Goal: Communication & Community: Answer question/provide support

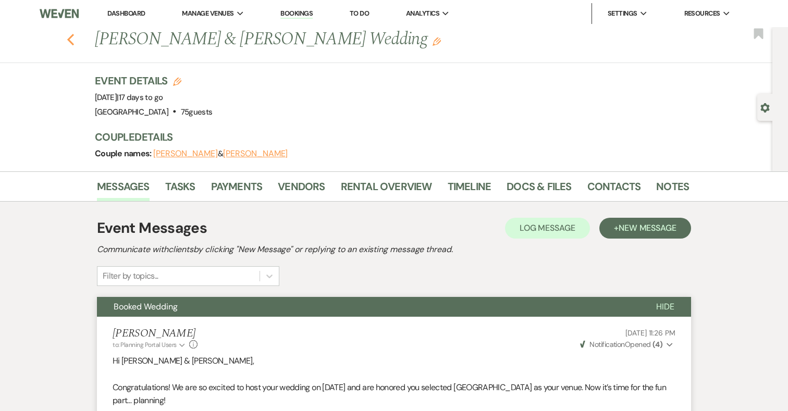
click at [72, 41] on icon "Previous" at bounding box center [71, 39] width 8 height 13
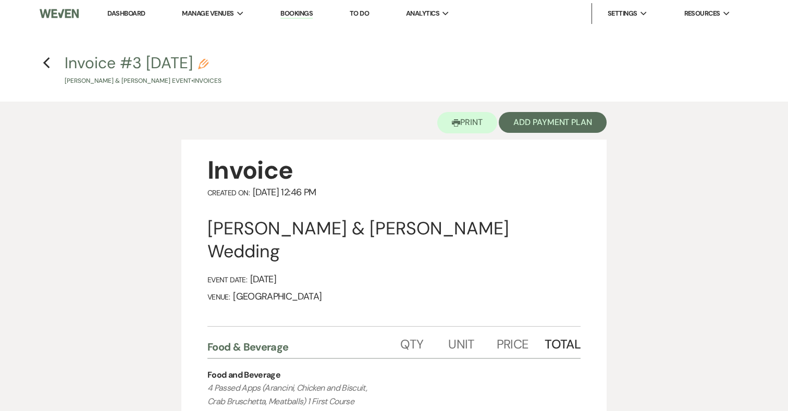
click at [61, 14] on img at bounding box center [59, 14] width 39 height 22
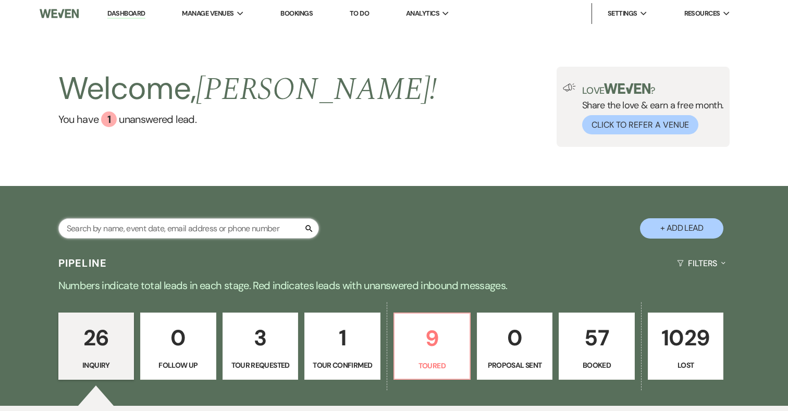
click at [230, 233] on input "text" at bounding box center [188, 228] width 261 height 20
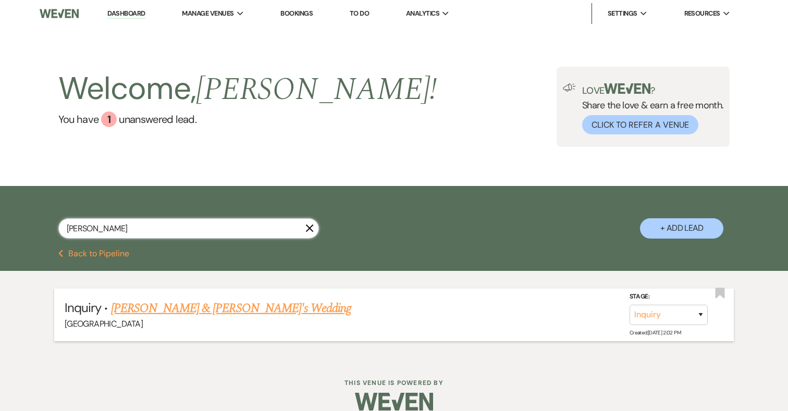
type input "[PERSON_NAME]"
click at [261, 309] on link "[PERSON_NAME] & [PERSON_NAME]'s Wedding" at bounding box center [231, 308] width 241 height 19
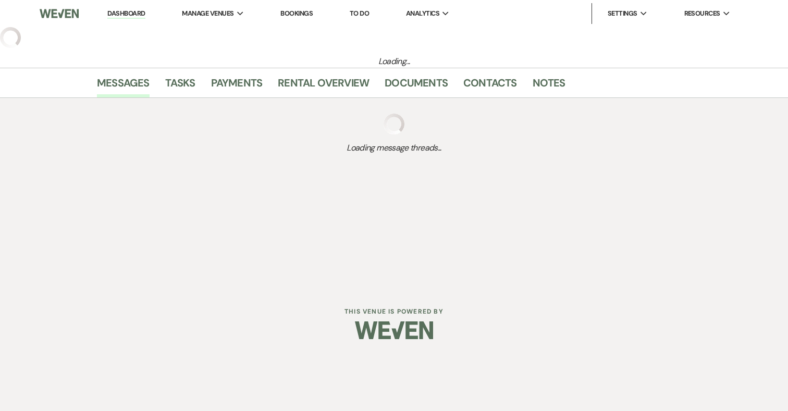
select select "17"
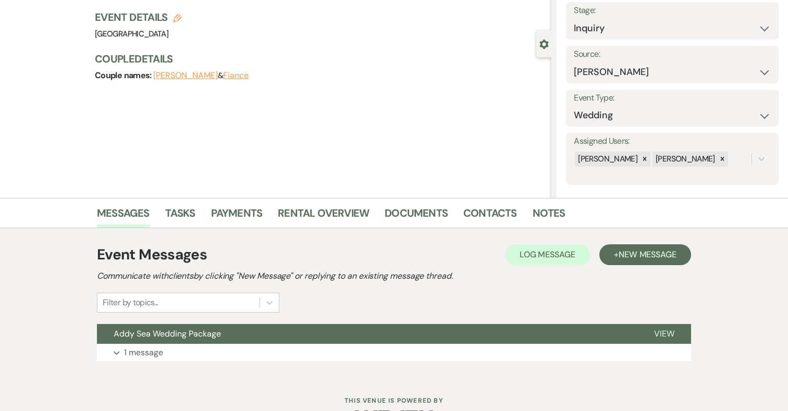
scroll to position [96, 0]
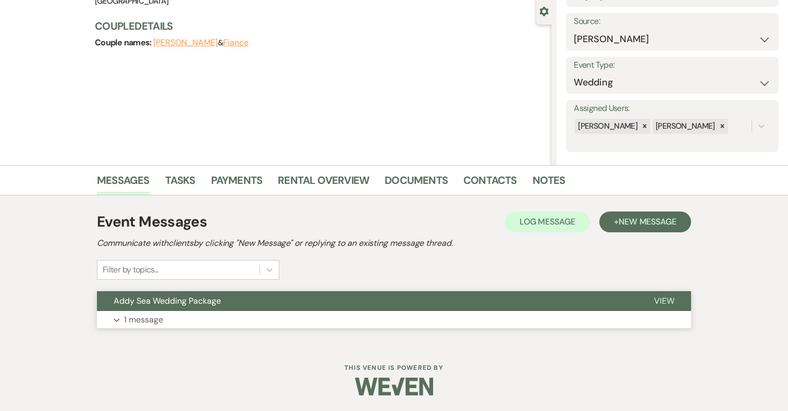
click at [274, 320] on button "Expand 1 message" at bounding box center [394, 320] width 594 height 18
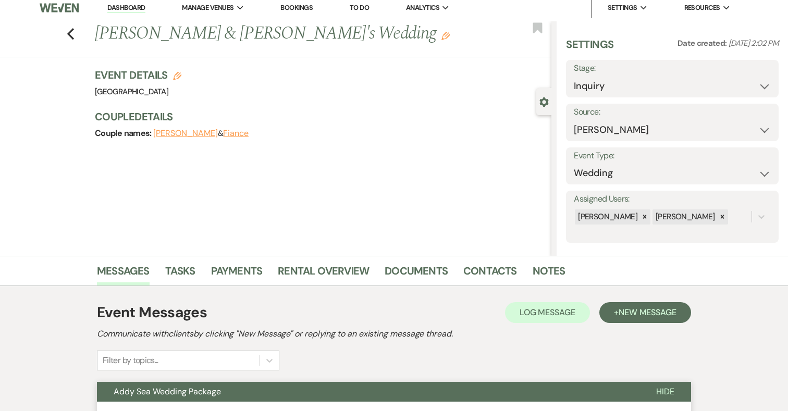
scroll to position [0, 0]
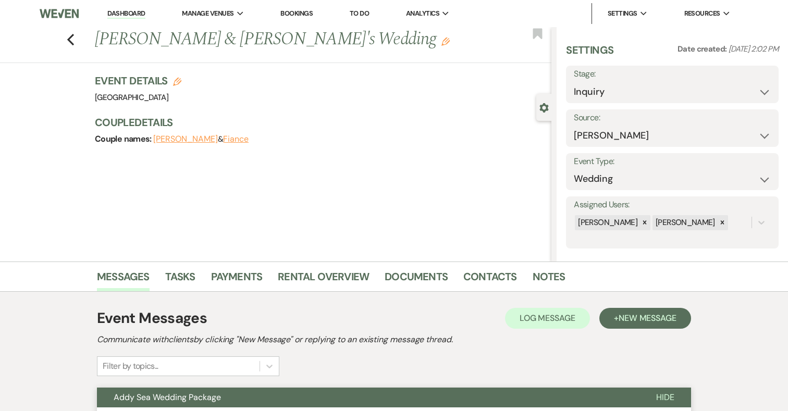
click at [75, 36] on div "Previous Audrey Pierce & Fiance's Wedding Edit Bookmark" at bounding box center [273, 45] width 557 height 36
click at [70, 38] on use "button" at bounding box center [70, 39] width 7 height 11
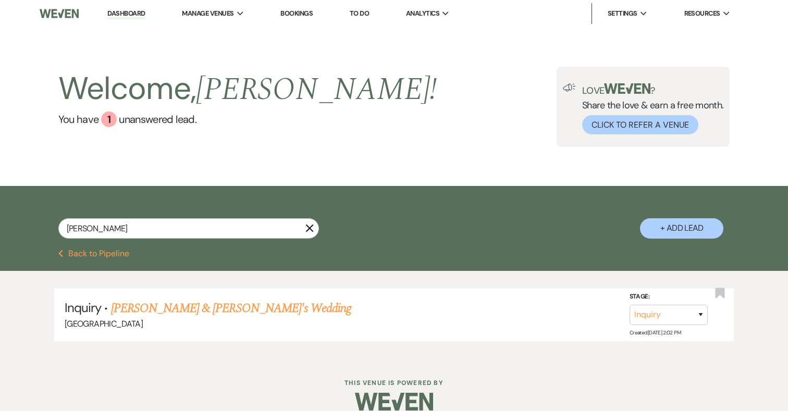
click at [103, 251] on button "Previous Back to Pipeline" at bounding box center [93, 254] width 71 height 8
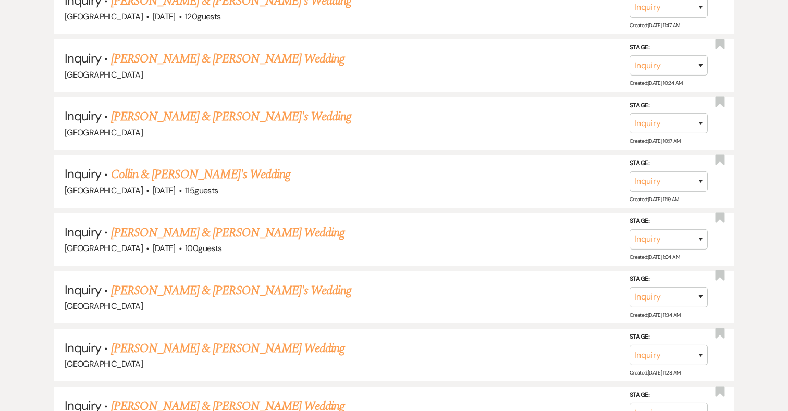
scroll to position [1696, 0]
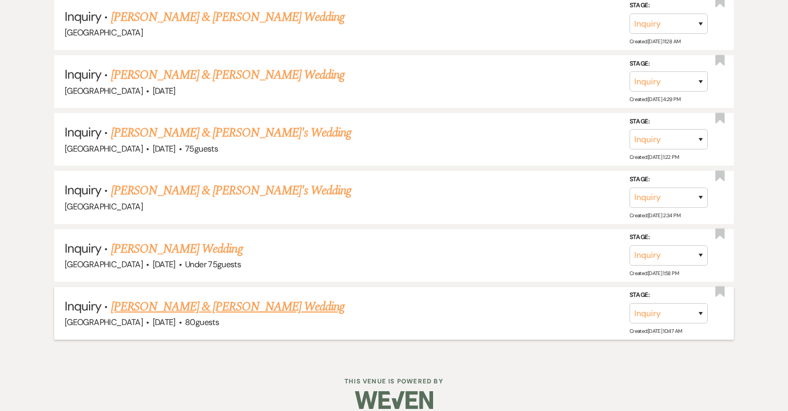
click at [233, 298] on link "Erica Parkhurst & Erica Parkhurst's Wedding" at bounding box center [228, 307] width 234 height 19
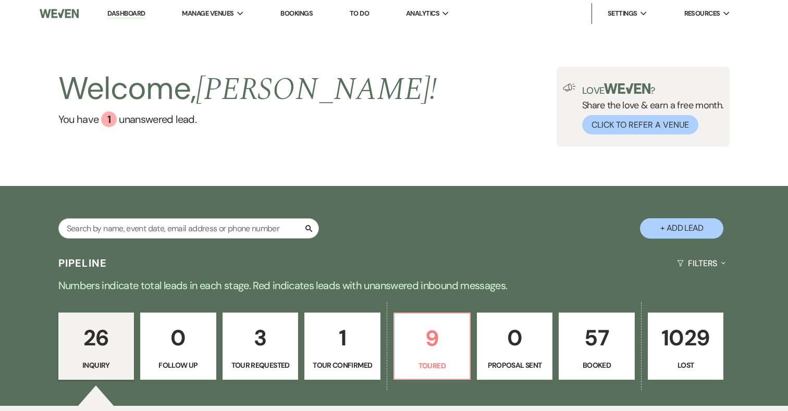
select select "5"
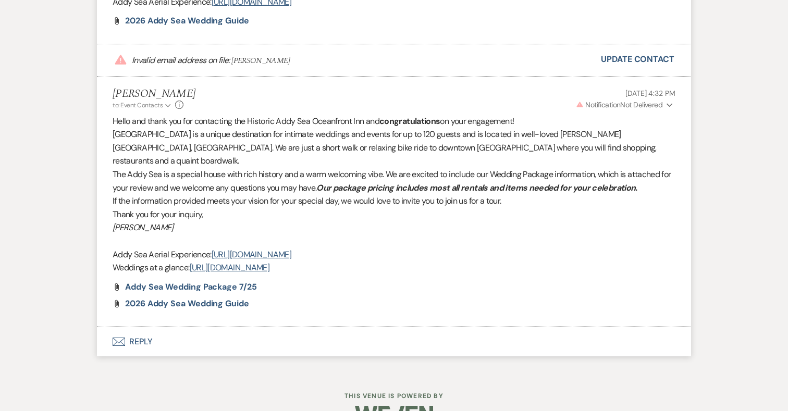
scroll to position [803, 0]
click at [636, 52] on link "Update Contact" at bounding box center [638, 59] width 74 height 14
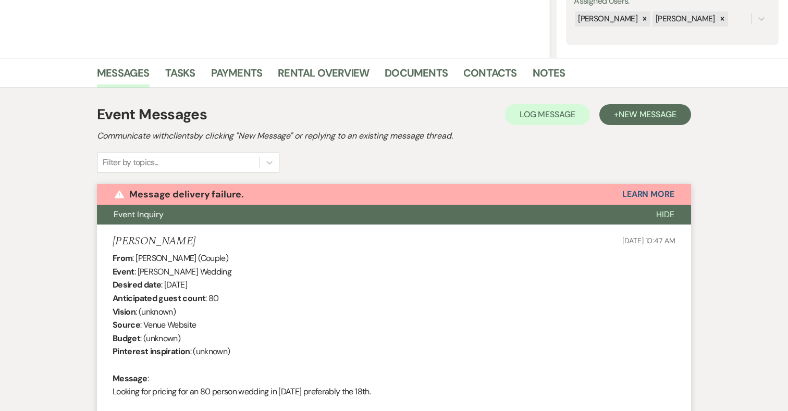
scroll to position [0, 0]
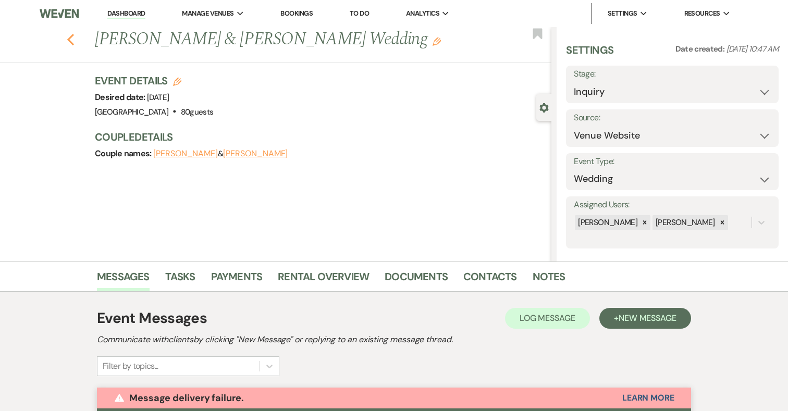
click at [71, 36] on use "button" at bounding box center [70, 39] width 7 height 11
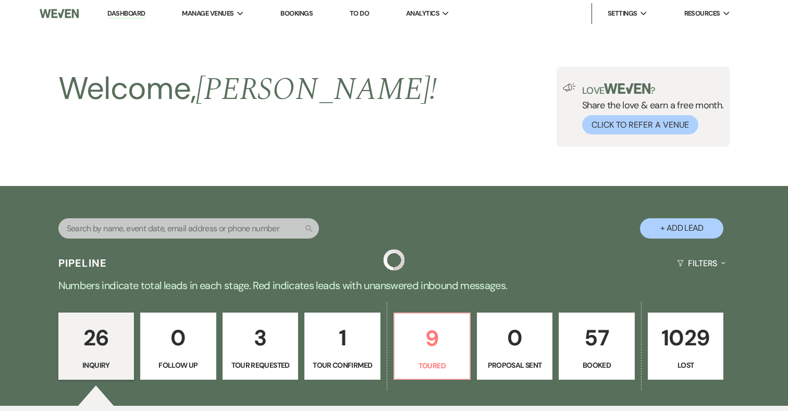
scroll to position [1696, 0]
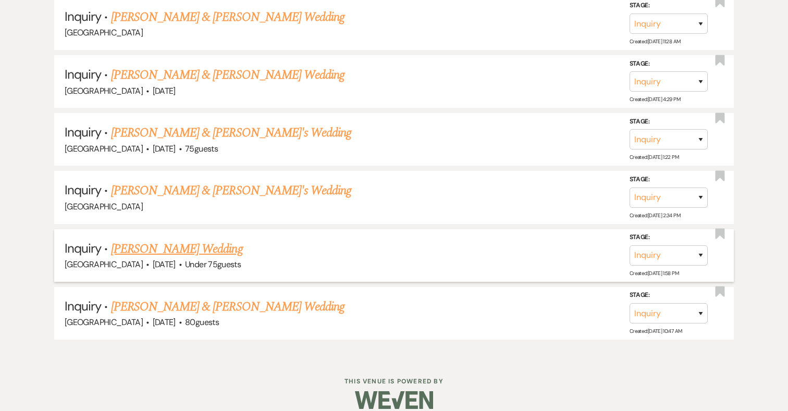
click at [209, 242] on link "Sonja Matamoros's Wedding" at bounding box center [177, 249] width 132 height 19
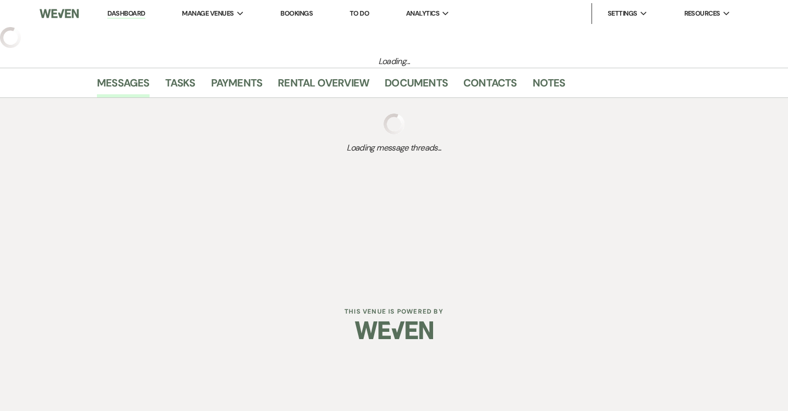
select select "3"
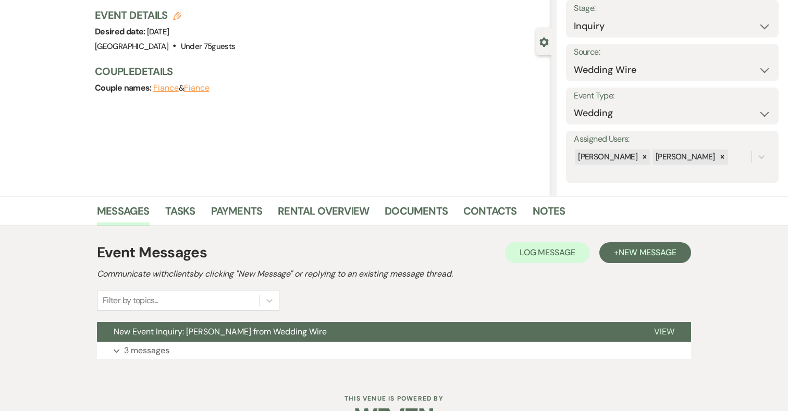
scroll to position [96, 0]
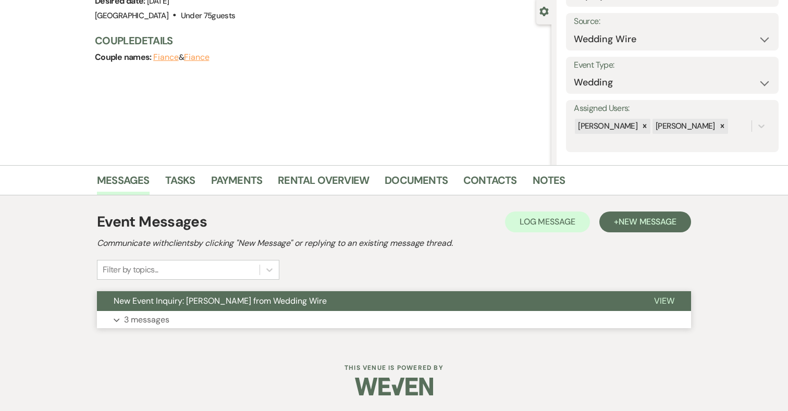
click at [186, 317] on button "Expand 3 messages" at bounding box center [394, 320] width 594 height 18
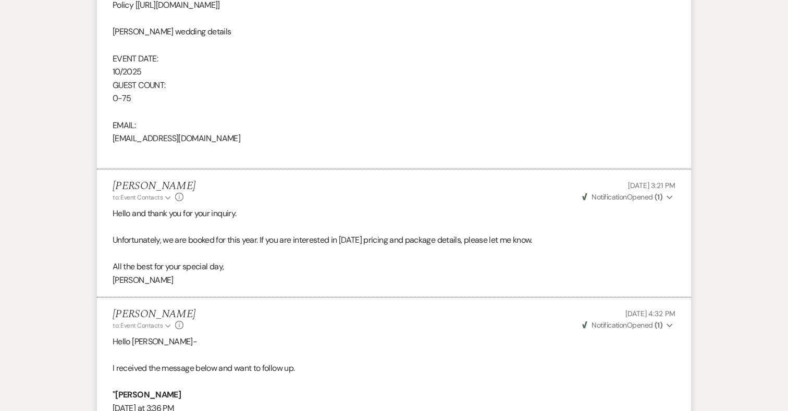
scroll to position [923, 0]
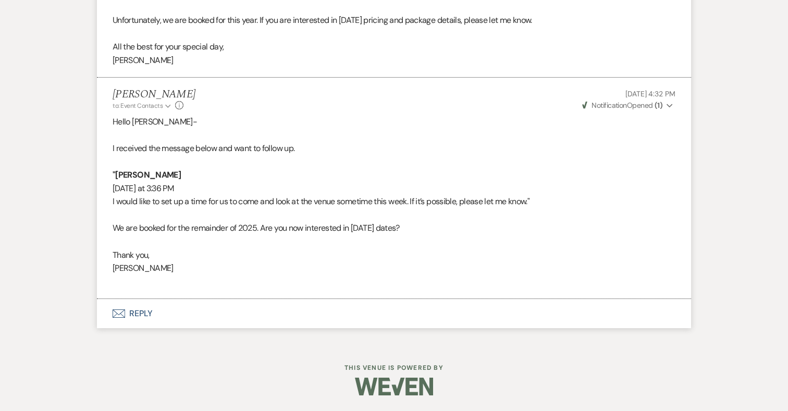
click at [147, 313] on button "Envelope Reply" at bounding box center [394, 313] width 594 height 29
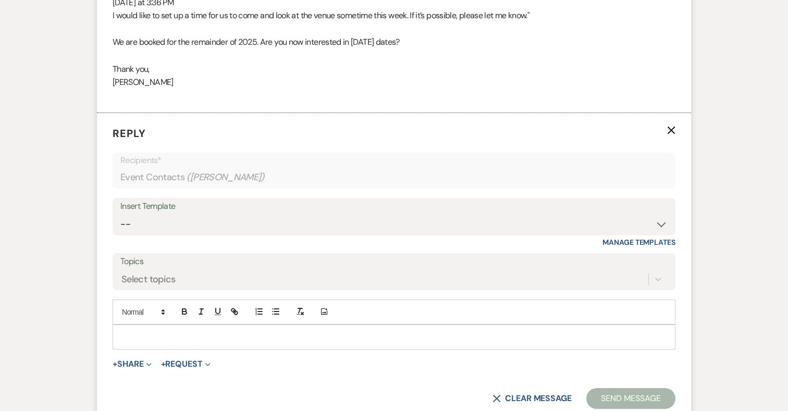
scroll to position [1111, 0]
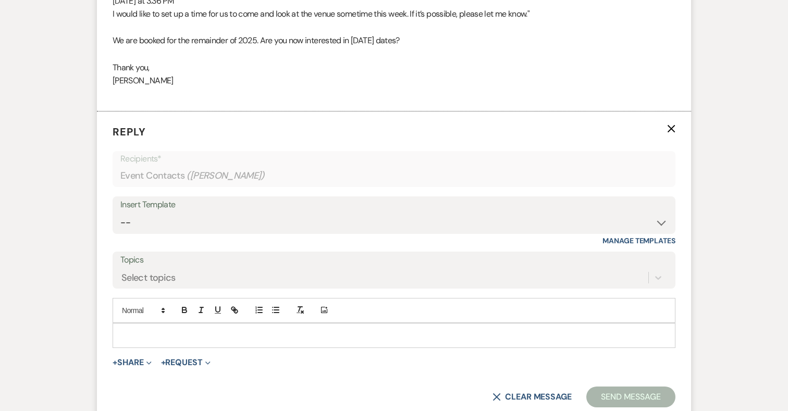
click at [217, 334] on p at bounding box center [394, 335] width 546 height 11
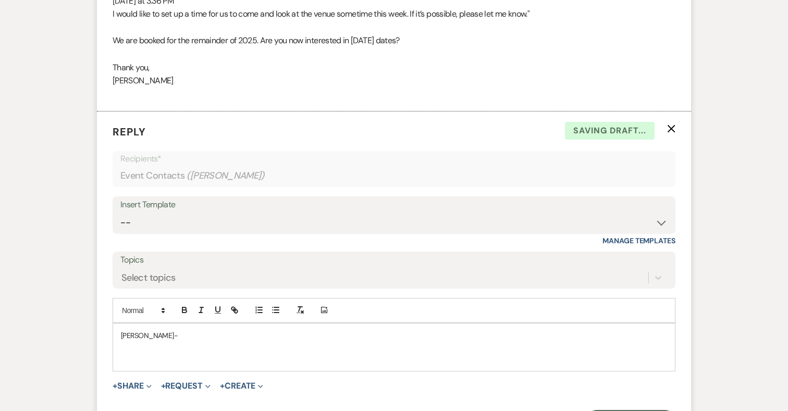
click at [121, 336] on p "Sonja-" at bounding box center [394, 335] width 546 height 11
click at [165, 335] on p "Hello Sonja-" at bounding box center [394, 335] width 546 height 11
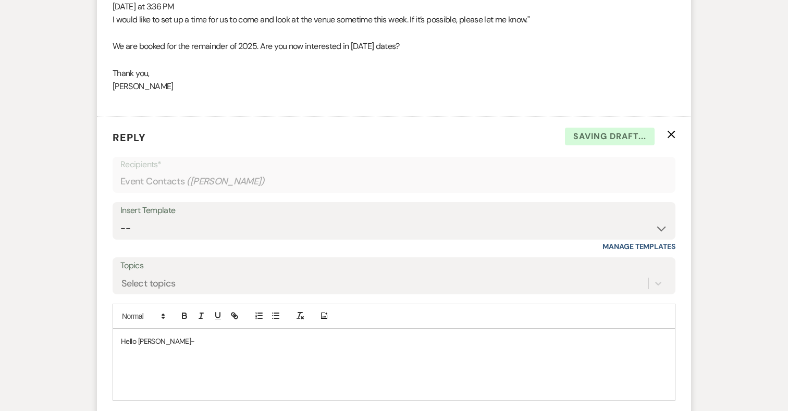
scroll to position [1262, 0]
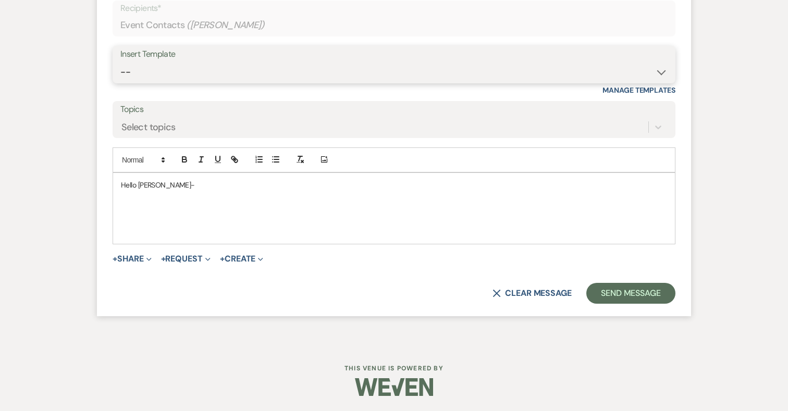
click at [189, 67] on select "-- 2024-25 Follow Up Buy Out Details Menu Tasting Invite Booking Email 2025-Wed…" at bounding box center [393, 72] width 547 height 20
select select "2194"
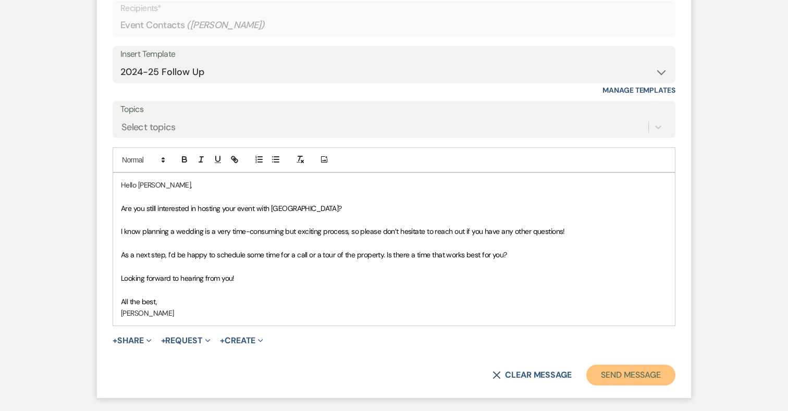
click at [623, 379] on button "Send Message" at bounding box center [631, 375] width 89 height 21
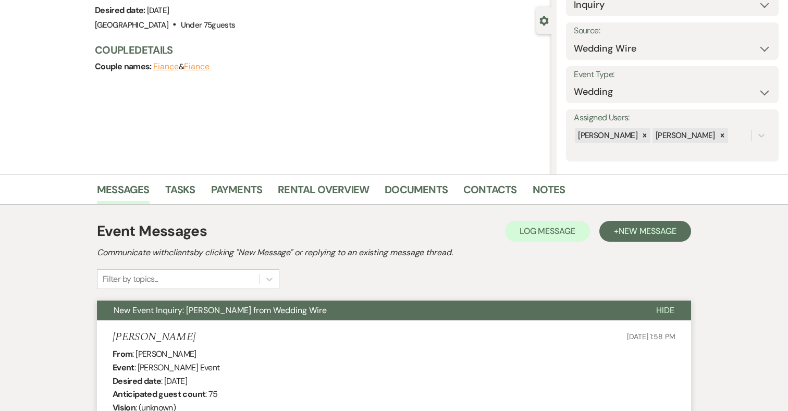
scroll to position [0, 0]
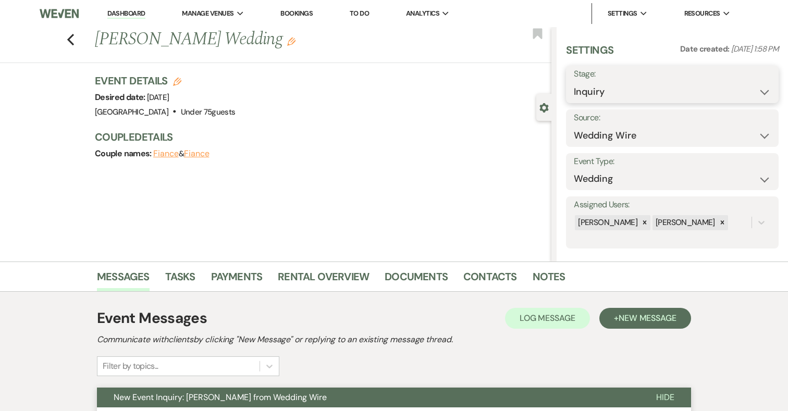
click at [625, 93] on select "Inquiry Follow Up Tour Requested Tour Confirmed Toured Proposal Sent Booked Lost" at bounding box center [672, 92] width 197 height 20
select select "8"
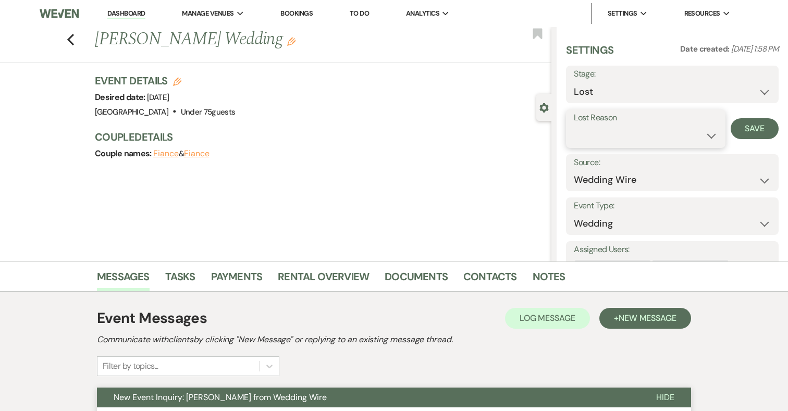
click at [614, 140] on select "Booked Elsewhere Budget Date Unavailable No Response Not a Good Match Capacity …" at bounding box center [645, 136] width 143 height 20
select select "5"
click at [762, 123] on button "Save" at bounding box center [755, 128] width 48 height 21
click at [77, 35] on div "Previous Sonja Matamoros's Wedding Edit Bookmark" at bounding box center [273, 45] width 557 height 36
click at [73, 35] on use "button" at bounding box center [70, 39] width 7 height 11
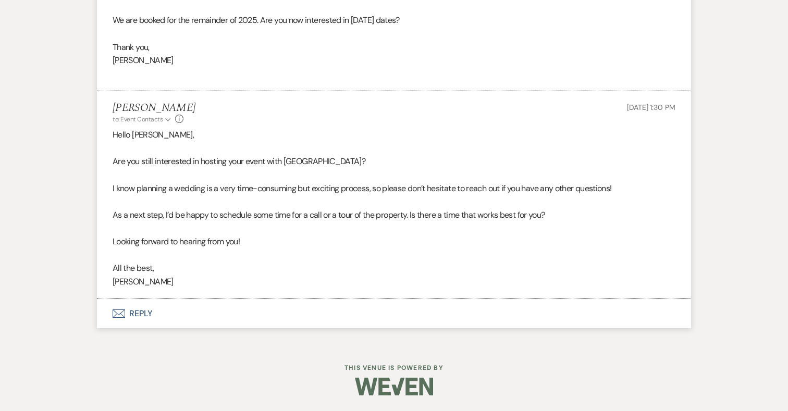
select select "8"
select select "5"
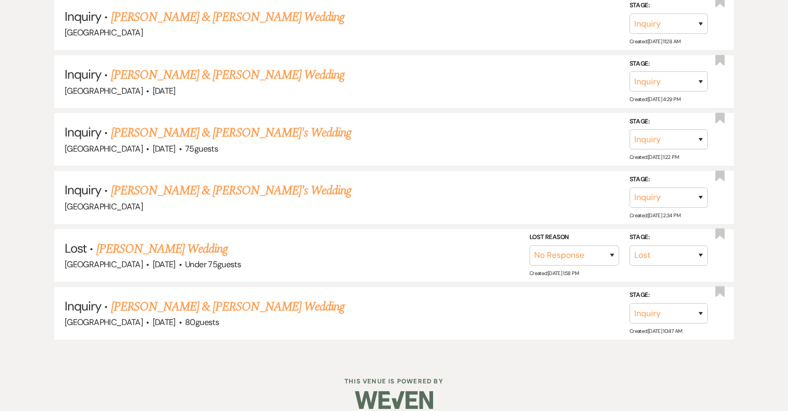
scroll to position [1638, 0]
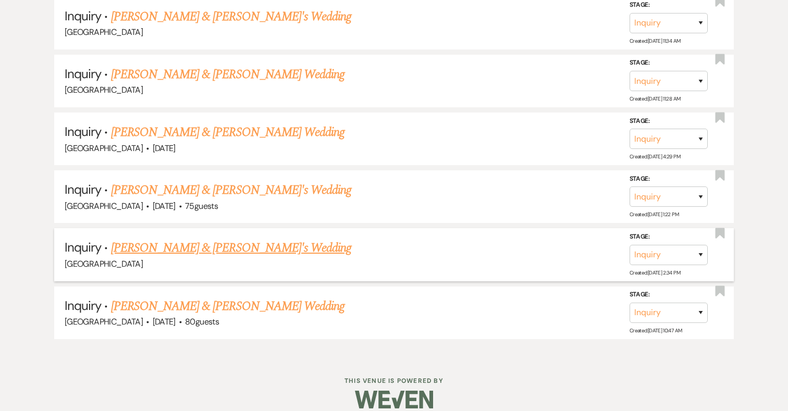
click at [200, 239] on link "Abby Barnes & Fiance's Wedding" at bounding box center [231, 248] width 241 height 19
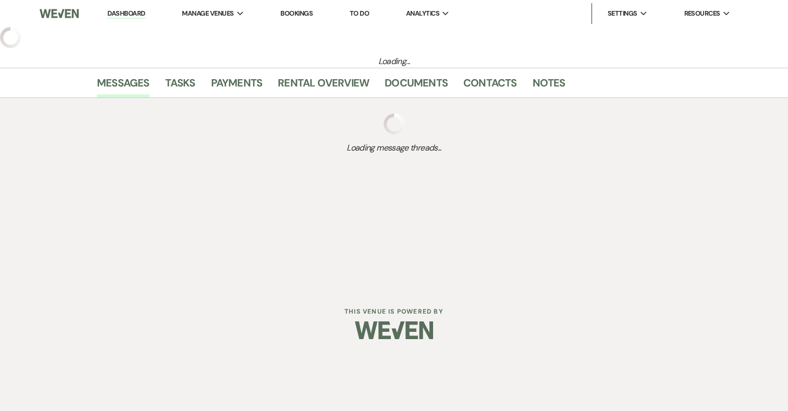
select select "12"
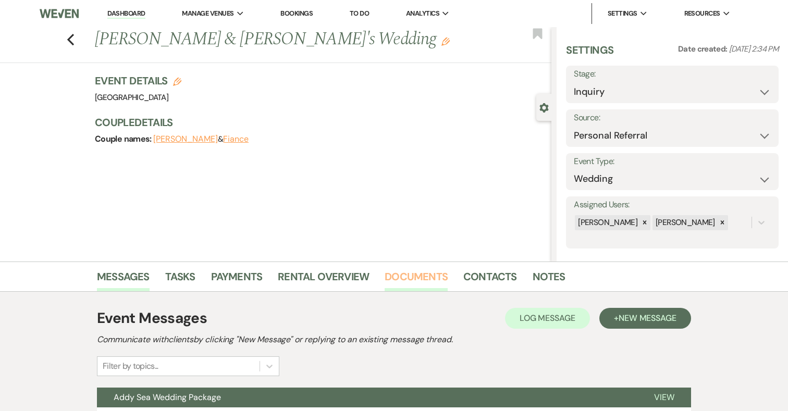
scroll to position [96, 0]
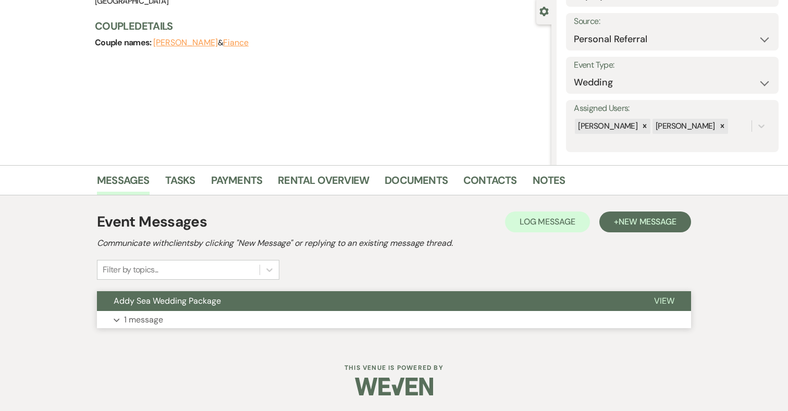
click at [230, 312] on button "Expand 1 message" at bounding box center [394, 320] width 594 height 18
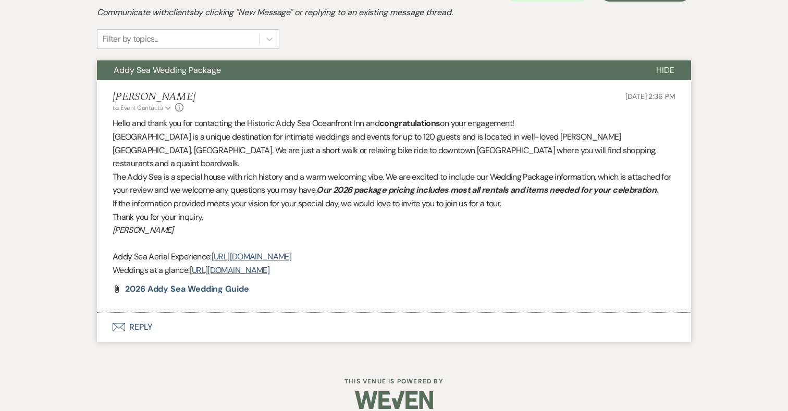
scroll to position [328, 0]
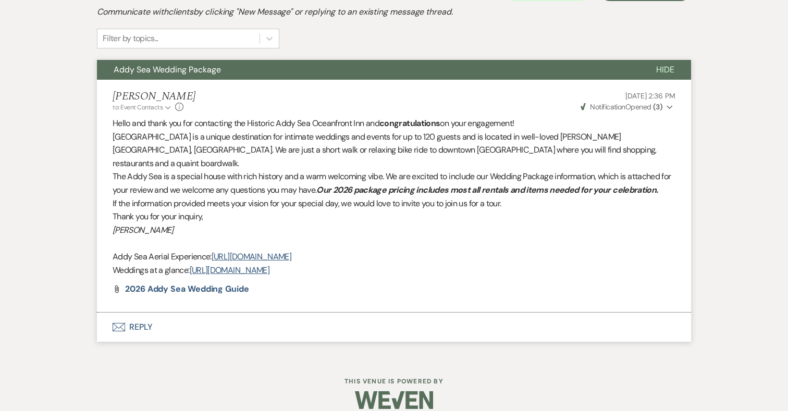
click at [145, 313] on button "Envelope Reply" at bounding box center [394, 327] width 594 height 29
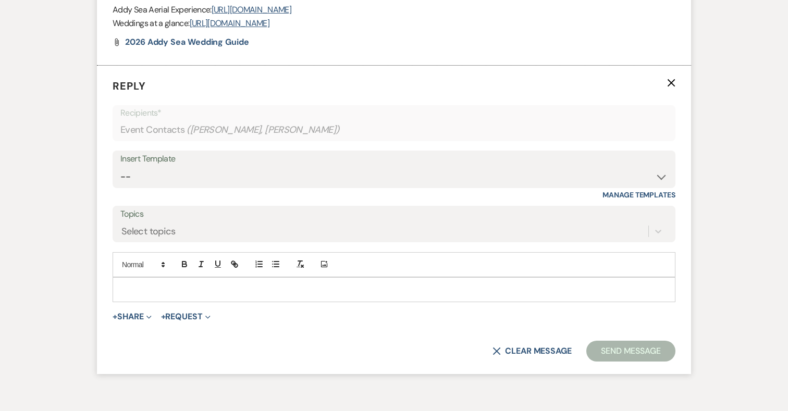
scroll to position [576, 0]
click at [214, 166] on select "-- 2024-25 Follow Up Buy Out Details Menu Tasting Invite Booking Email 2025-Wed…" at bounding box center [393, 176] width 547 height 20
select select "2194"
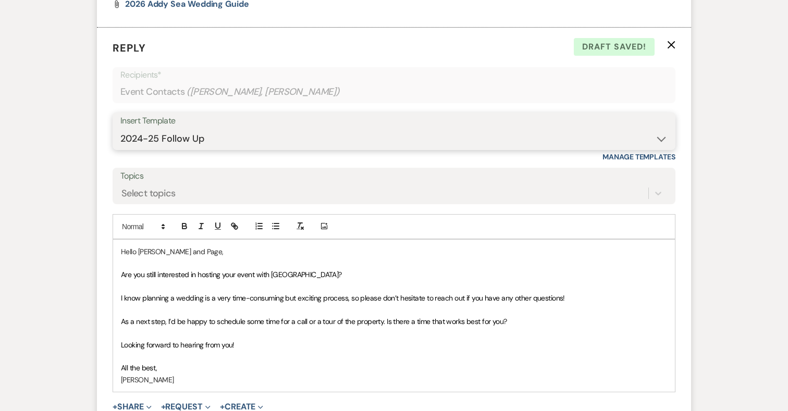
scroll to position [630, 0]
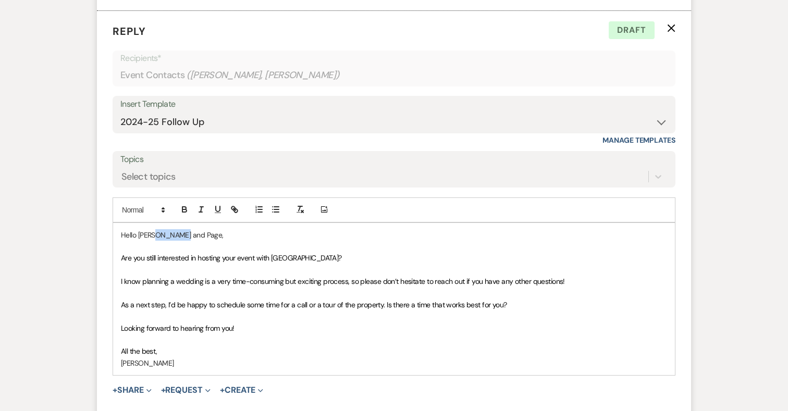
drag, startPoint x: 183, startPoint y: 223, endPoint x: 156, endPoint y: 222, distance: 26.6
click at [156, 229] on p "Hello Abby and Page," at bounding box center [394, 234] width 546 height 11
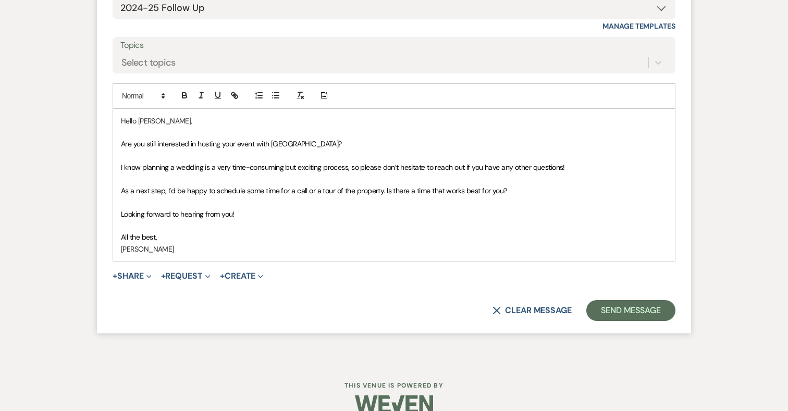
scroll to position [748, 0]
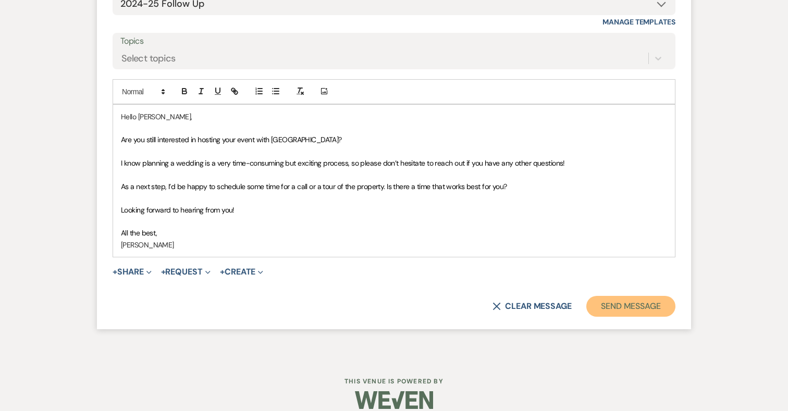
click at [638, 296] on button "Send Message" at bounding box center [631, 306] width 89 height 21
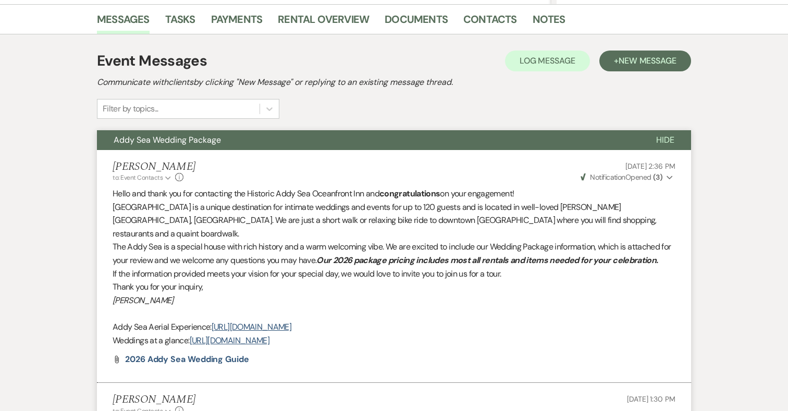
scroll to position [0, 0]
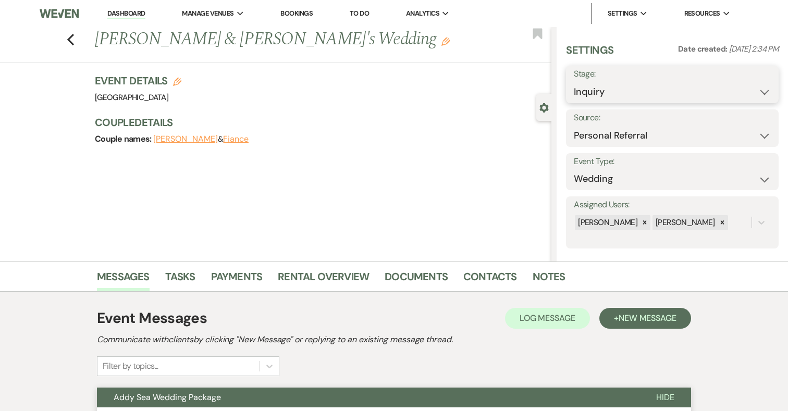
click at [608, 90] on select "Inquiry Follow Up Tour Requested Tour Confirmed Toured Proposal Sent Booked Lost" at bounding box center [672, 92] width 197 height 20
select select "8"
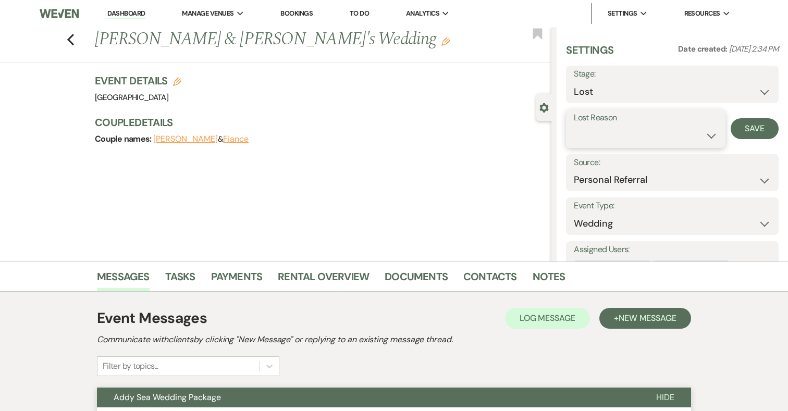
click at [613, 136] on select "Booked Elsewhere Budget Date Unavailable No Response Not a Good Match Capacity …" at bounding box center [645, 136] width 143 height 20
select select "5"
click at [752, 127] on button "Save" at bounding box center [755, 128] width 48 height 21
click at [70, 41] on use "button" at bounding box center [70, 39] width 7 height 11
select select "8"
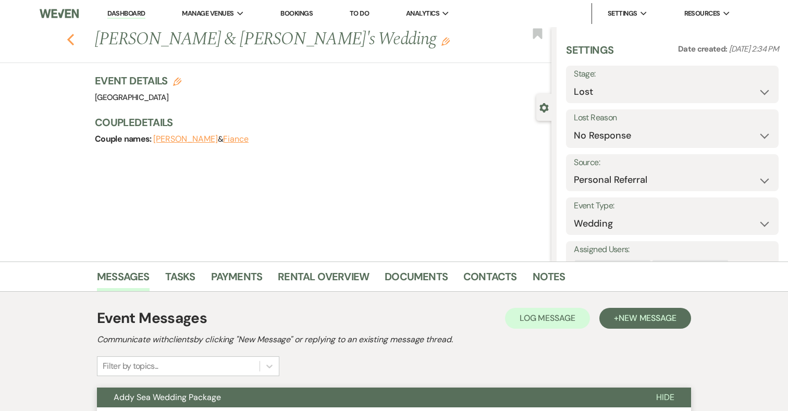
select select "5"
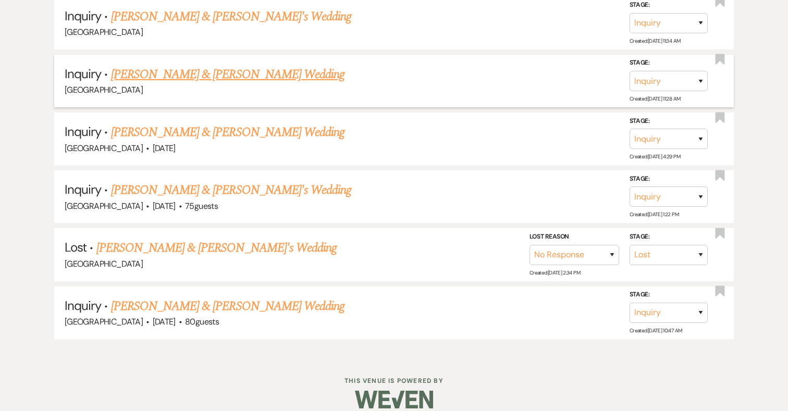
scroll to position [1581, 0]
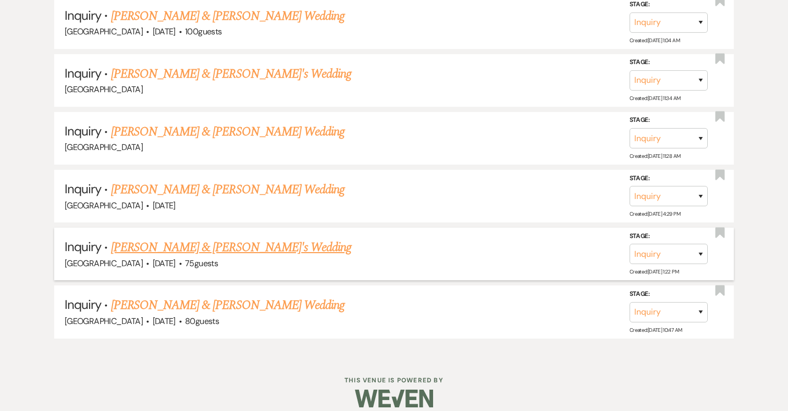
click at [178, 238] on link "Kevin & Sarah's Wedding" at bounding box center [231, 247] width 241 height 19
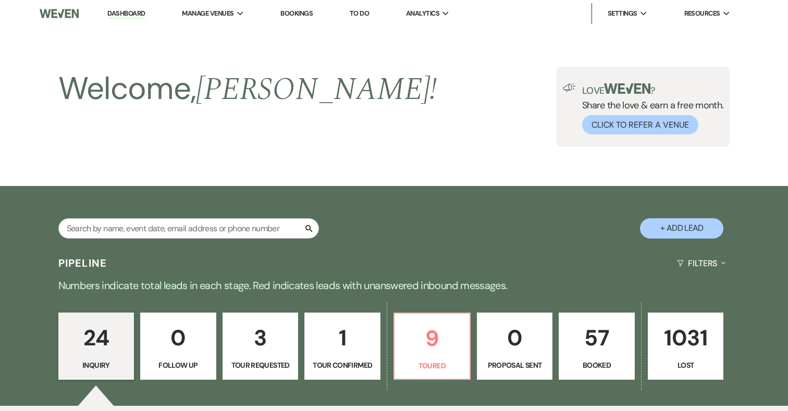
select select "5"
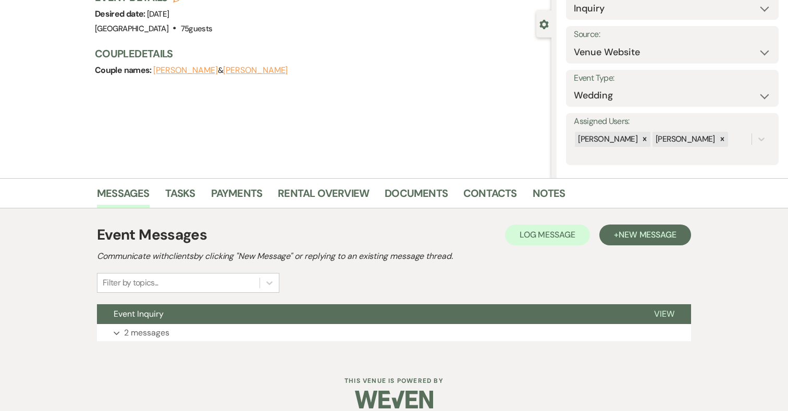
scroll to position [96, 0]
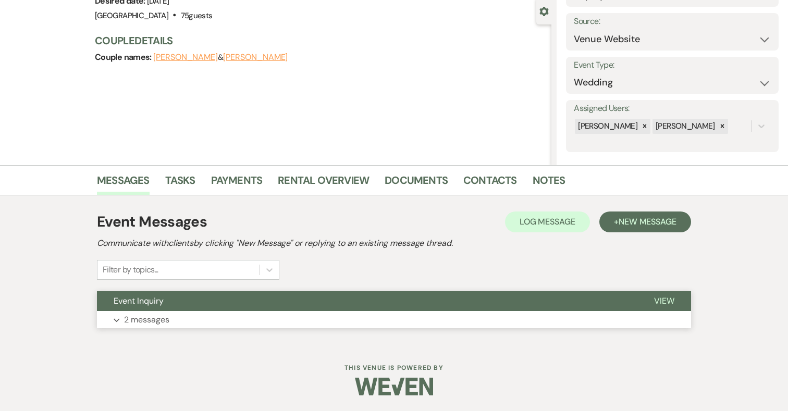
click at [322, 319] on button "Expand 2 messages" at bounding box center [394, 320] width 594 height 18
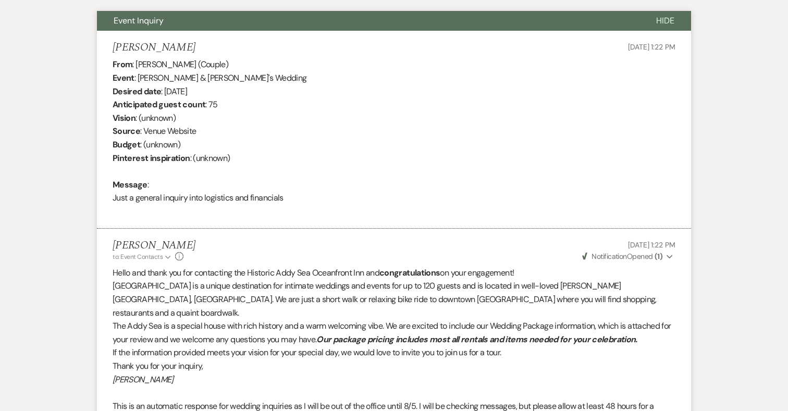
scroll to position [567, 0]
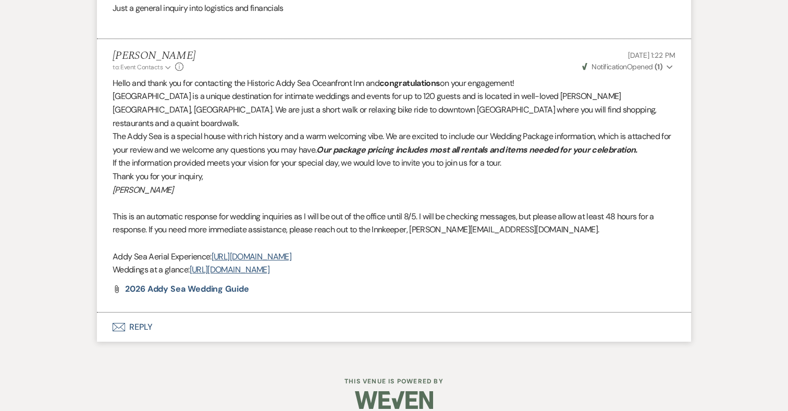
click at [140, 313] on button "Envelope Reply" at bounding box center [394, 327] width 594 height 29
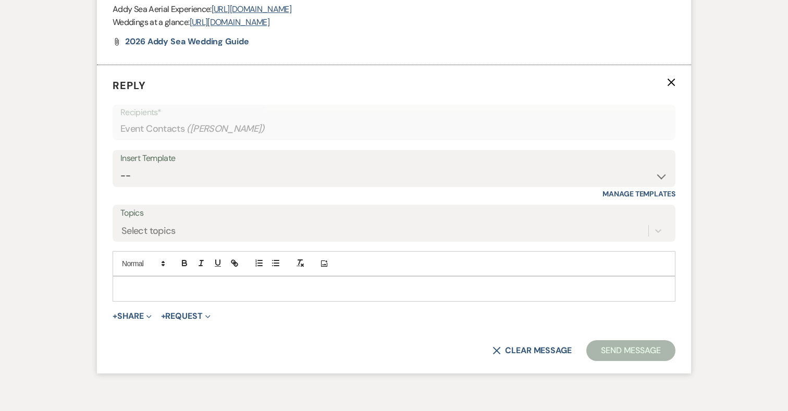
scroll to position [815, 0]
click at [203, 165] on select "-- 2024-25 Follow Up Buy Out Details Menu Tasting Invite Booking Email 2025-Wed…" at bounding box center [393, 175] width 547 height 20
select select "2194"
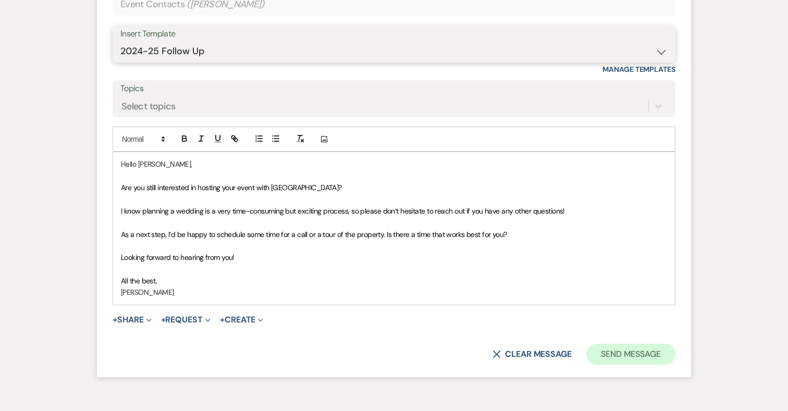
scroll to position [940, 0]
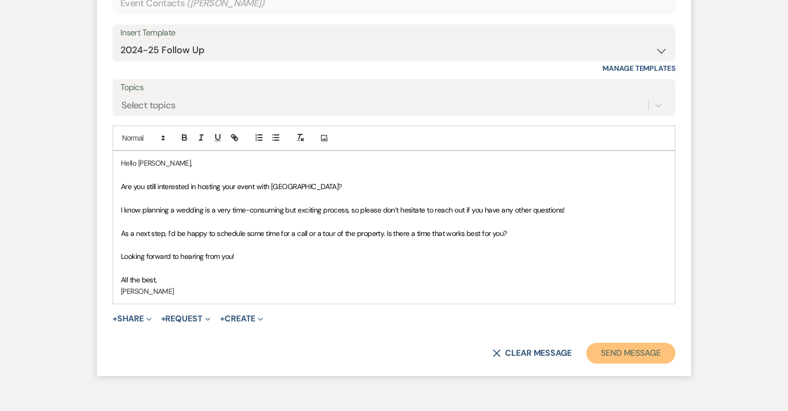
click at [643, 343] on button "Send Message" at bounding box center [631, 353] width 89 height 21
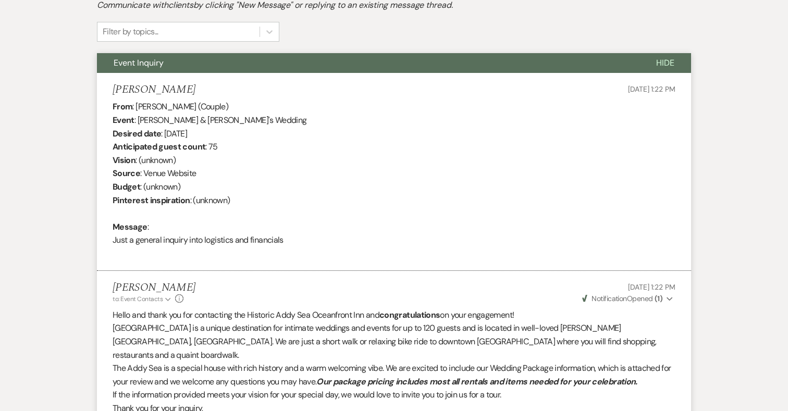
scroll to position [0, 0]
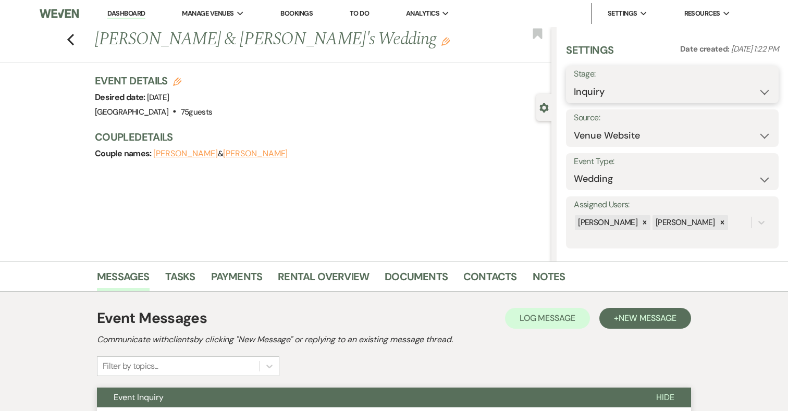
click at [594, 89] on select "Inquiry Follow Up Tour Requested Tour Confirmed Toured Proposal Sent Booked Lost" at bounding box center [672, 92] width 197 height 20
select select "8"
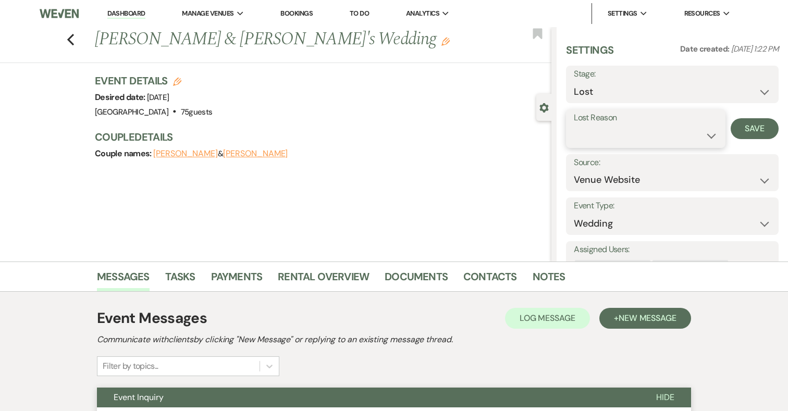
click at [639, 135] on select "Booked Elsewhere Budget Date Unavailable No Response Not a Good Match Capacity …" at bounding box center [645, 136] width 143 height 20
select select "5"
click at [758, 128] on button "Save" at bounding box center [755, 128] width 48 height 21
click at [75, 42] on div "Previous Kevin & Sarah's Wedding Edit Bookmark" at bounding box center [273, 45] width 557 height 36
click at [68, 41] on icon "Previous" at bounding box center [71, 39] width 8 height 13
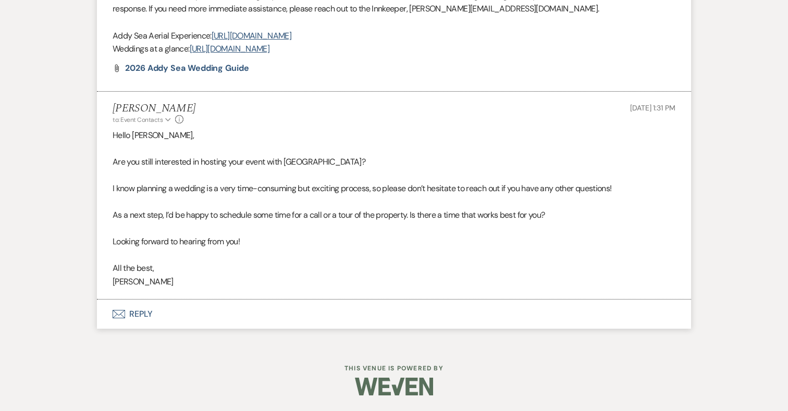
select select "8"
select select "5"
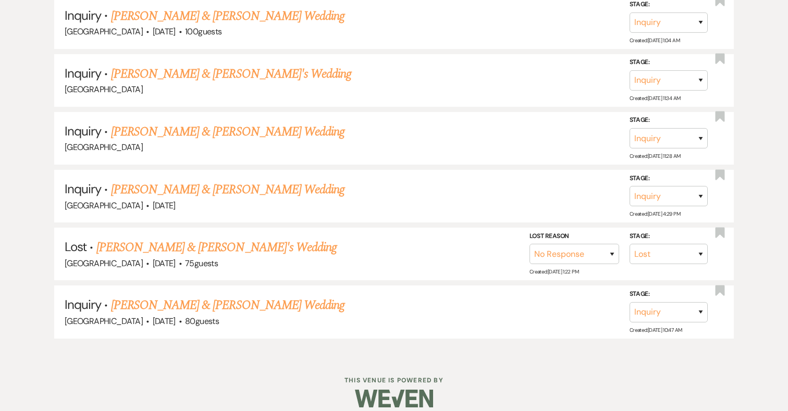
scroll to position [1523, 0]
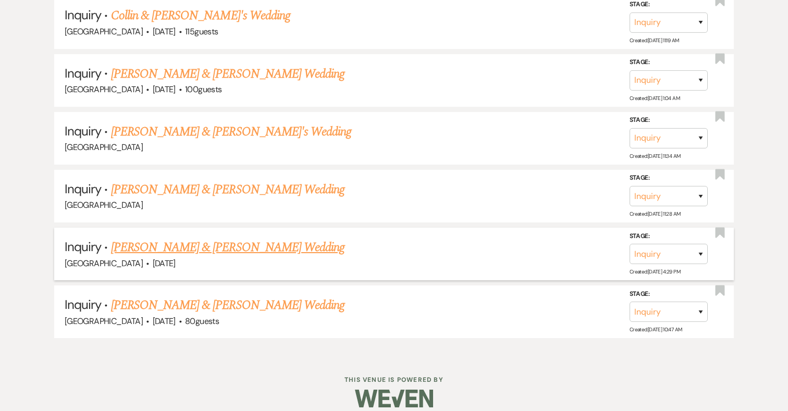
click at [242, 238] on link "Justin Barrow & Abaigeal Ahlholm's Wedding" at bounding box center [228, 247] width 234 height 19
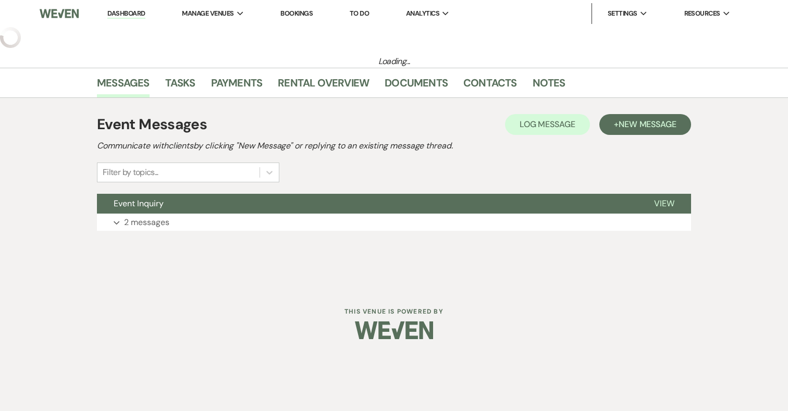
select select "5"
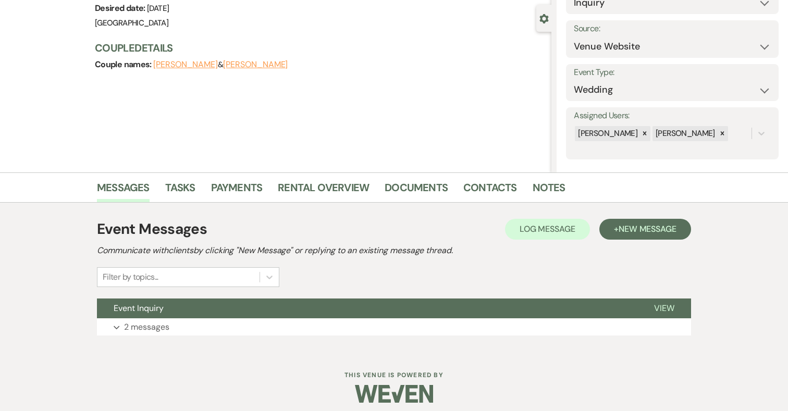
scroll to position [96, 0]
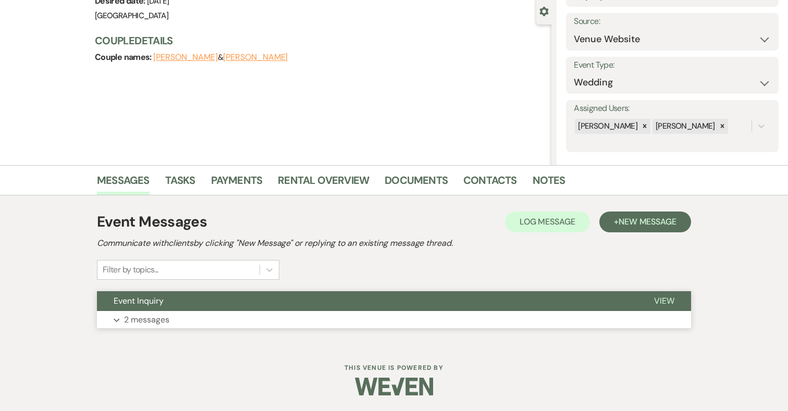
click at [185, 317] on button "Expand 2 messages" at bounding box center [394, 320] width 594 height 18
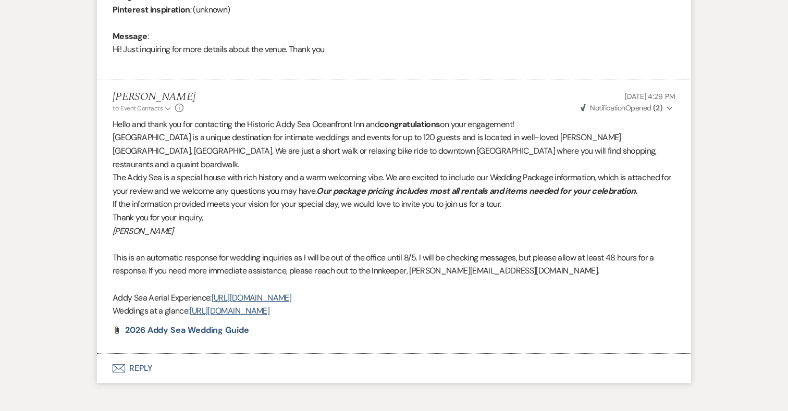
scroll to position [567, 0]
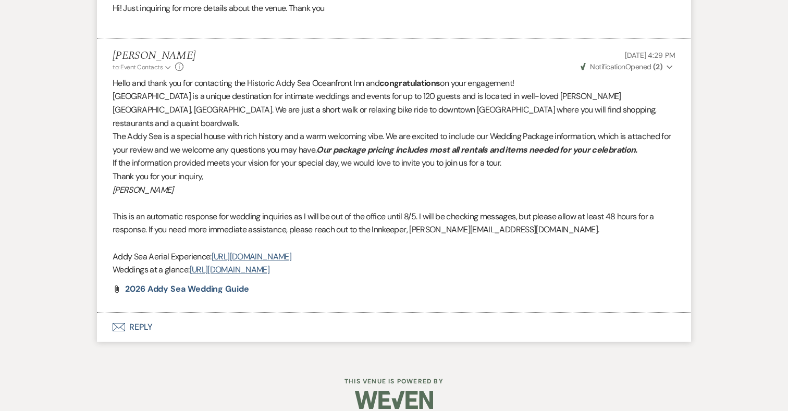
click at [142, 313] on button "Envelope Reply" at bounding box center [394, 327] width 594 height 29
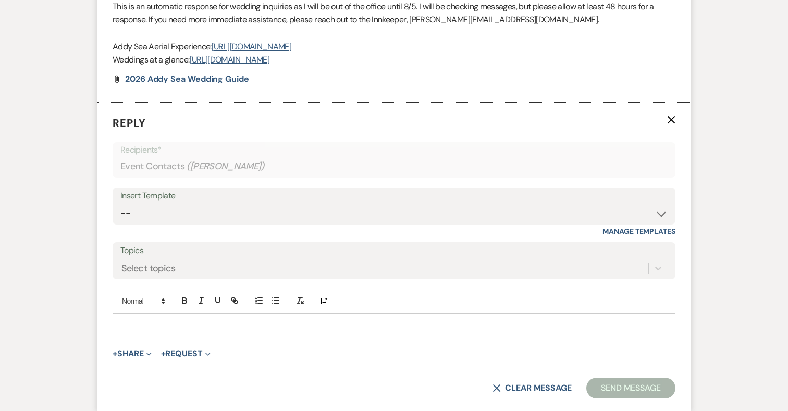
scroll to position [815, 0]
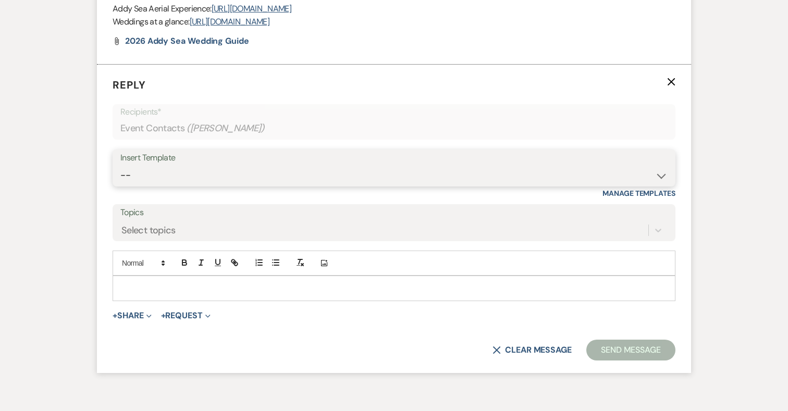
click at [227, 170] on select "-- 2024-25 Follow Up Buy Out Details Menu Tasting Invite Booking Email 2025-Wed…" at bounding box center [393, 175] width 547 height 20
select select "2194"
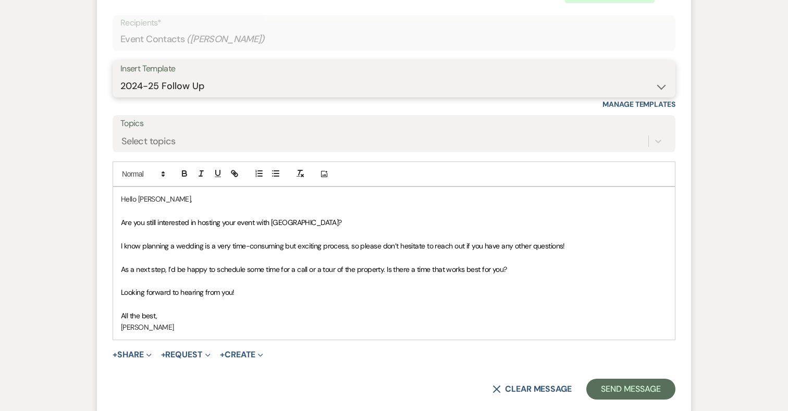
scroll to position [987, 0]
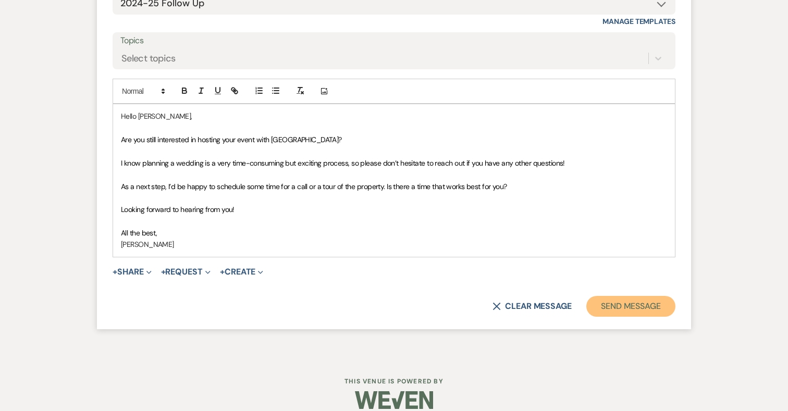
click at [648, 296] on button "Send Message" at bounding box center [631, 306] width 89 height 21
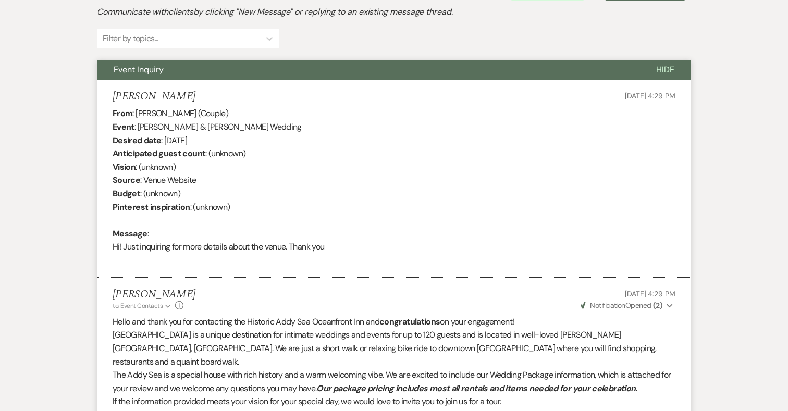
scroll to position [0, 0]
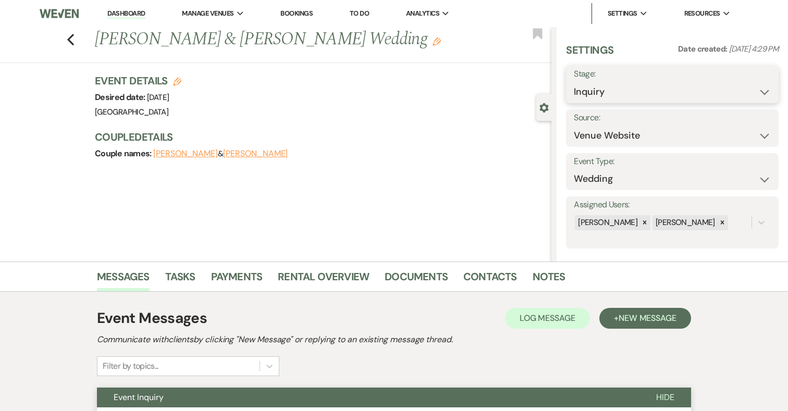
click at [593, 100] on select "Inquiry Follow Up Tour Requested Tour Confirmed Toured Proposal Sent Booked Lost" at bounding box center [672, 92] width 197 height 20
select select "8"
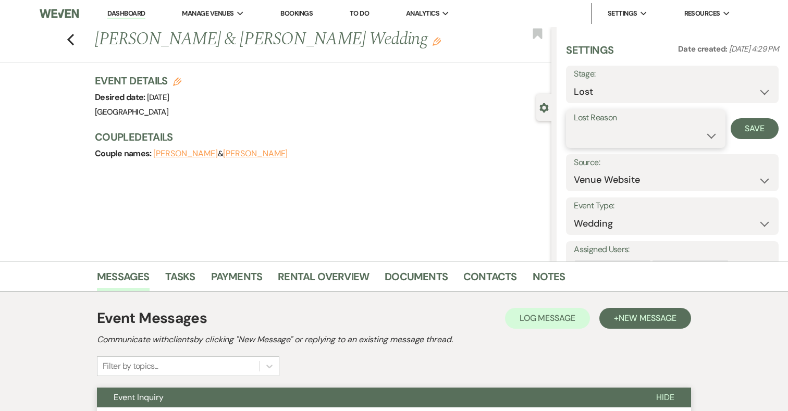
click at [602, 138] on select "Booked Elsewhere Budget Date Unavailable No Response Not a Good Match Capacity …" at bounding box center [645, 136] width 143 height 20
select select "5"
click at [760, 123] on button "Save" at bounding box center [755, 128] width 48 height 21
click at [70, 39] on icon "Previous" at bounding box center [71, 39] width 8 height 13
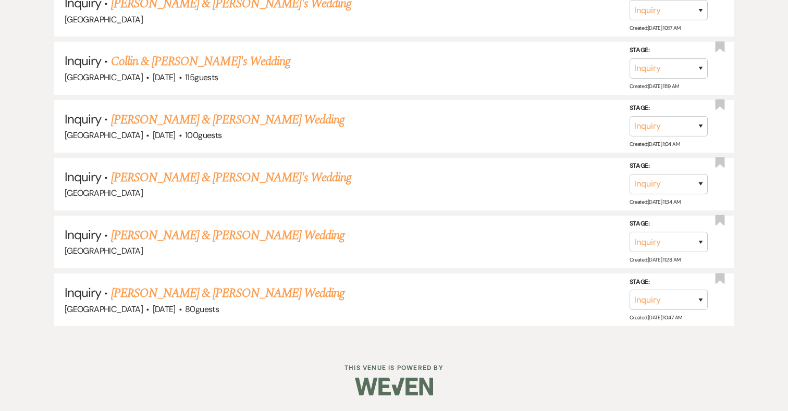
scroll to position [1466, 0]
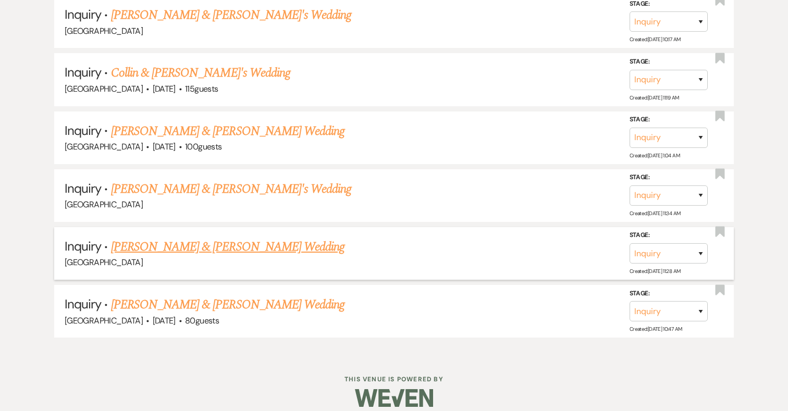
click at [191, 238] on link "Simon & Summer Brown's Wedding" at bounding box center [228, 247] width 234 height 19
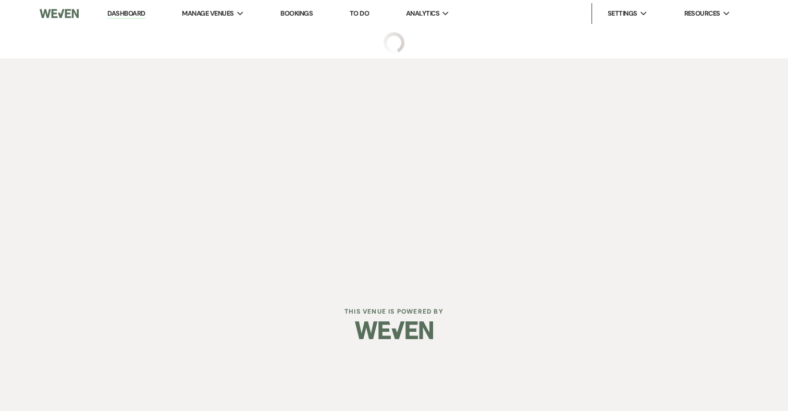
select select "17"
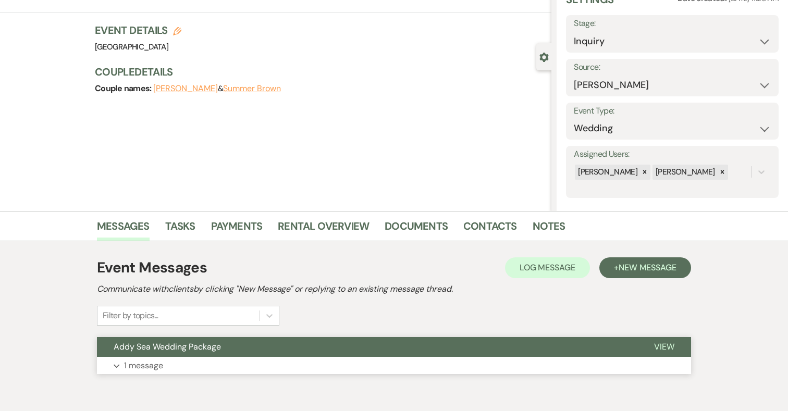
scroll to position [96, 0]
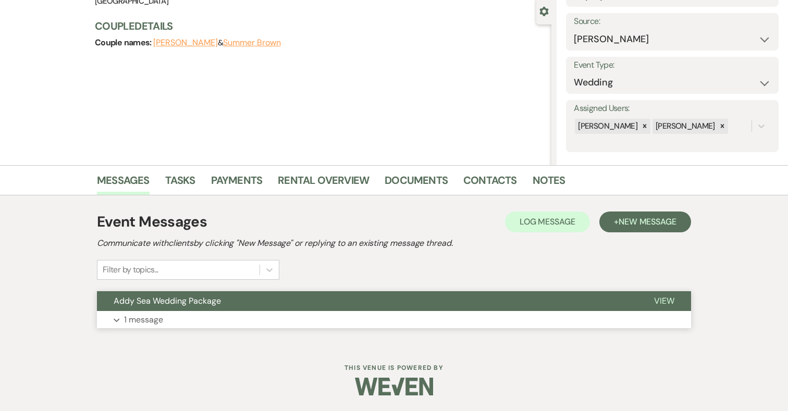
click at [209, 312] on button "Expand 1 message" at bounding box center [394, 320] width 594 height 18
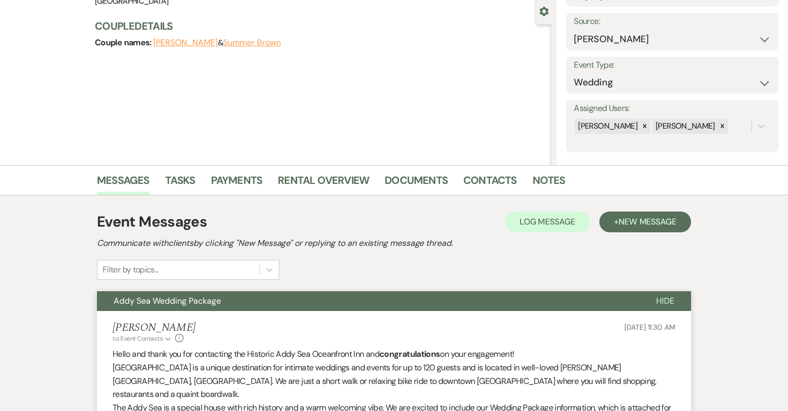
scroll to position [327, 0]
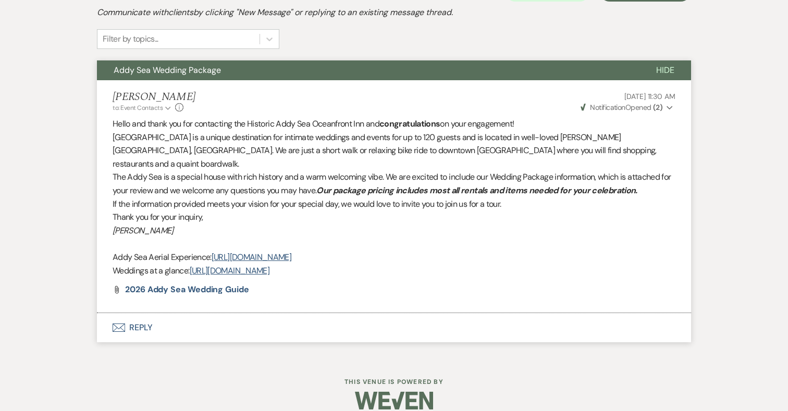
click at [138, 313] on button "Envelope Reply" at bounding box center [394, 327] width 594 height 29
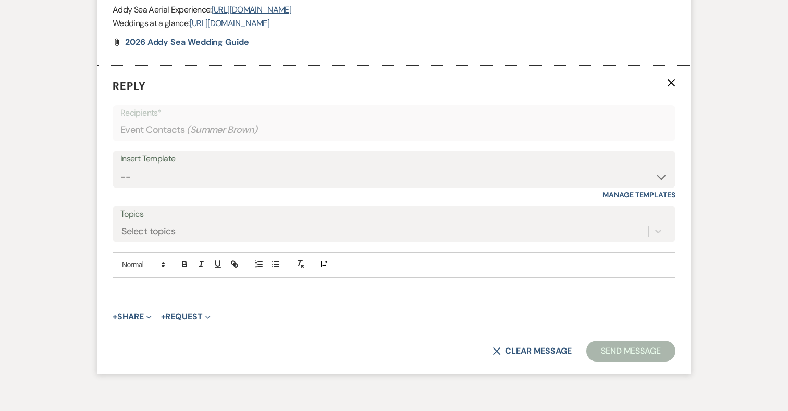
scroll to position [576, 0]
click at [221, 166] on select "-- 2024-25 Follow Up Buy Out Details Menu Tasting Invite Booking Email 2025-Wed…" at bounding box center [393, 176] width 547 height 20
select select "2194"
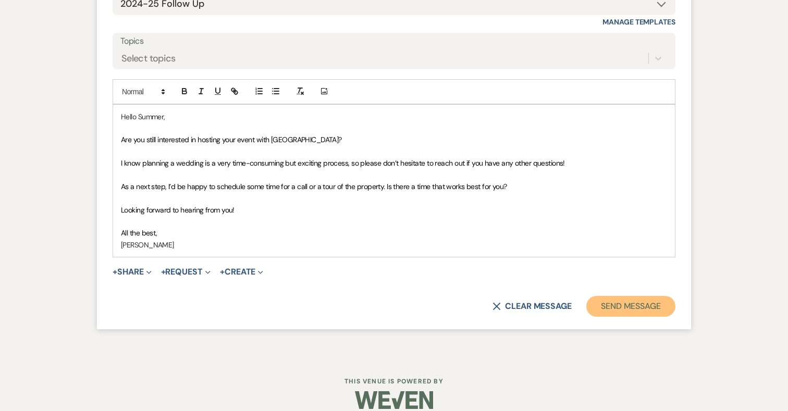
click at [633, 296] on button "Send Message" at bounding box center [631, 306] width 89 height 21
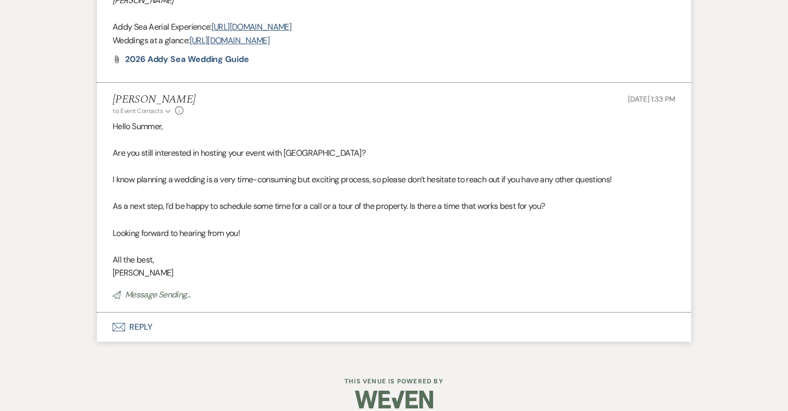
scroll to position [0, 0]
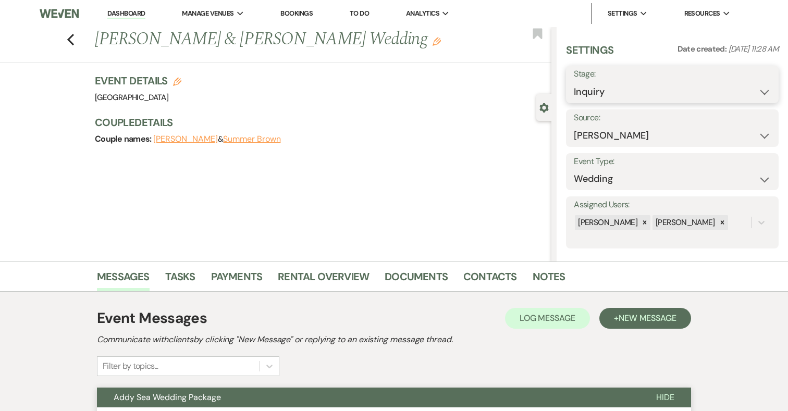
click at [617, 93] on select "Inquiry Follow Up Tour Requested Tour Confirmed Toured Proposal Sent Booked Lost" at bounding box center [672, 92] width 197 height 20
select select "8"
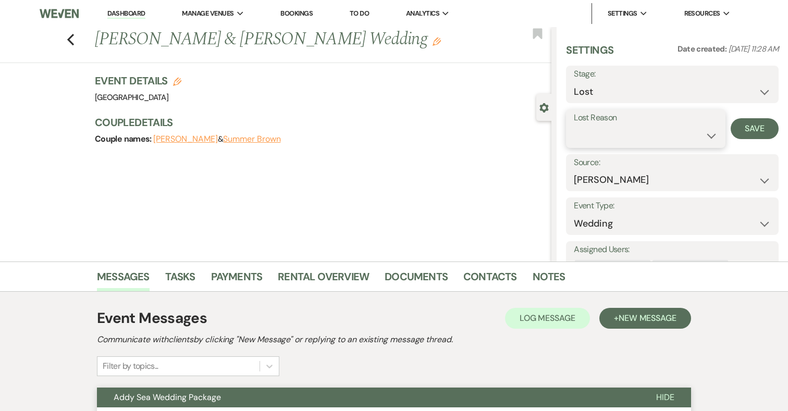
click at [618, 131] on select "Booked Elsewhere Budget Date Unavailable No Response Not a Good Match Capacity …" at bounding box center [645, 136] width 143 height 20
select select "5"
click at [762, 125] on button "Save" at bounding box center [755, 128] width 48 height 21
click at [70, 38] on use "button" at bounding box center [70, 39] width 7 height 11
select select "8"
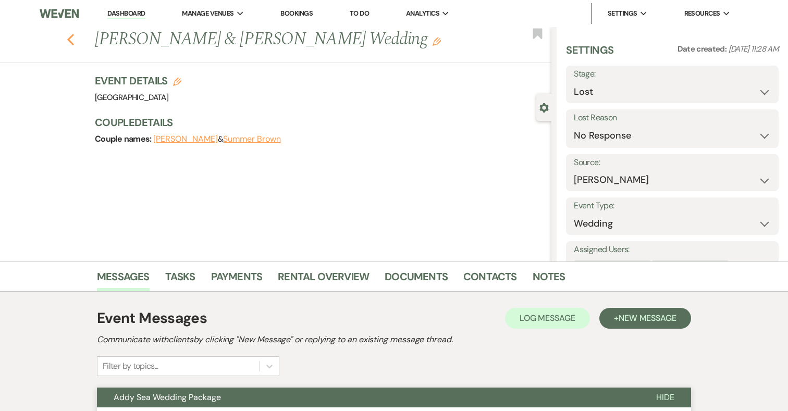
select select "5"
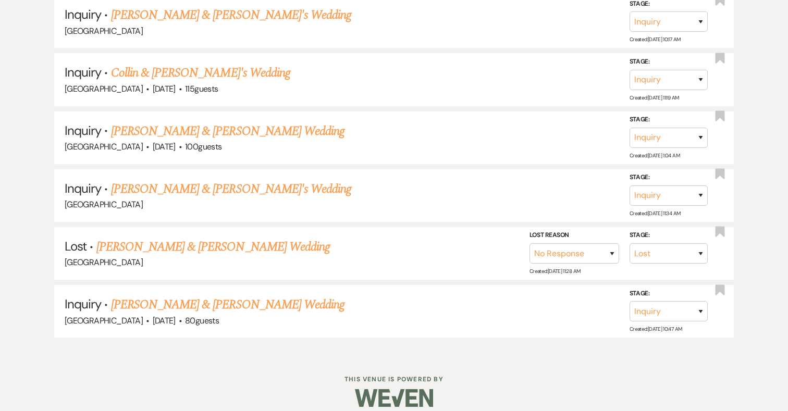
scroll to position [1408, 0]
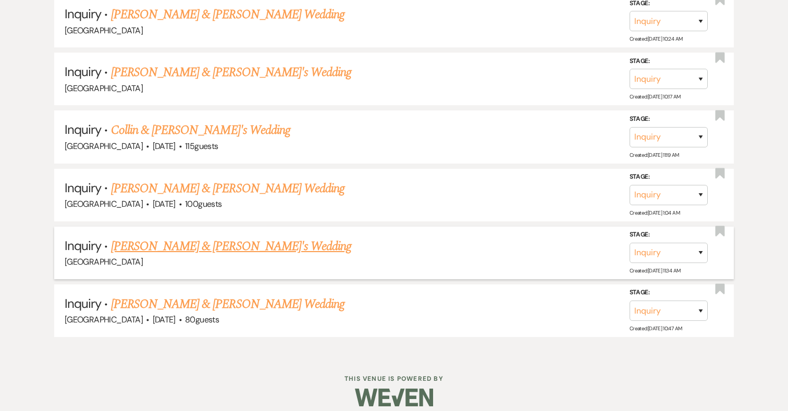
click at [203, 237] on link "Dominic & Katelyn's Wedding" at bounding box center [231, 246] width 241 height 19
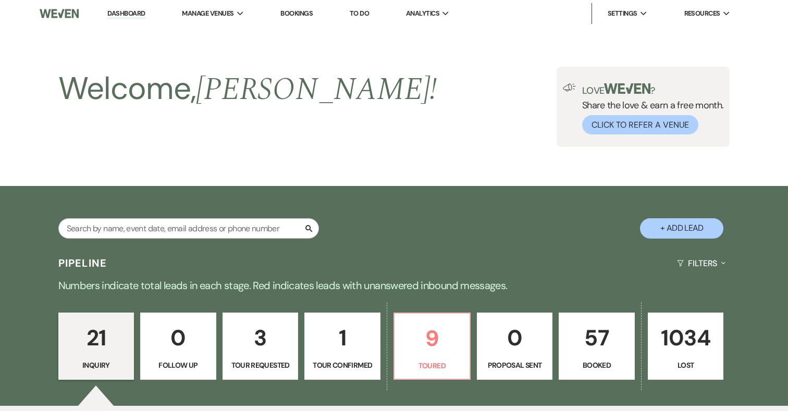
select select "17"
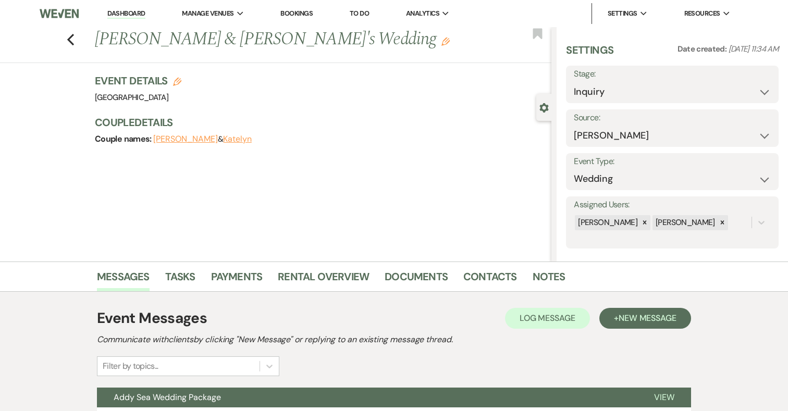
scroll to position [96, 0]
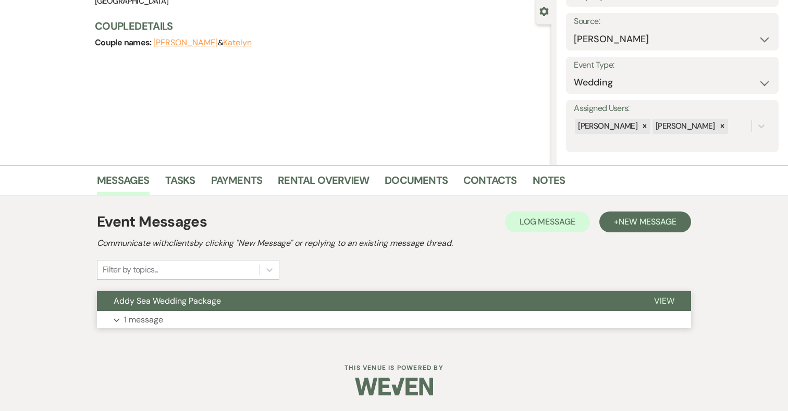
click at [192, 325] on button "Expand 1 message" at bounding box center [394, 320] width 594 height 18
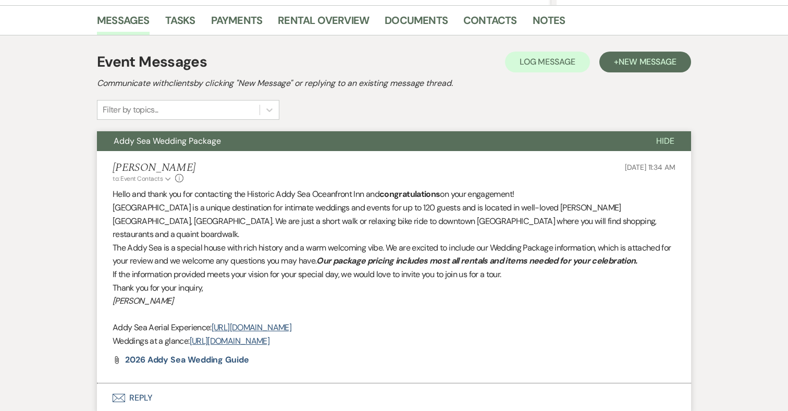
scroll to position [327, 0]
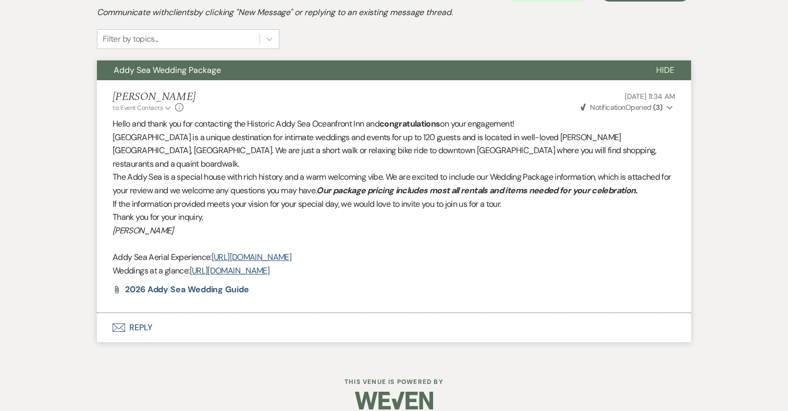
click at [141, 313] on button "Envelope Reply" at bounding box center [394, 327] width 594 height 29
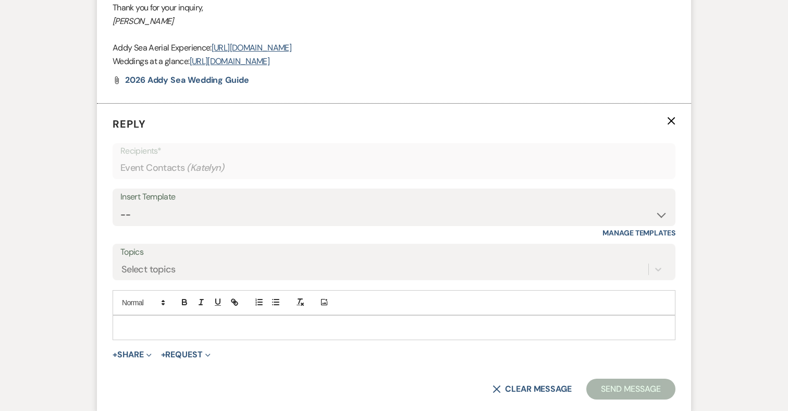
scroll to position [576, 0]
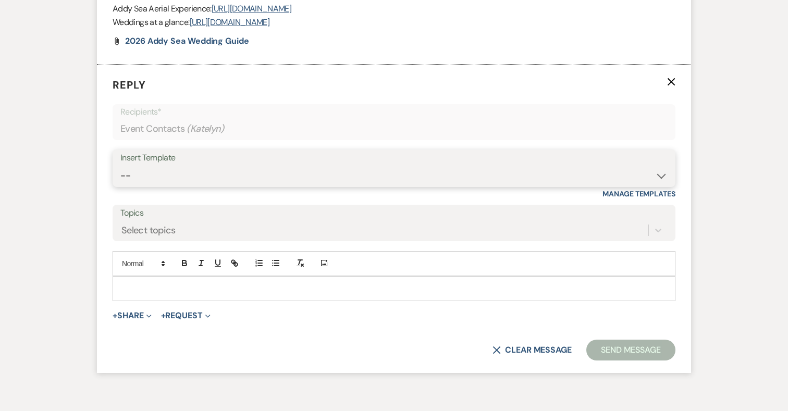
click at [209, 166] on select "-- 2024-25 Follow Up Buy Out Details Menu Tasting Invite Booking Email 2025-Wed…" at bounding box center [393, 176] width 547 height 20
select select "2194"
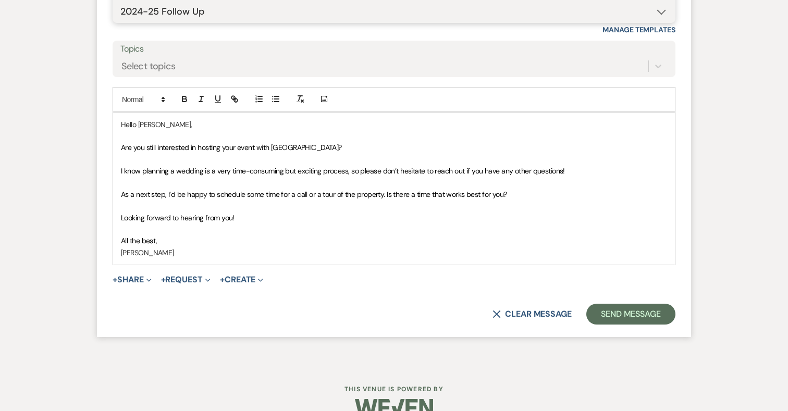
scroll to position [748, 0]
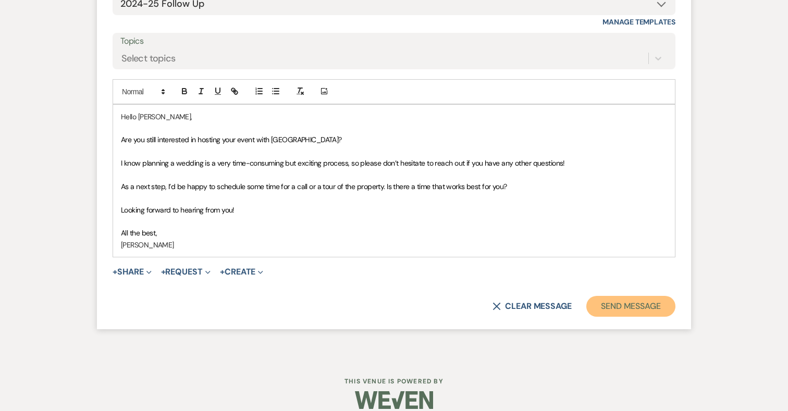
click at [644, 296] on button "Send Message" at bounding box center [631, 306] width 89 height 21
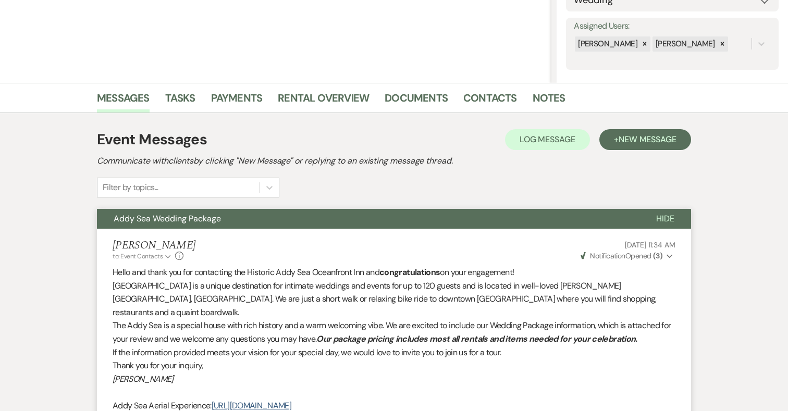
scroll to position [0, 0]
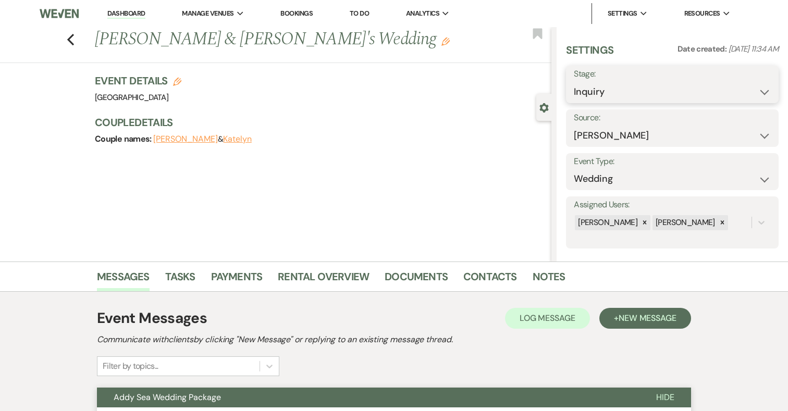
click at [632, 99] on select "Inquiry Follow Up Tour Requested Tour Confirmed Toured Proposal Sent Booked Lost" at bounding box center [672, 92] width 197 height 20
select select "8"
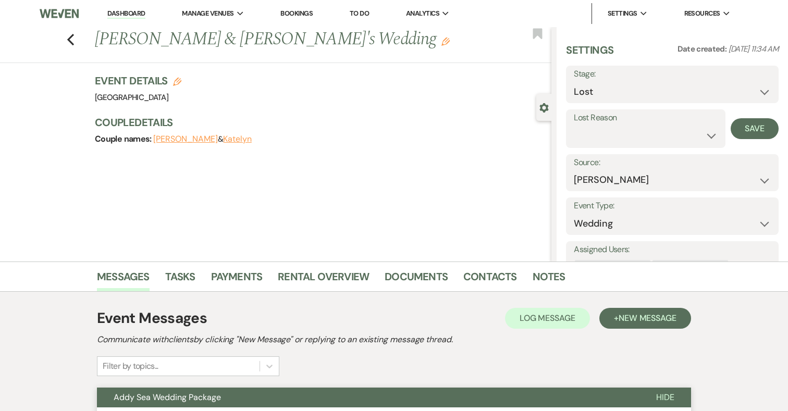
click at [613, 136] on select "Booked Elsewhere Budget Date Unavailable No Response Not a Good Match Capacity …" at bounding box center [645, 136] width 143 height 20
select select "5"
click at [750, 129] on button "Save" at bounding box center [755, 128] width 48 height 21
click at [70, 42] on icon "Previous" at bounding box center [71, 39] width 8 height 13
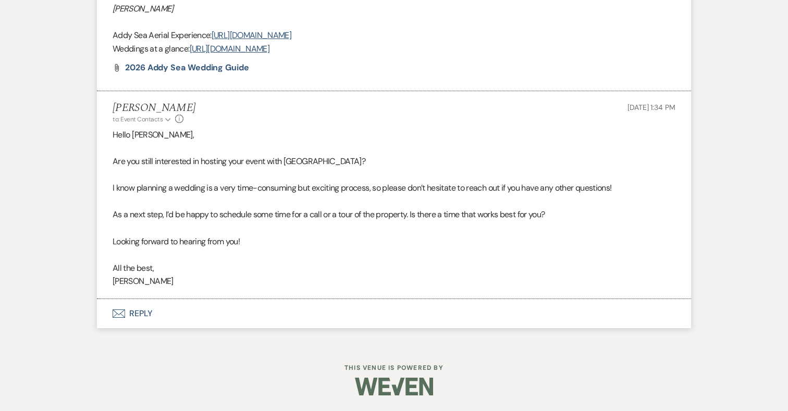
select select "8"
select select "5"
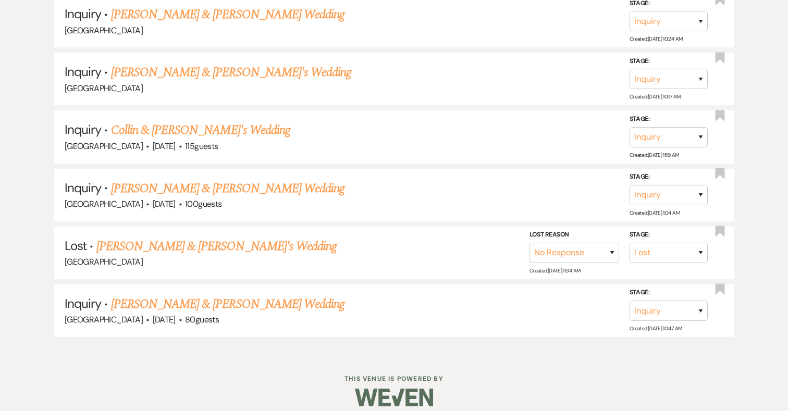
scroll to position [1351, 0]
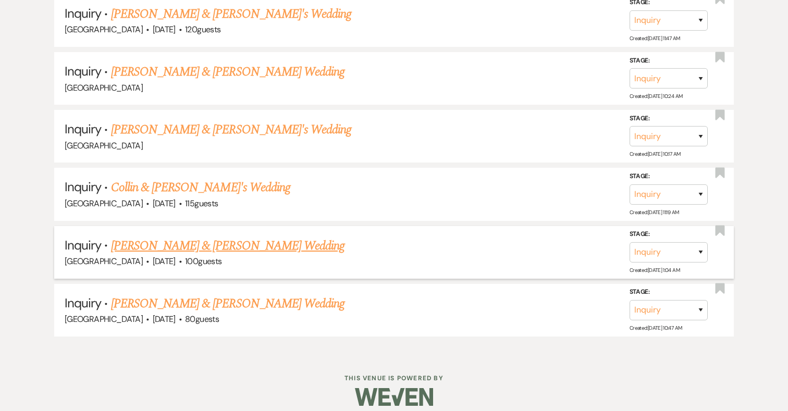
click at [211, 237] on link "Kyle Killen & Kristen Hussey's Wedding" at bounding box center [228, 246] width 234 height 19
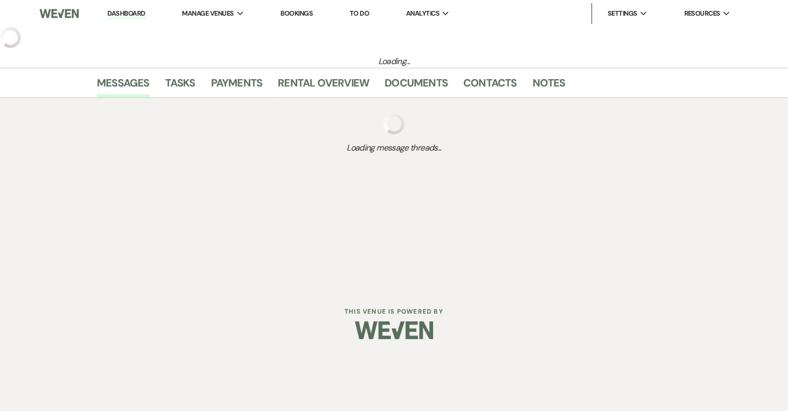
select select "5"
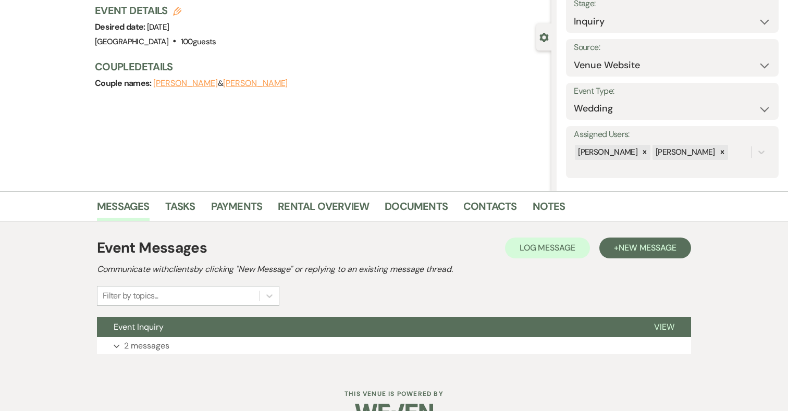
scroll to position [96, 0]
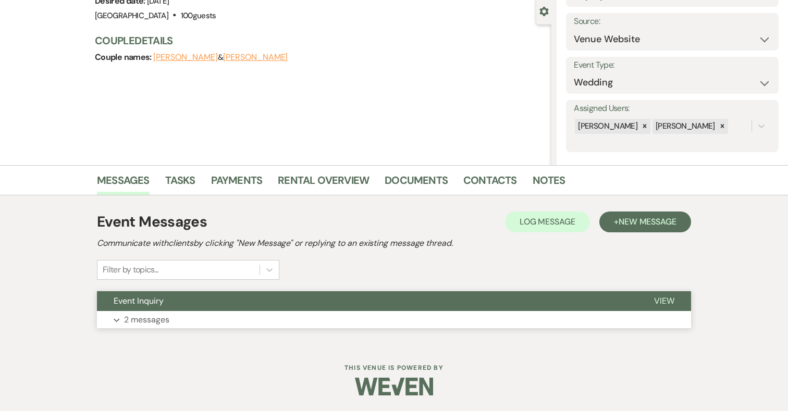
click at [158, 321] on p "2 messages" at bounding box center [146, 320] width 45 height 14
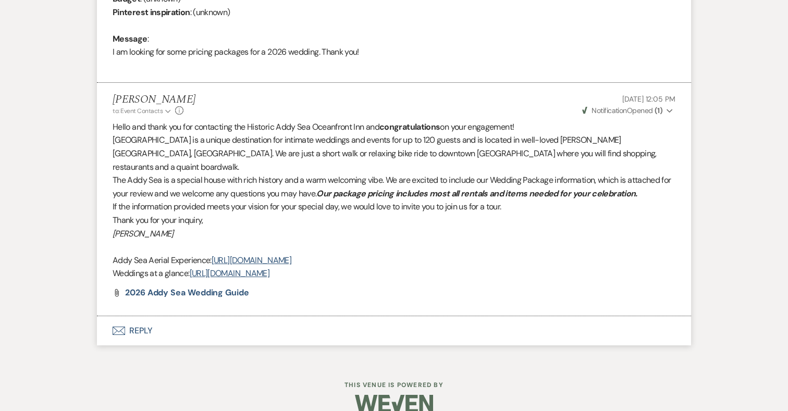
scroll to position [527, 0]
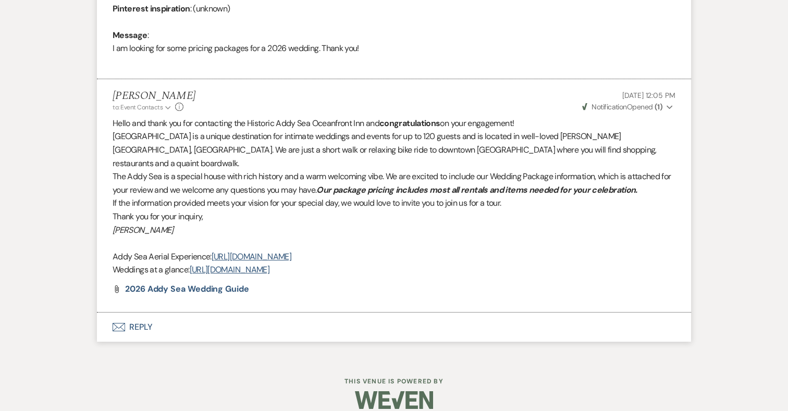
click at [136, 313] on button "Envelope Reply" at bounding box center [394, 327] width 594 height 29
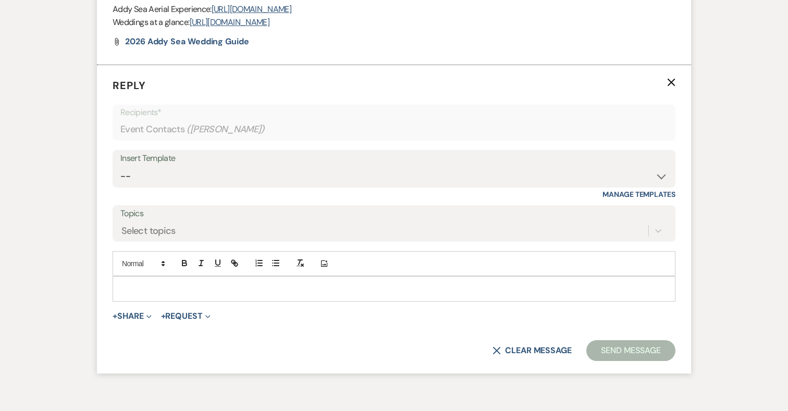
scroll to position [775, 0]
click at [259, 166] on select "-- 2024-25 Follow Up Buy Out Details Menu Tasting Invite Booking Email 2025-Wed…" at bounding box center [393, 176] width 547 height 20
select select "2194"
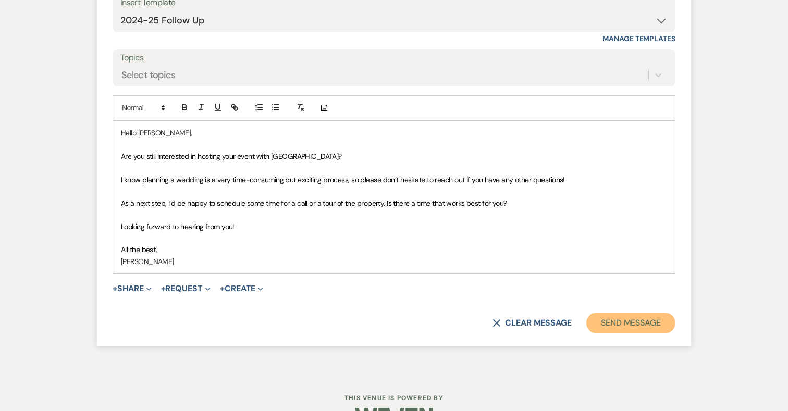
click at [628, 313] on button "Send Message" at bounding box center [631, 323] width 89 height 21
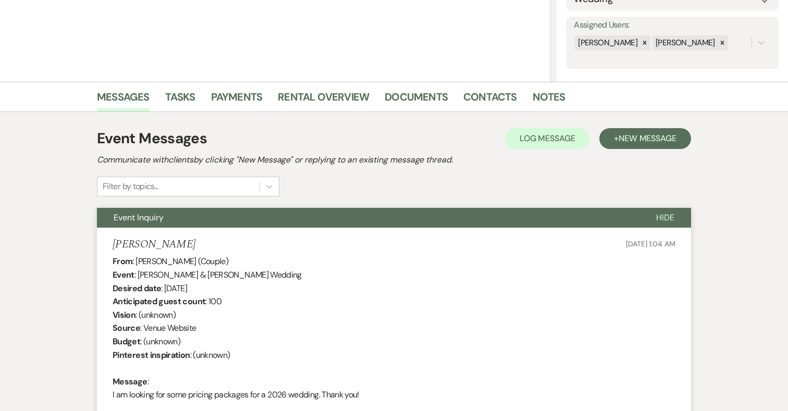
scroll to position [0, 0]
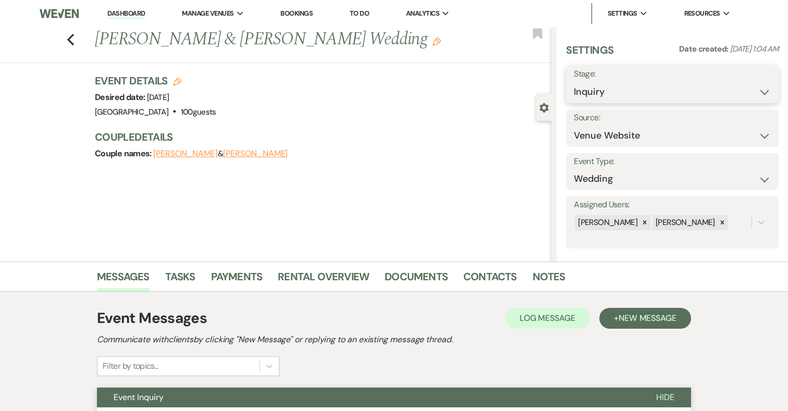
click at [598, 88] on select "Inquiry Follow Up Tour Requested Tour Confirmed Toured Proposal Sent Booked Lost" at bounding box center [672, 92] width 197 height 20
select select "8"
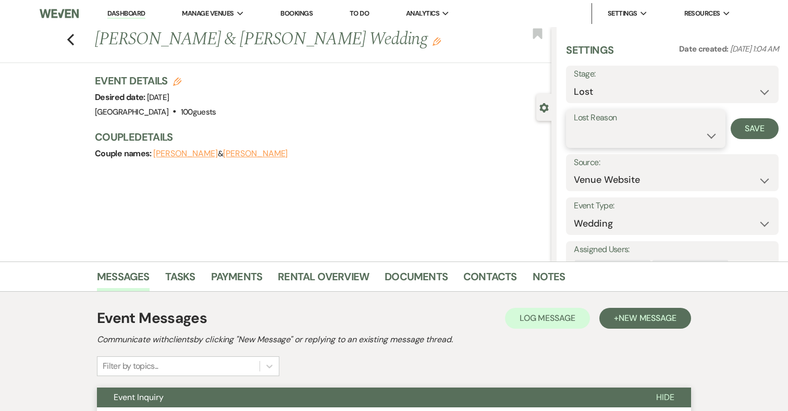
click at [593, 139] on select "Booked Elsewhere Budget Date Unavailable No Response Not a Good Match Capacity …" at bounding box center [645, 136] width 143 height 20
select select "5"
click at [759, 130] on button "Save" at bounding box center [755, 128] width 48 height 21
click at [70, 41] on use "button" at bounding box center [70, 39] width 7 height 11
select select "8"
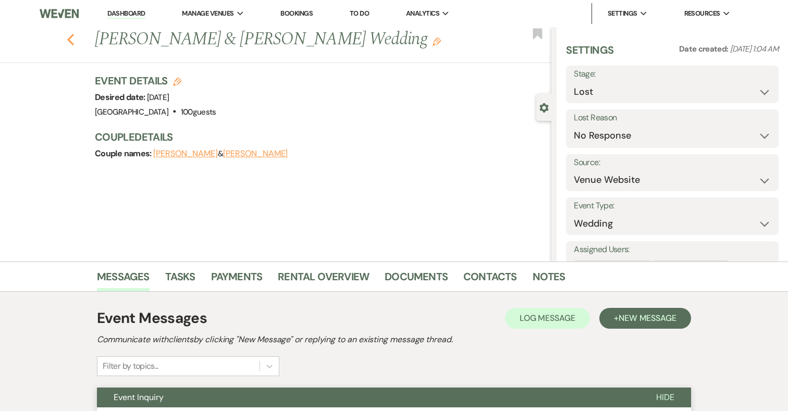
select select "5"
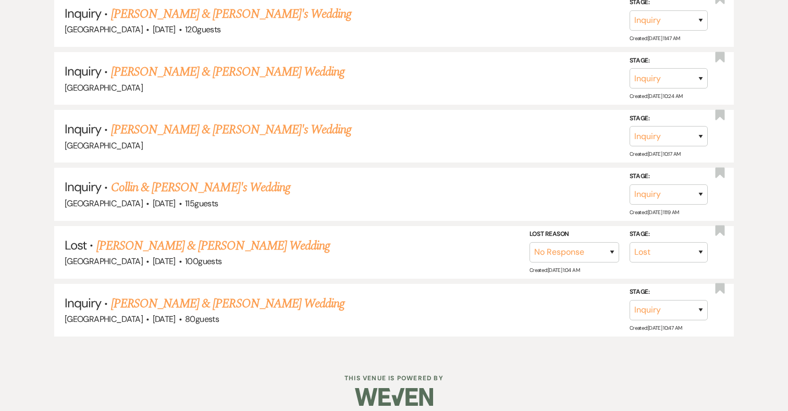
scroll to position [1294, 0]
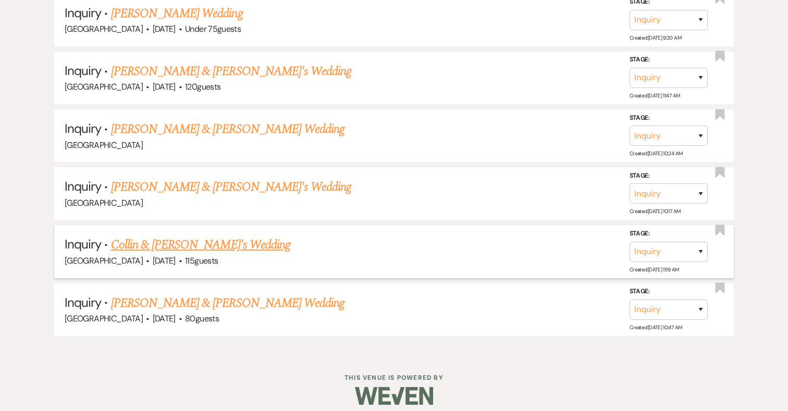
click at [168, 237] on link "Collin & Cleveland's Wedding" at bounding box center [200, 245] width 179 height 19
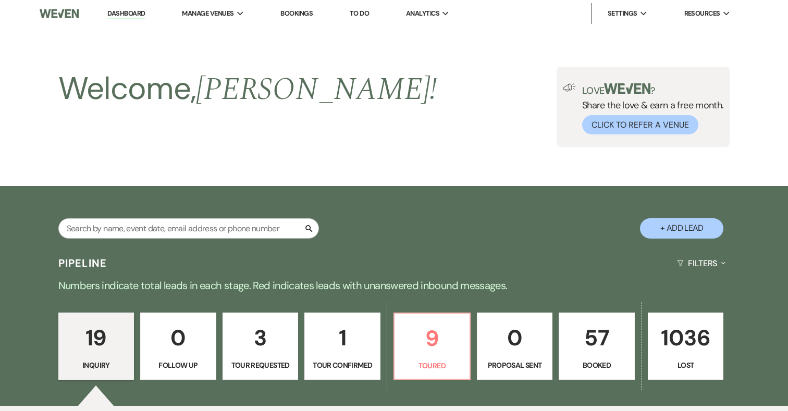
select select "5"
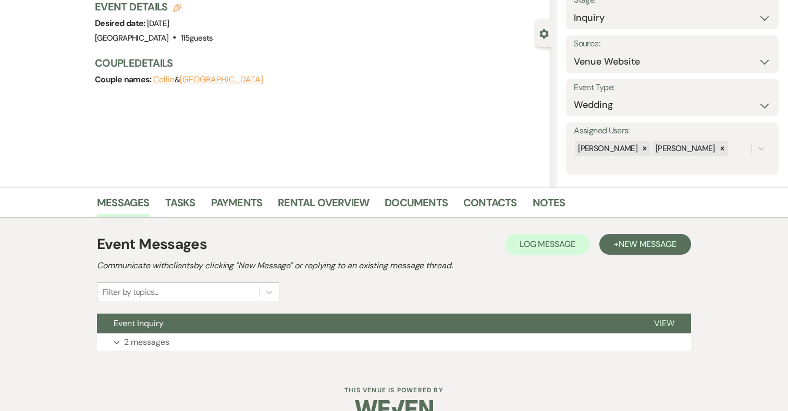
scroll to position [96, 0]
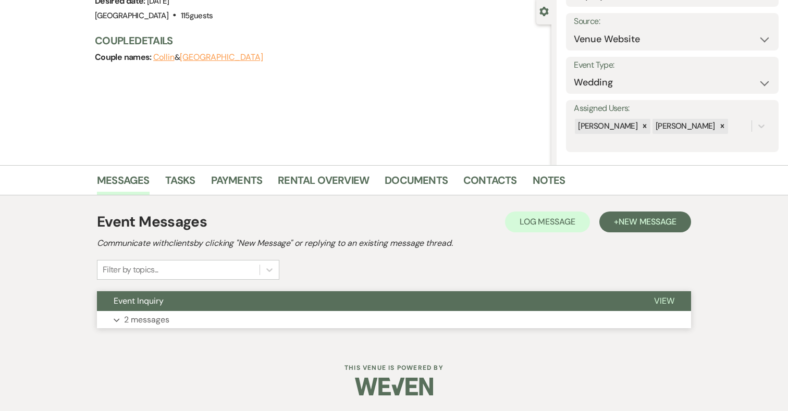
click at [295, 326] on button "Expand 2 messages" at bounding box center [394, 320] width 594 height 18
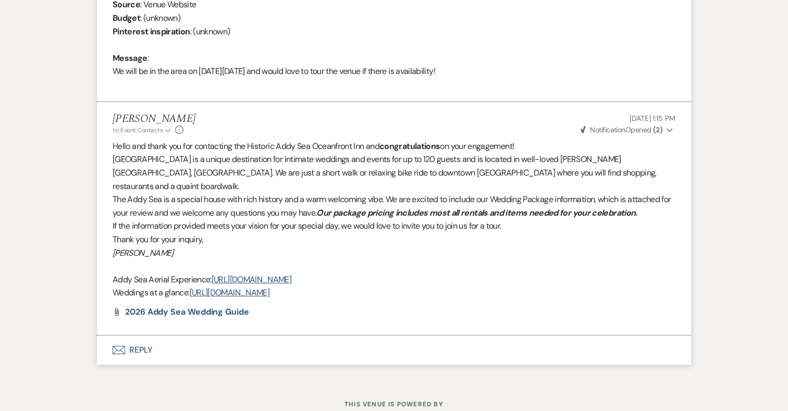
scroll to position [527, 0]
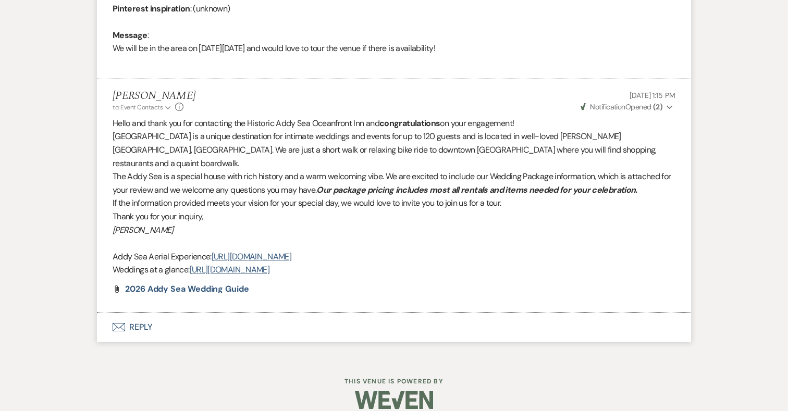
click at [152, 317] on button "Envelope Reply" at bounding box center [394, 327] width 594 height 29
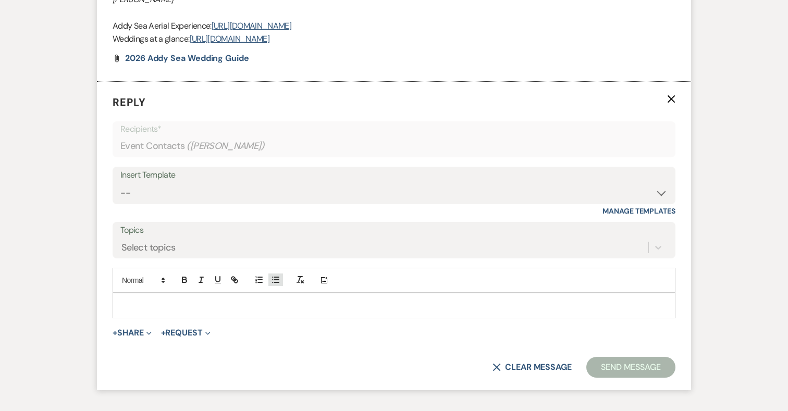
scroll to position [775, 0]
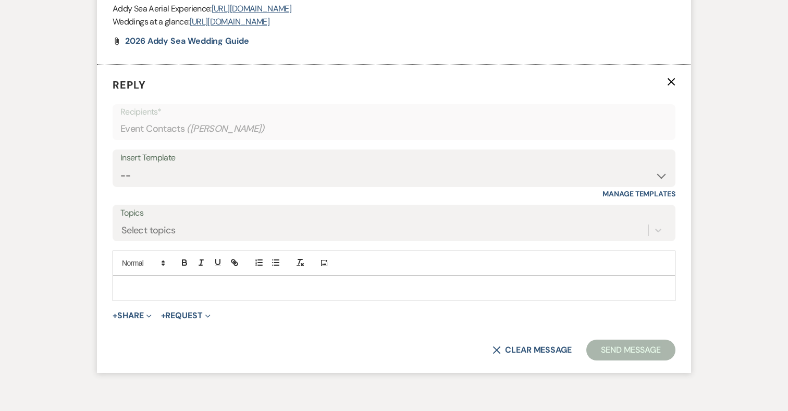
click at [301, 151] on div "Insert Template" at bounding box center [393, 158] width 547 height 15
click at [295, 166] on select "-- 2024-25 Follow Up Buy Out Details Menu Tasting Invite Booking Email 2025-Wed…" at bounding box center [393, 176] width 547 height 20
select select "2194"
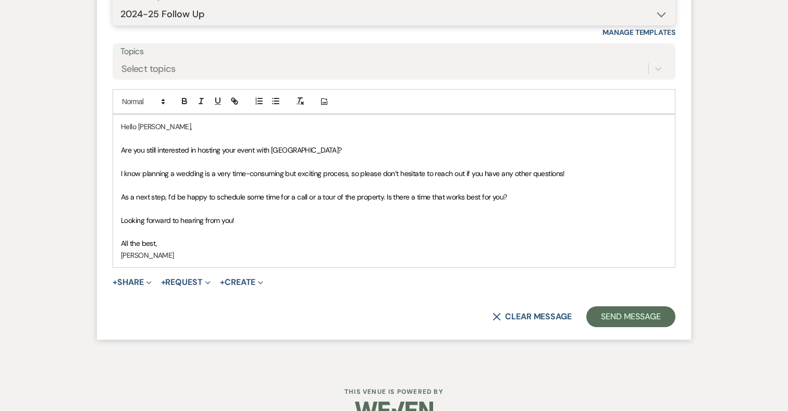
scroll to position [947, 0]
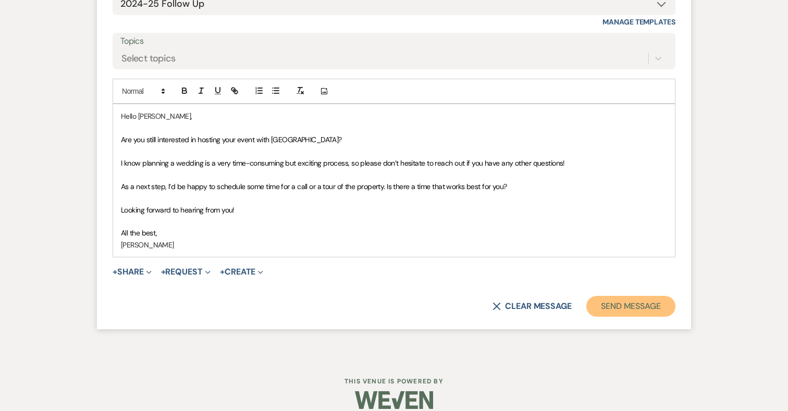
click at [640, 297] on button "Send Message" at bounding box center [631, 306] width 89 height 21
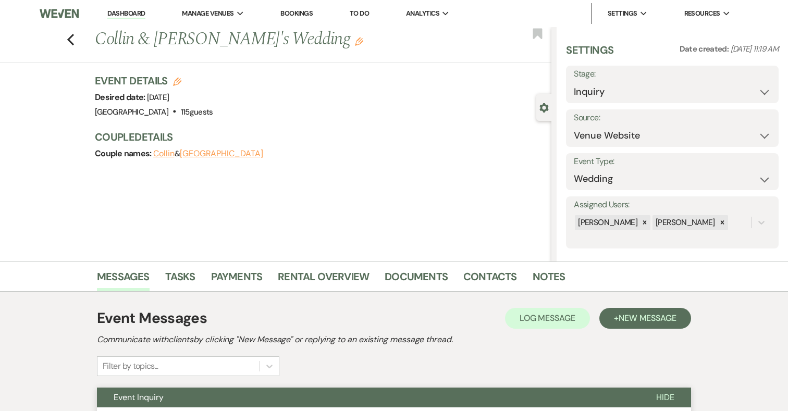
scroll to position [9, 0]
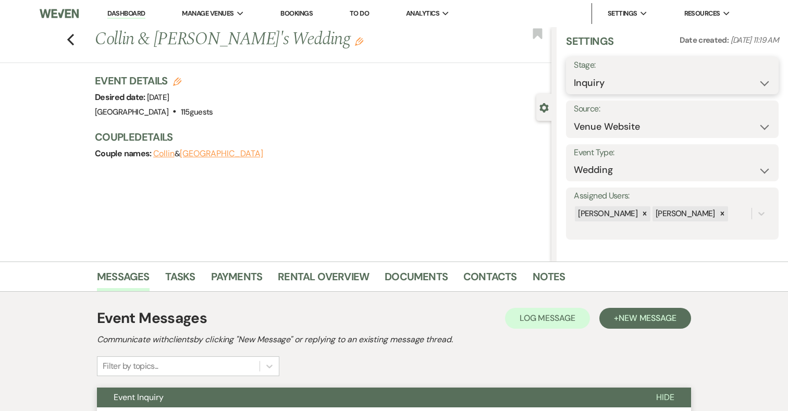
click at [608, 76] on select "Inquiry Follow Up Tour Requested Tour Confirmed Toured Proposal Sent Booked Lost" at bounding box center [672, 83] width 197 height 20
select select "8"
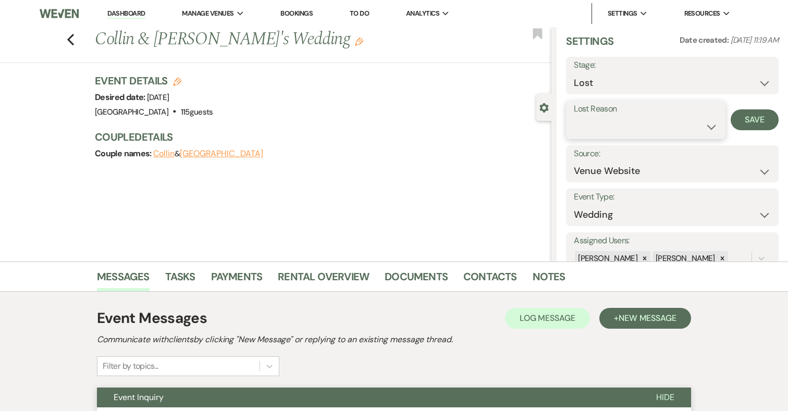
click at [605, 124] on select "Booked Elsewhere Budget Date Unavailable No Response Not a Good Match Capacity …" at bounding box center [645, 127] width 143 height 20
select select "5"
click at [747, 118] on button "Save" at bounding box center [755, 119] width 48 height 21
click at [71, 39] on icon "Previous" at bounding box center [71, 39] width 8 height 13
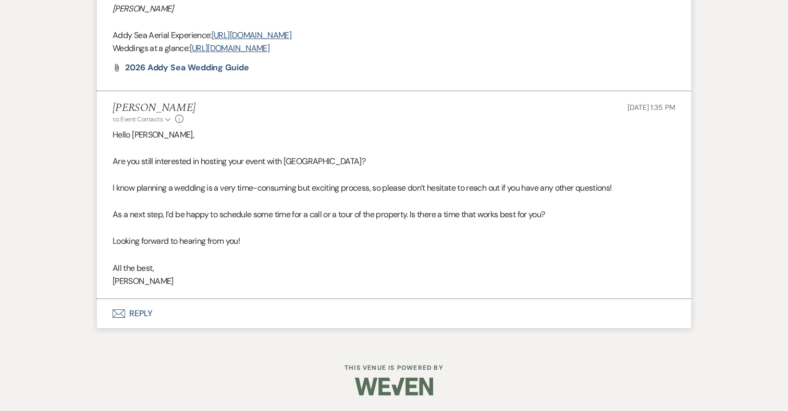
select select "8"
select select "5"
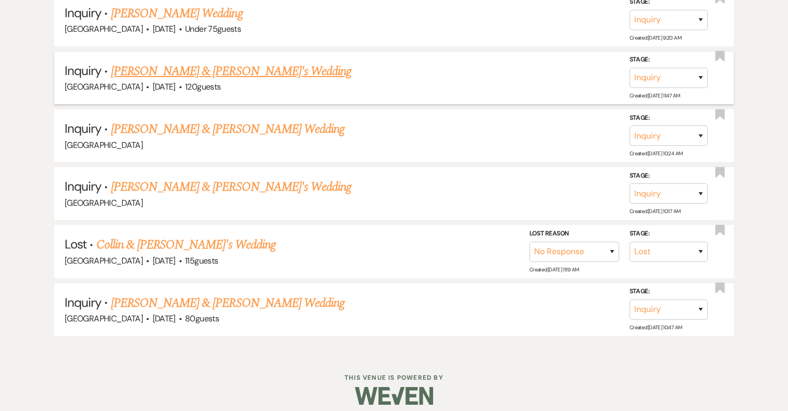
scroll to position [1236, 0]
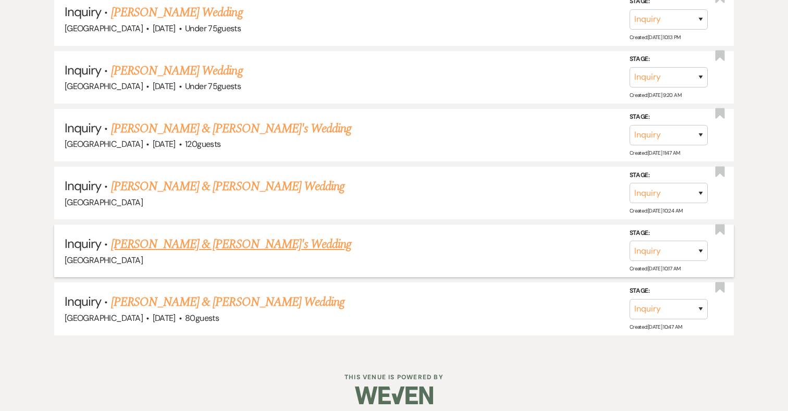
click at [232, 235] on link "Rick Ball & Jillian Kingwood's Wedding" at bounding box center [231, 244] width 241 height 19
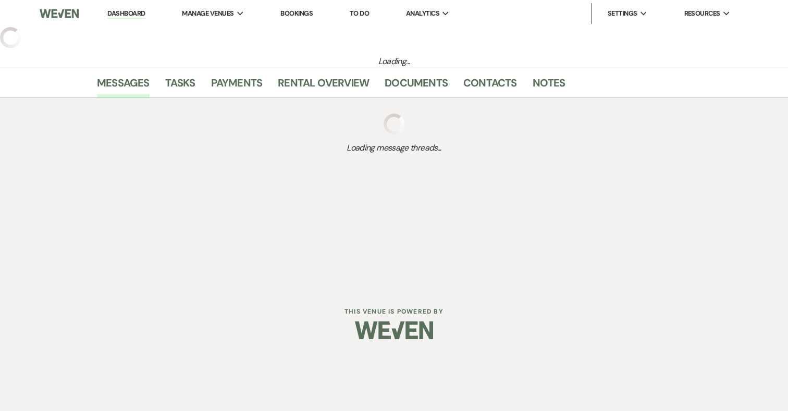
select select "17"
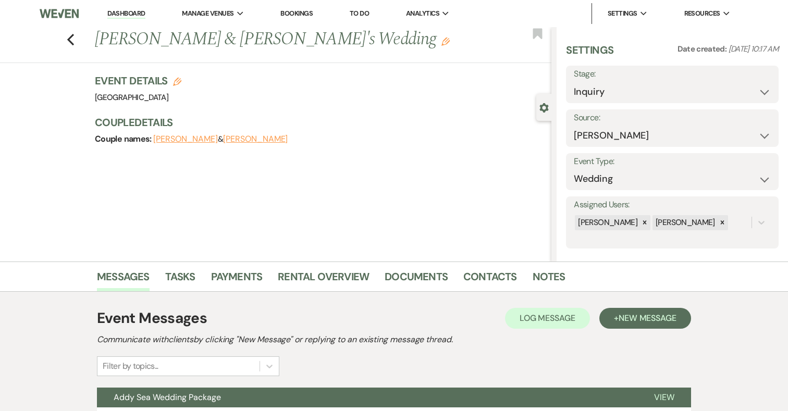
scroll to position [96, 0]
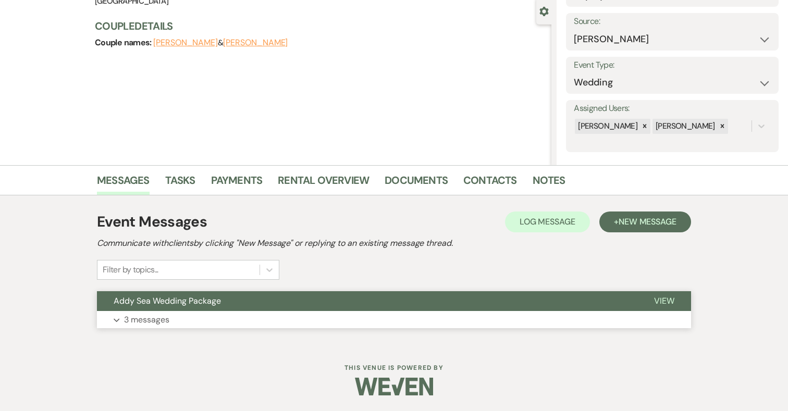
click at [147, 323] on p "3 messages" at bounding box center [146, 320] width 45 height 14
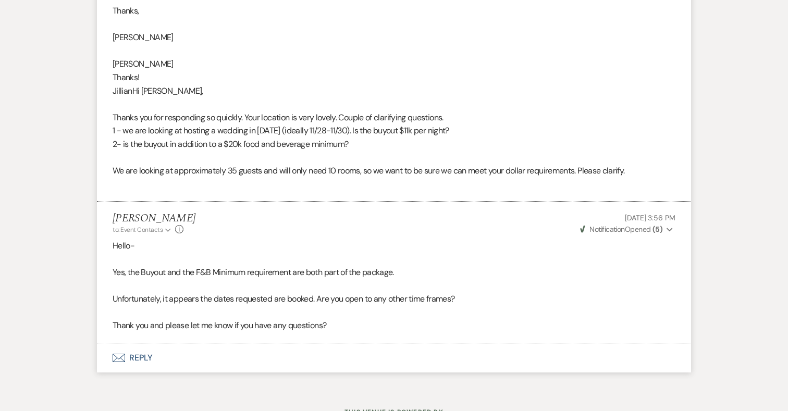
scroll to position [821, 0]
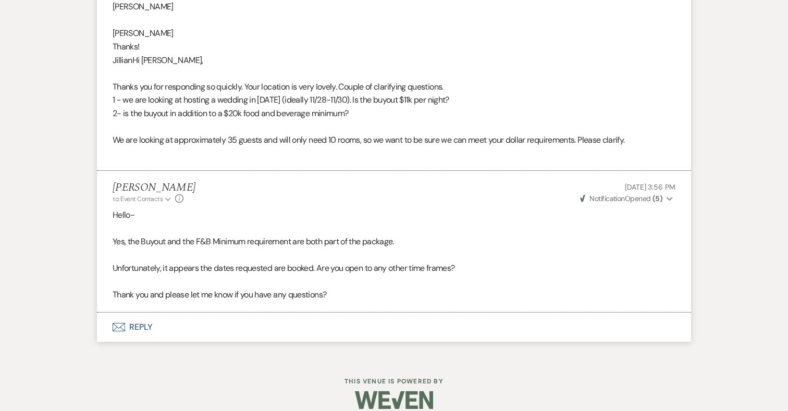
click at [143, 314] on button "Envelope Reply" at bounding box center [394, 327] width 594 height 29
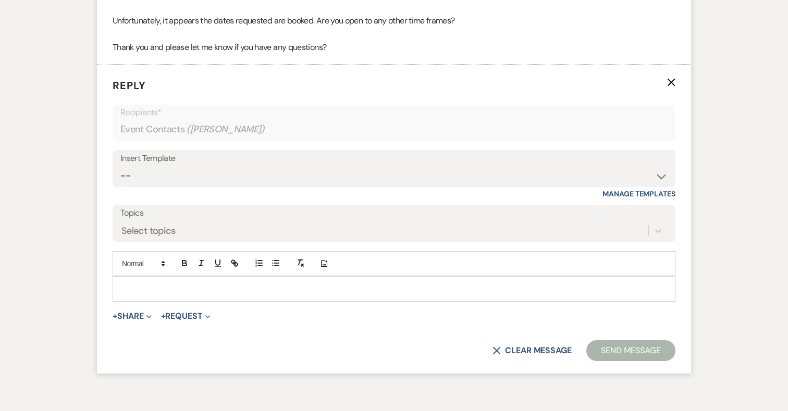
scroll to position [1069, 0]
click at [268, 166] on select "-- 2024-25 Follow Up Buy Out Details Menu Tasting Invite Booking Email 2025-Wed…" at bounding box center [393, 175] width 547 height 20
select select "2194"
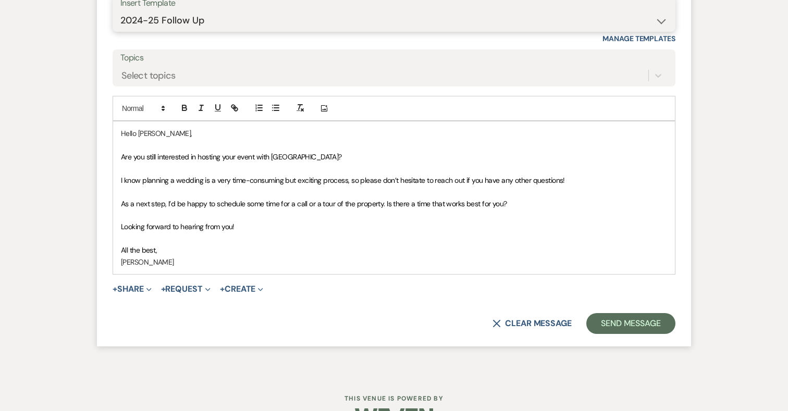
scroll to position [1229, 0]
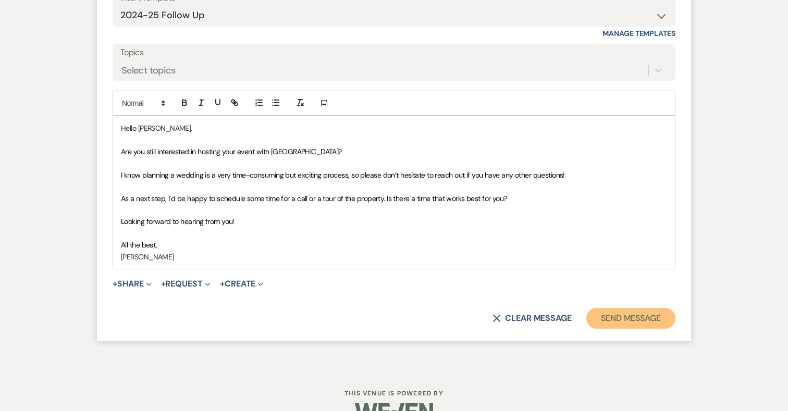
click at [651, 308] on button "Send Message" at bounding box center [631, 318] width 89 height 21
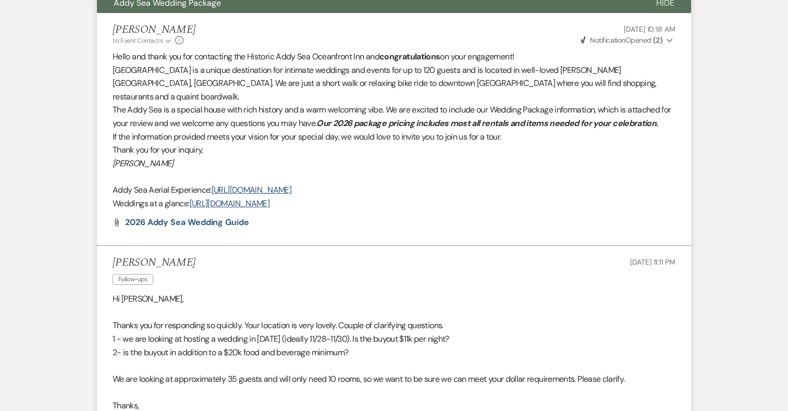
scroll to position [0, 0]
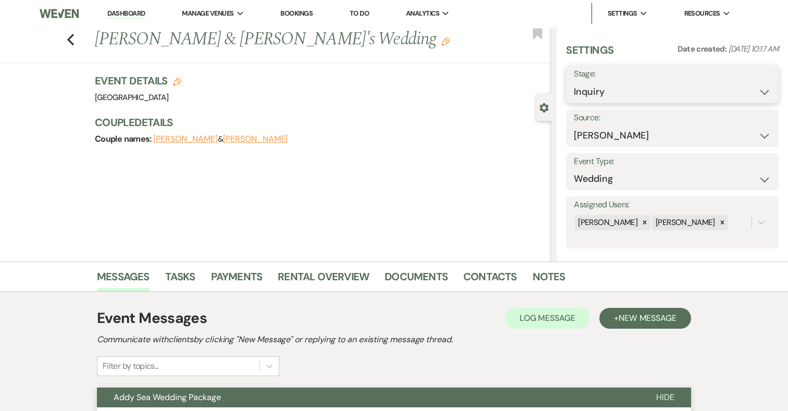
click at [600, 88] on select "Inquiry Follow Up Tour Requested Tour Confirmed Toured Proposal Sent Booked Lost" at bounding box center [672, 92] width 197 height 20
select select "8"
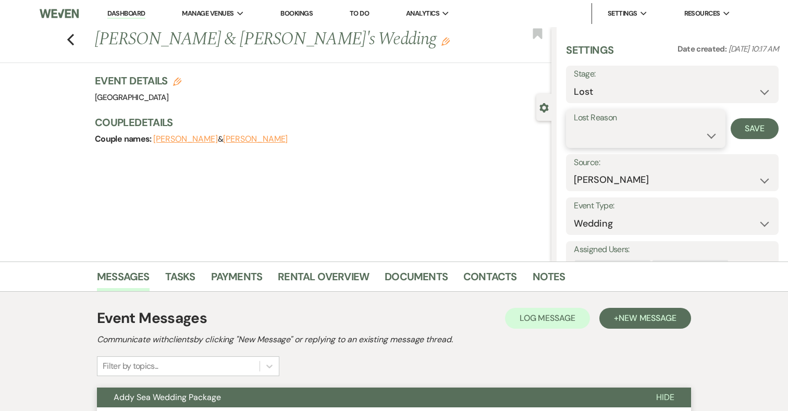
click at [606, 136] on select "Booked Elsewhere Budget Date Unavailable No Response Not a Good Match Capacity …" at bounding box center [645, 136] width 143 height 20
select select "5"
click at [760, 126] on button "Save" at bounding box center [755, 128] width 48 height 21
click at [69, 38] on use "button" at bounding box center [70, 39] width 7 height 11
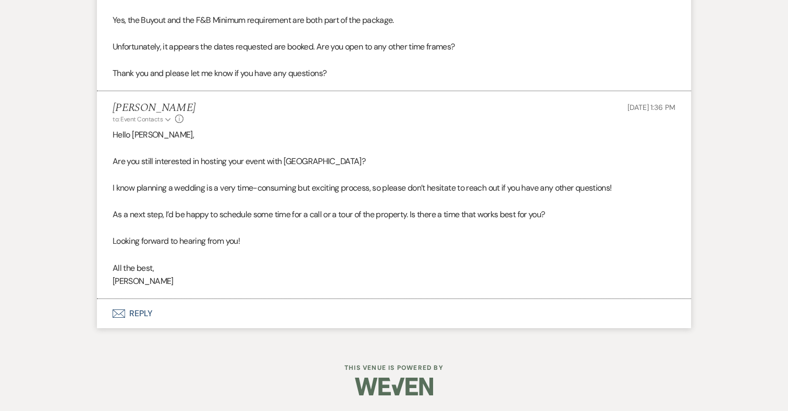
select select "8"
select select "5"
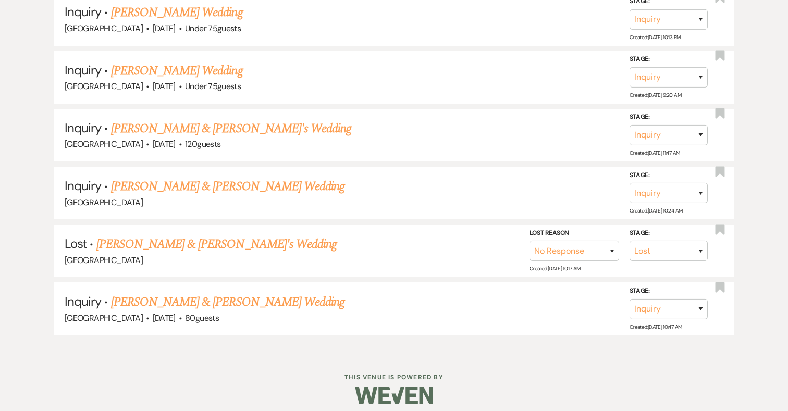
scroll to position [1178, 0]
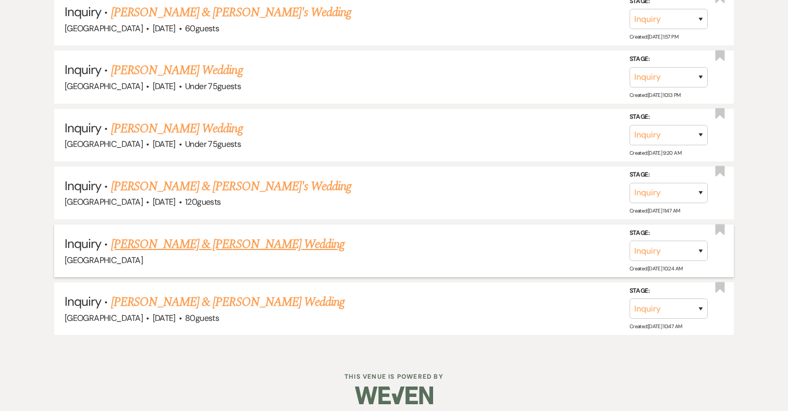
click at [213, 235] on link "Joseph Parisi IV & Newon Dennis's Wedding" at bounding box center [228, 244] width 234 height 19
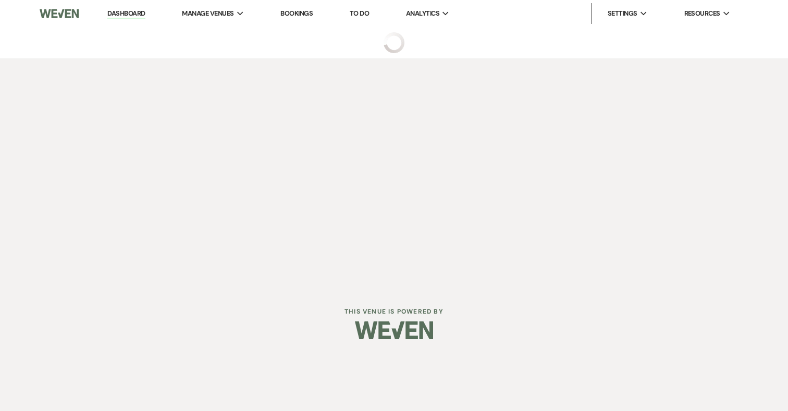
select select "17"
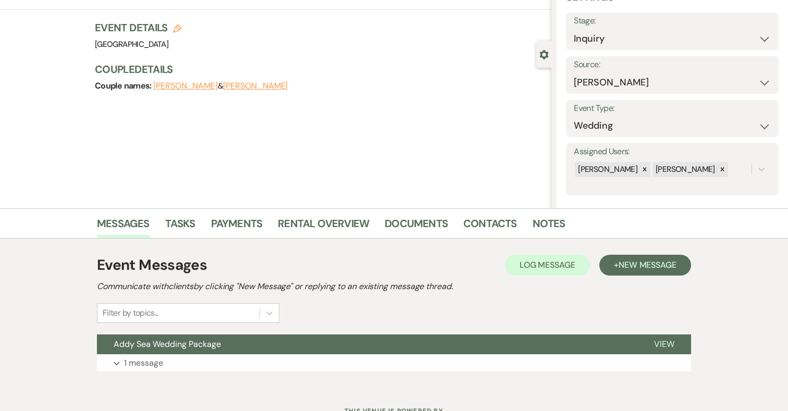
scroll to position [96, 0]
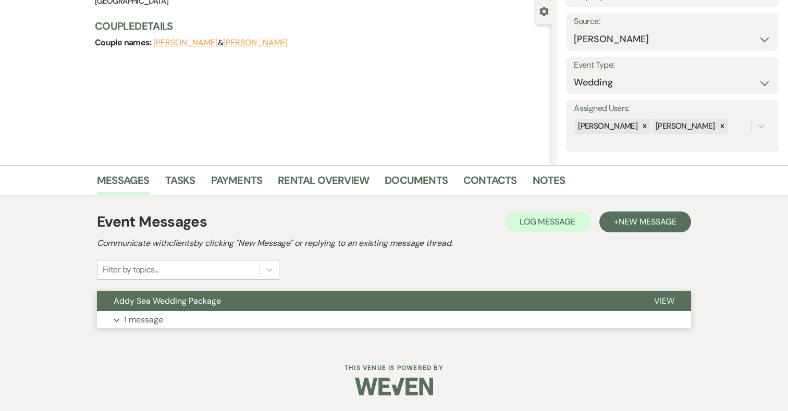
click at [298, 318] on button "Expand 1 message" at bounding box center [394, 320] width 594 height 18
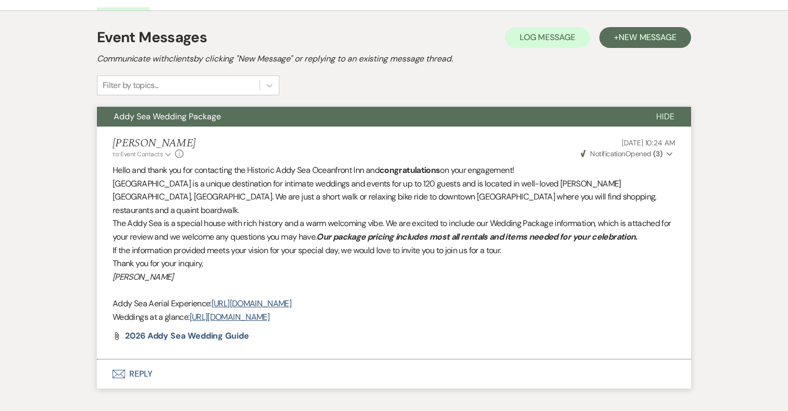
scroll to position [328, 0]
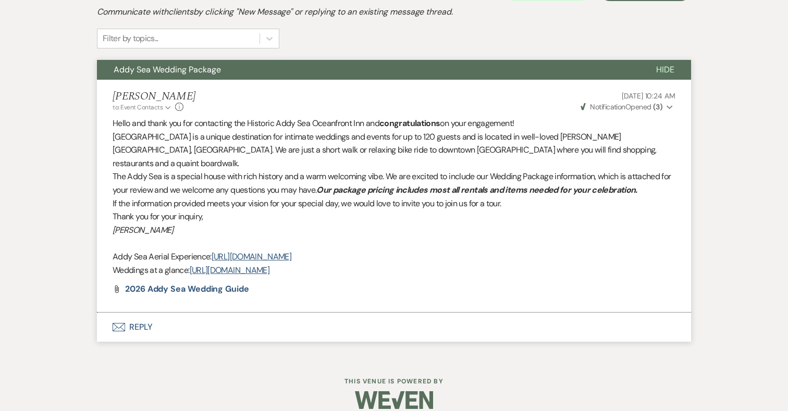
click at [143, 313] on button "Envelope Reply" at bounding box center [394, 327] width 594 height 29
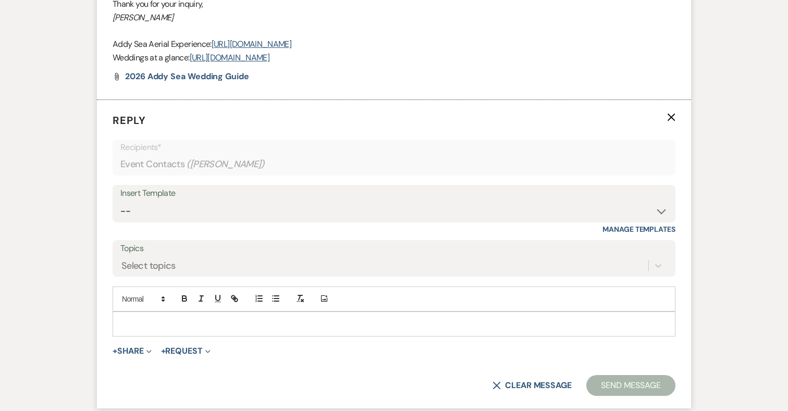
scroll to position [576, 0]
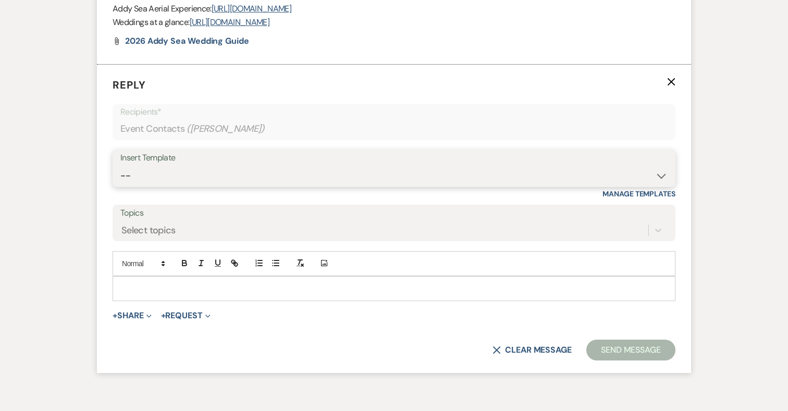
click at [260, 166] on select "-- 2024-25 Follow Up Buy Out Details Menu Tasting Invite Booking Email 2025-Wed…" at bounding box center [393, 176] width 547 height 20
select select "2194"
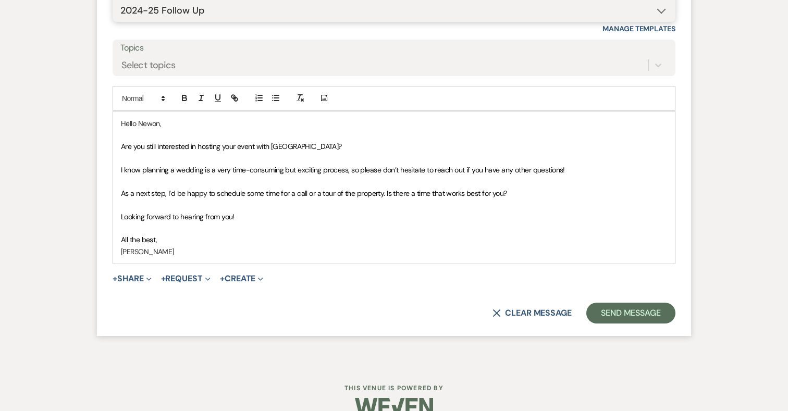
scroll to position [748, 0]
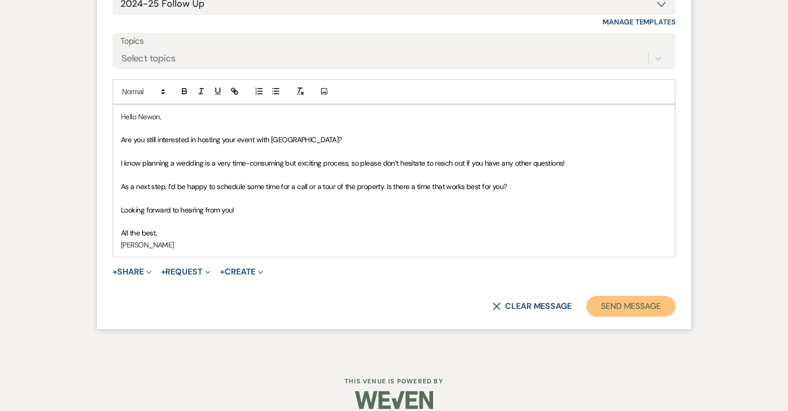
click at [642, 296] on button "Send Message" at bounding box center [631, 306] width 89 height 21
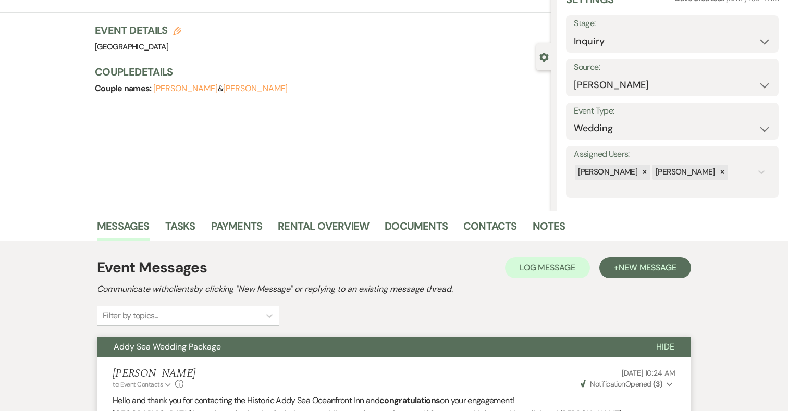
scroll to position [53, 0]
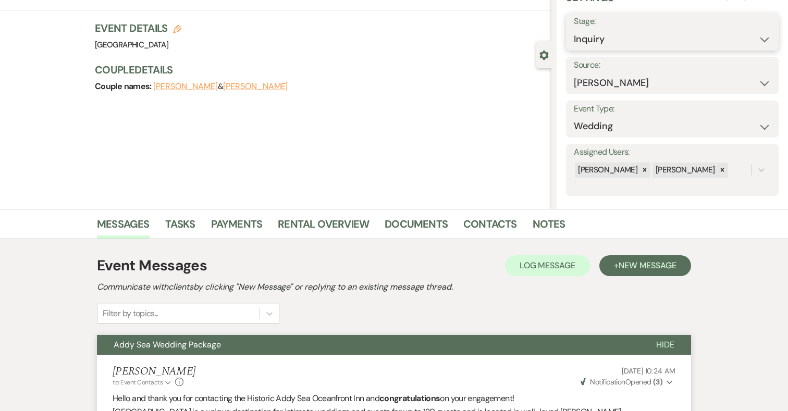
click at [617, 43] on select "Inquiry Follow Up Tour Requested Tour Confirmed Toured Proposal Sent Booked Lost" at bounding box center [672, 39] width 197 height 20
select select "8"
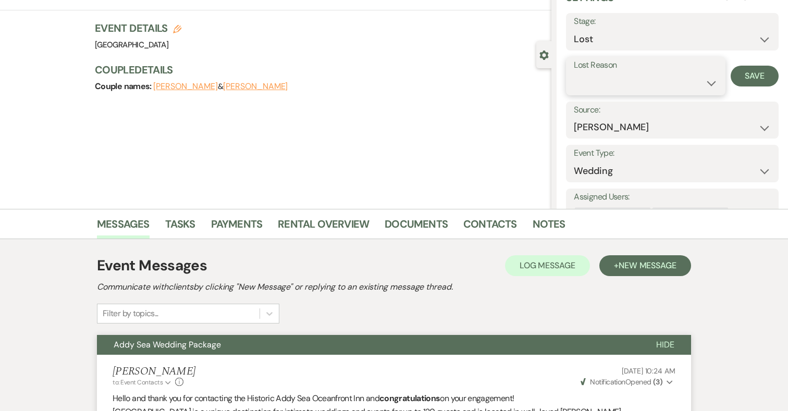
click at [607, 86] on select "Booked Elsewhere Budget Date Unavailable No Response Not a Good Match Capacity …" at bounding box center [645, 83] width 143 height 20
select select "5"
click at [759, 72] on button "Save" at bounding box center [755, 76] width 48 height 21
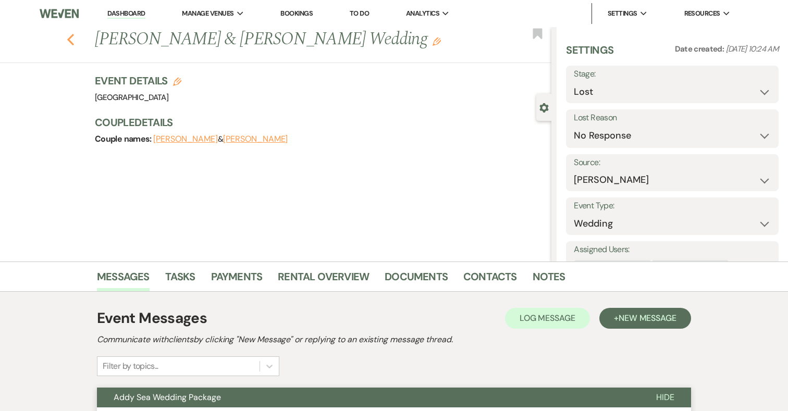
click at [71, 39] on icon "Previous" at bounding box center [71, 39] width 8 height 13
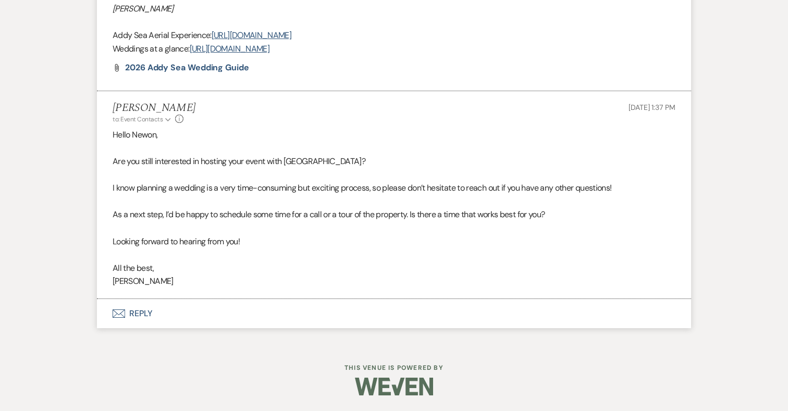
select select "8"
select select "5"
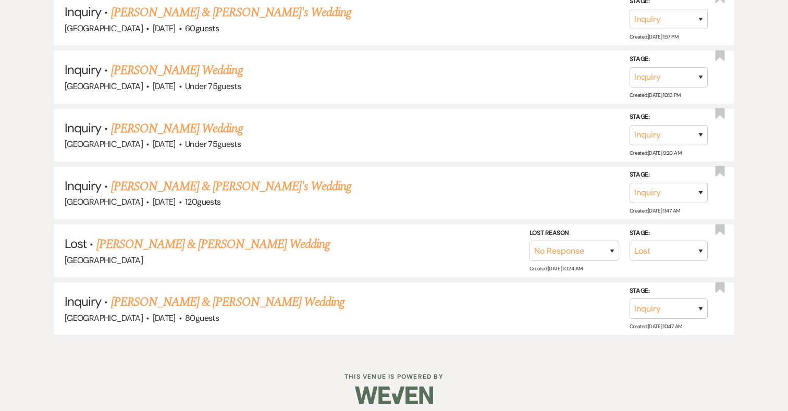
scroll to position [1121, 0]
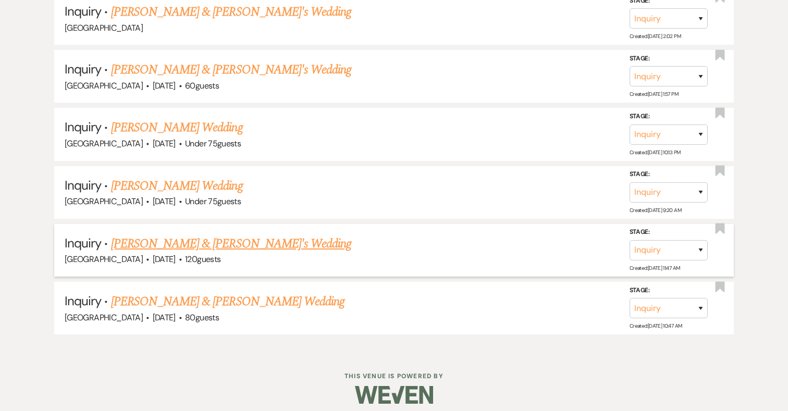
click at [204, 239] on link "Jake & Maureen's Wedding" at bounding box center [231, 244] width 241 height 19
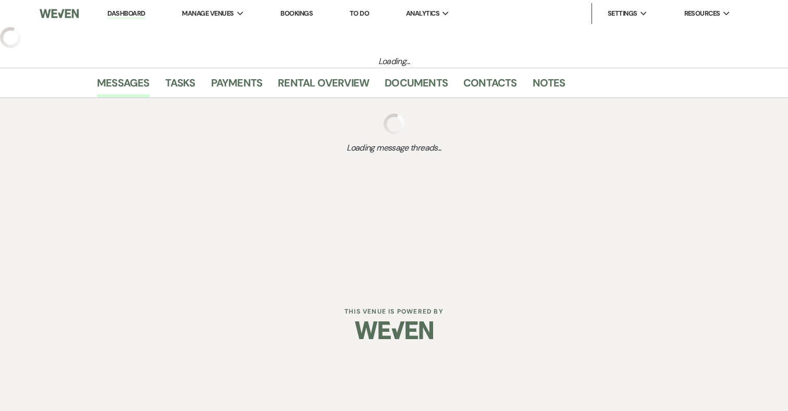
select select "5"
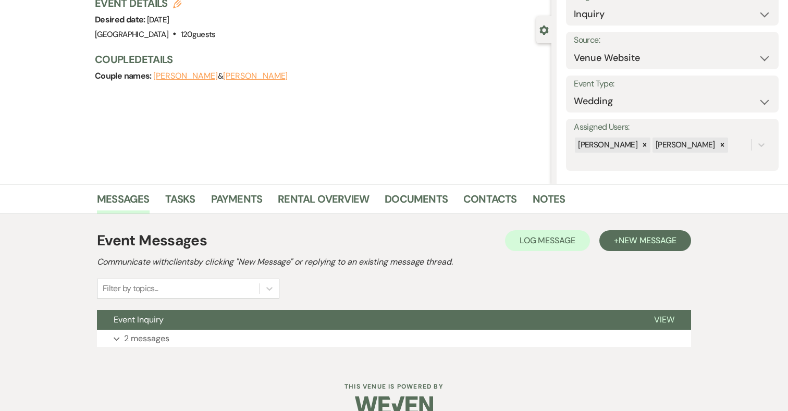
scroll to position [96, 0]
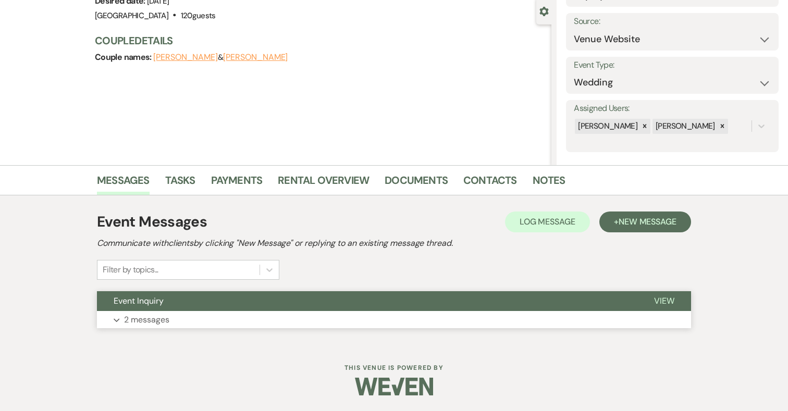
click at [156, 321] on p "2 messages" at bounding box center [146, 320] width 45 height 14
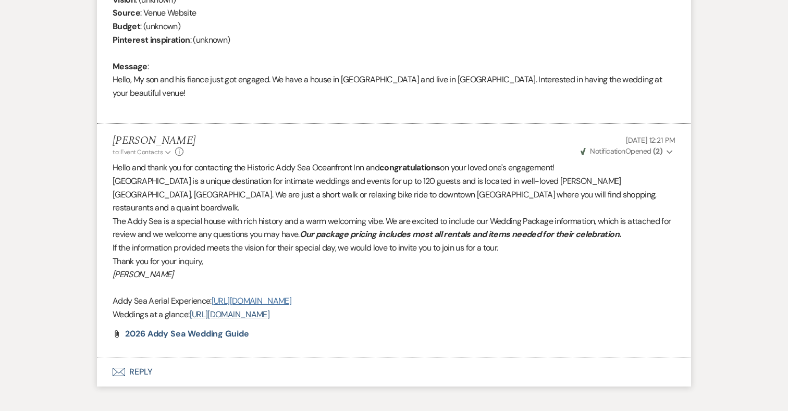
scroll to position [497, 0]
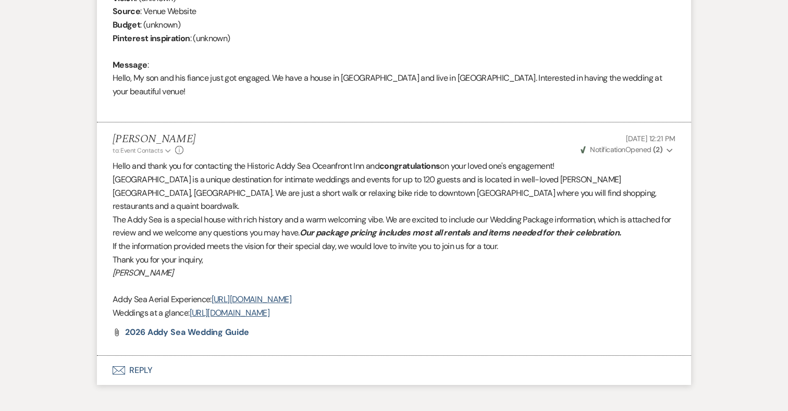
click at [149, 356] on button "Envelope Reply" at bounding box center [394, 370] width 594 height 29
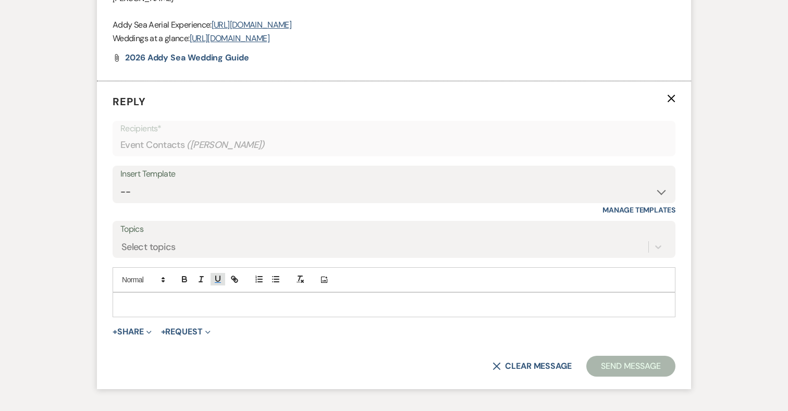
scroll to position [775, 0]
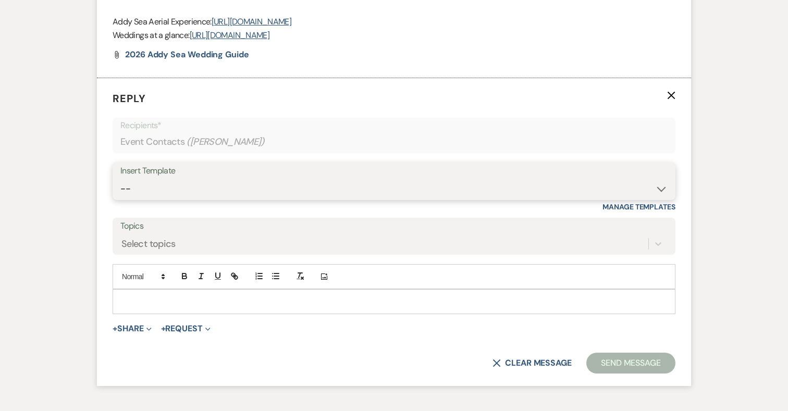
click at [218, 179] on select "-- 2024-25 Follow Up Buy Out Details Menu Tasting Invite Booking Email 2025-Wed…" at bounding box center [393, 189] width 547 height 20
select select "3390"
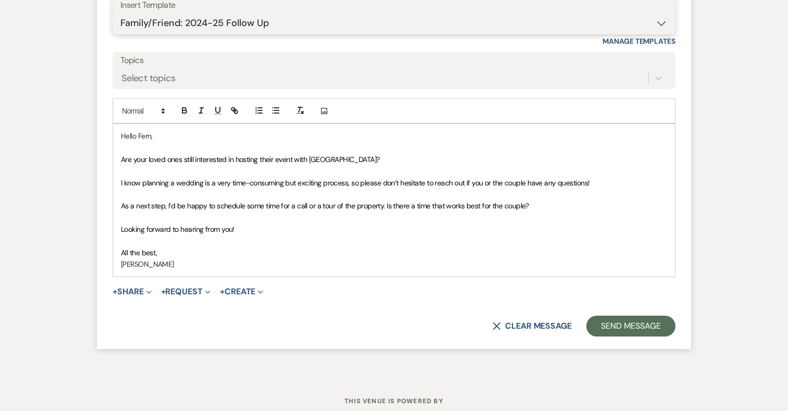
scroll to position [947, 0]
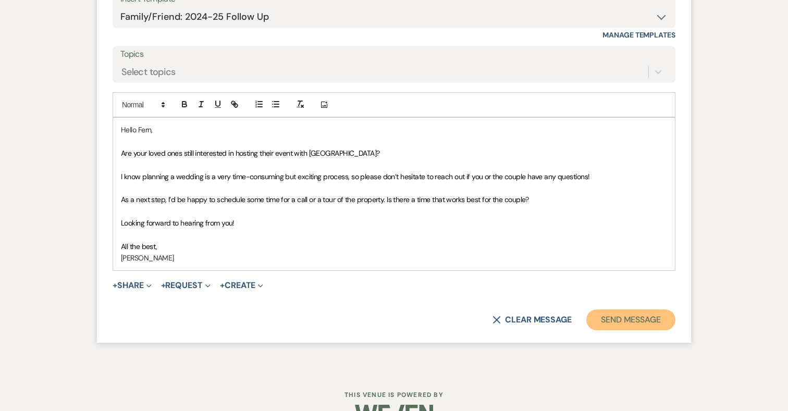
click at [610, 310] on button "Send Message" at bounding box center [631, 320] width 89 height 21
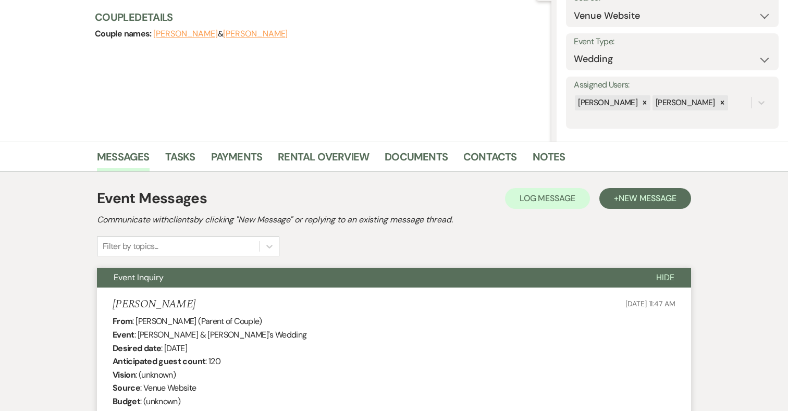
scroll to position [0, 0]
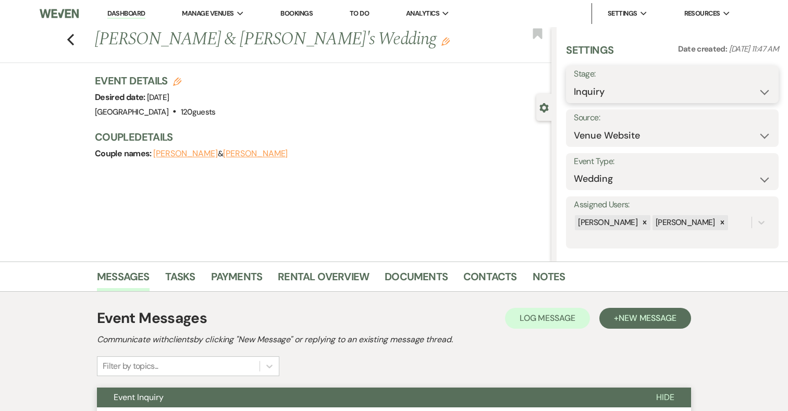
click at [613, 90] on select "Inquiry Follow Up Tour Requested Tour Confirmed Toured Proposal Sent Booked Lost" at bounding box center [672, 92] width 197 height 20
select select "8"
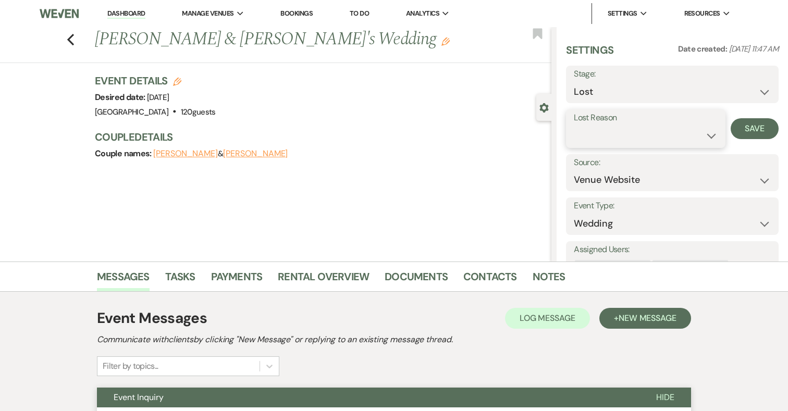
click at [607, 140] on select "Booked Elsewhere Budget Date Unavailable No Response Not a Good Match Capacity …" at bounding box center [645, 136] width 143 height 20
select select "5"
click at [772, 126] on button "Save" at bounding box center [755, 128] width 48 height 21
click at [71, 36] on use "button" at bounding box center [70, 39] width 7 height 11
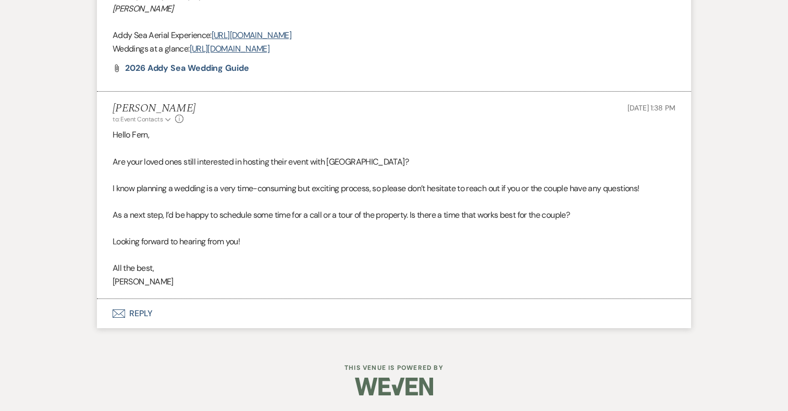
select select "8"
select select "5"
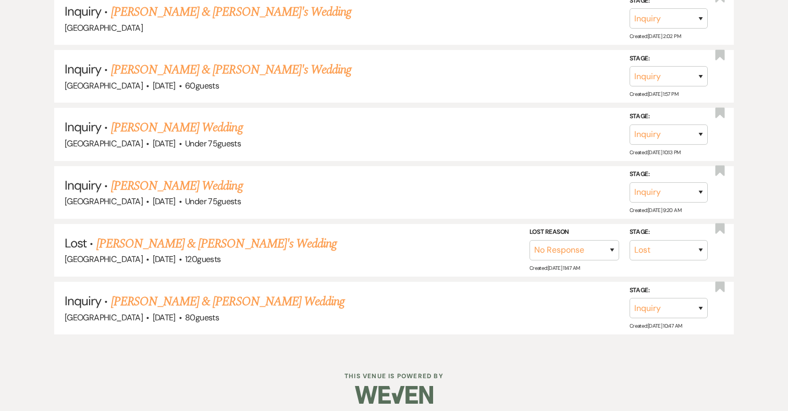
scroll to position [1064, 0]
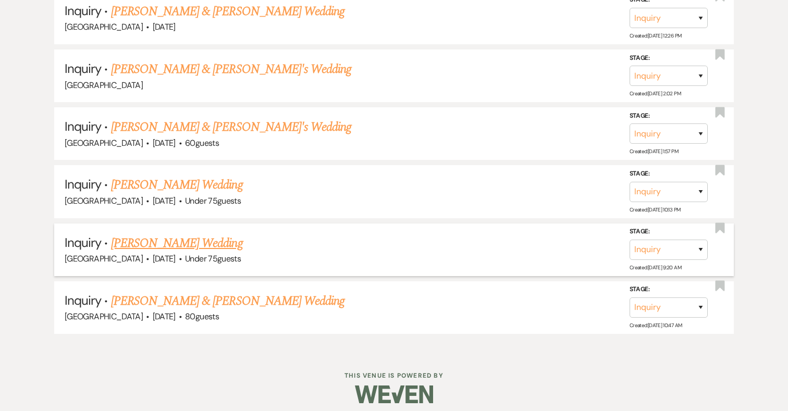
click at [199, 234] on link "Jasmine Reyes's Wedding" at bounding box center [177, 243] width 132 height 19
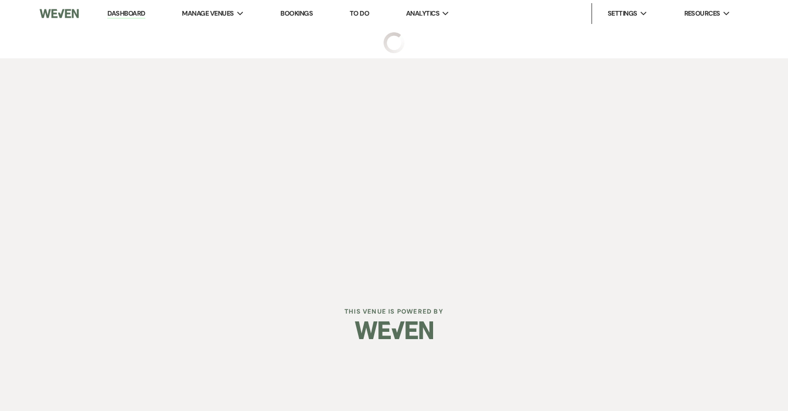
select select "3"
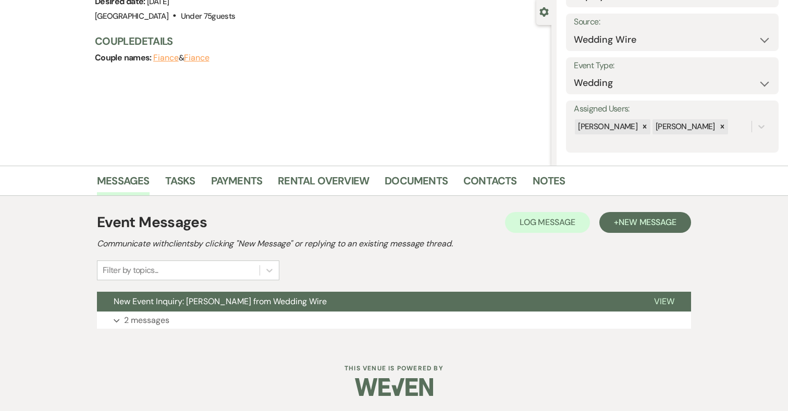
scroll to position [96, 0]
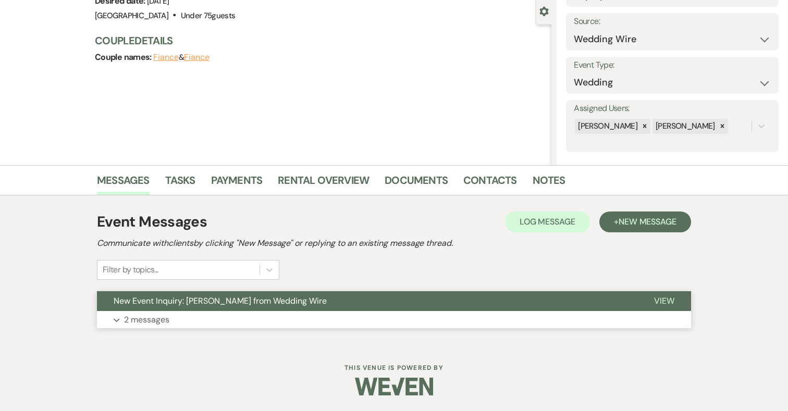
click at [187, 318] on button "Expand 2 messages" at bounding box center [394, 320] width 594 height 18
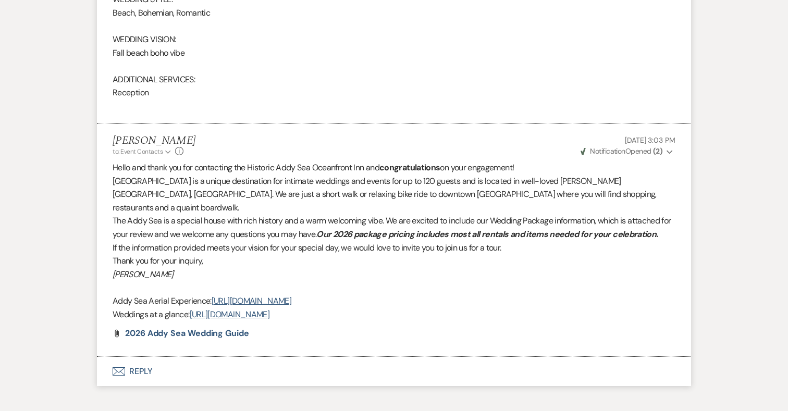
scroll to position [938, 0]
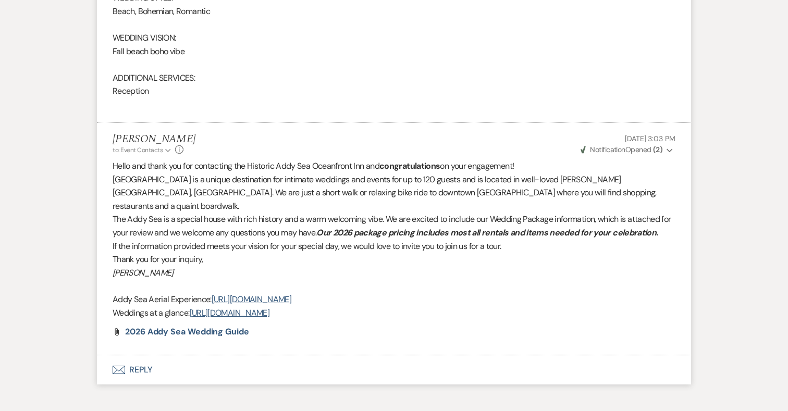
click at [146, 358] on button "Envelope Reply" at bounding box center [394, 370] width 594 height 29
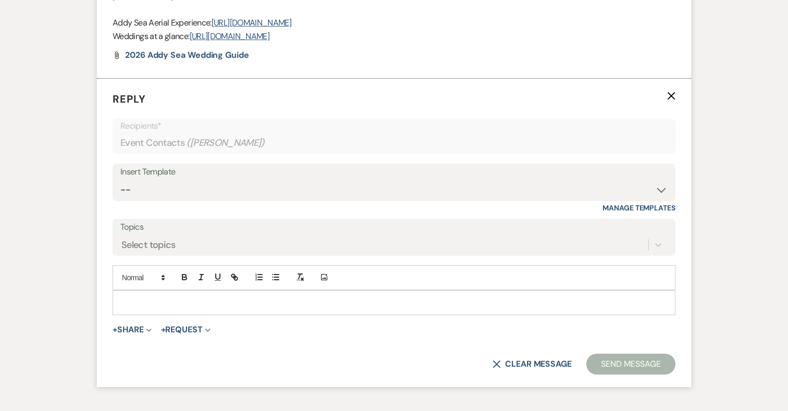
scroll to position [1228, 0]
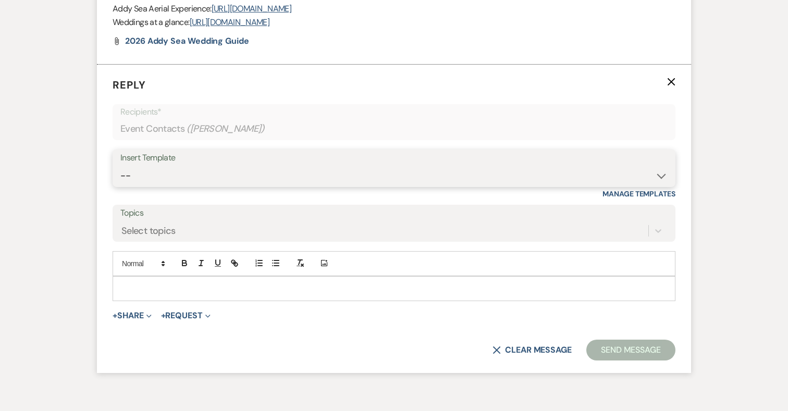
click at [212, 166] on select "-- 2024-25 Follow Up Buy Out Details Menu Tasting Invite Booking Email 2025-Wed…" at bounding box center [393, 176] width 547 height 20
select select "2194"
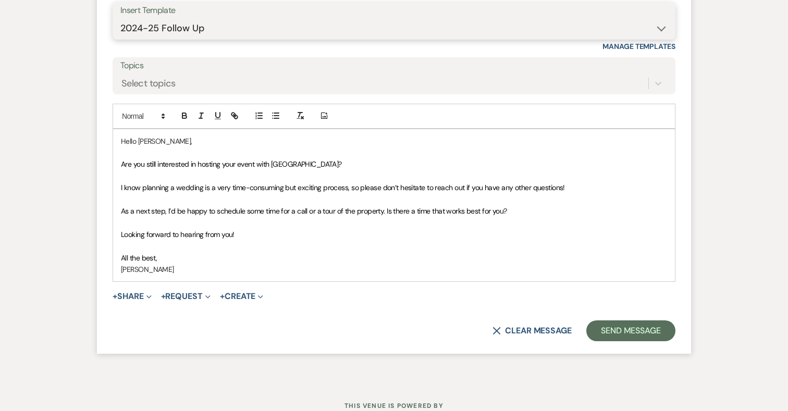
scroll to position [1380, 0]
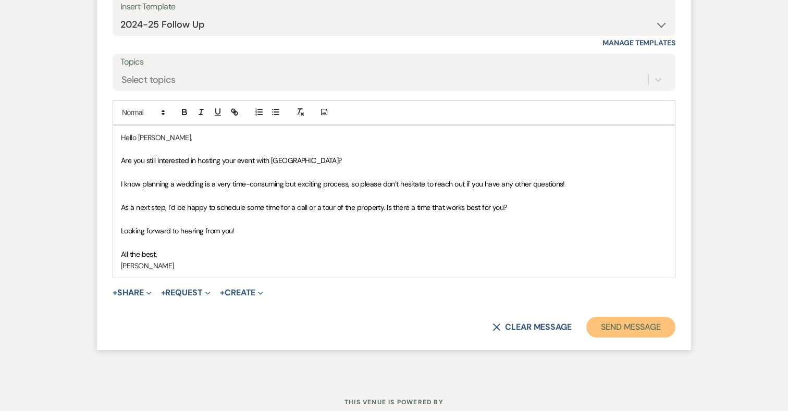
click at [634, 317] on button "Send Message" at bounding box center [631, 327] width 89 height 21
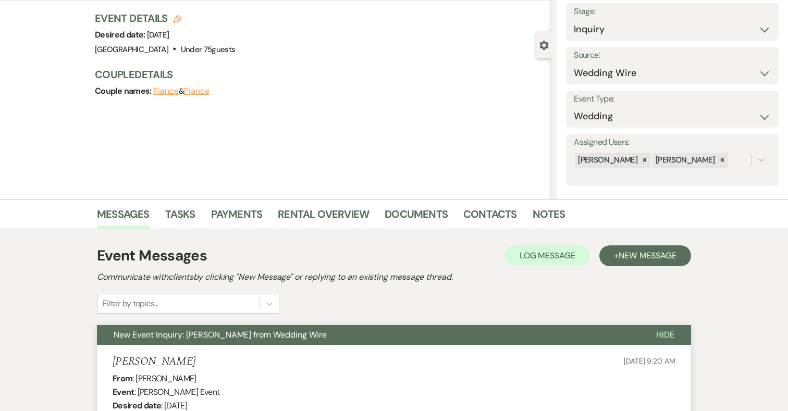
scroll to position [0, 0]
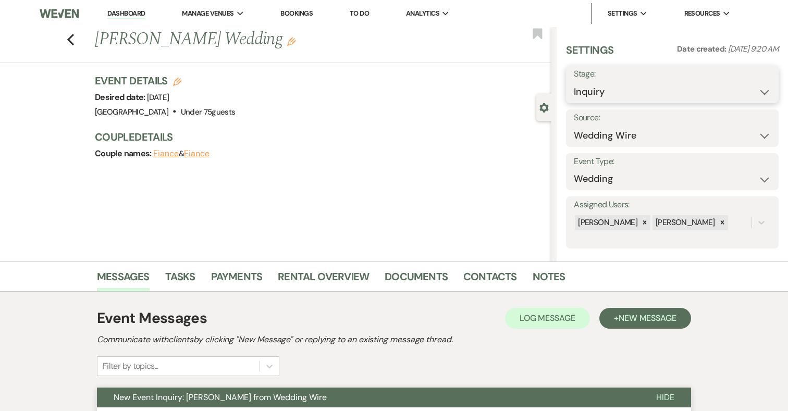
click at [615, 92] on select "Inquiry Follow Up Tour Requested Tour Confirmed Toured Proposal Sent Booked Lost" at bounding box center [672, 92] width 197 height 20
select select "8"
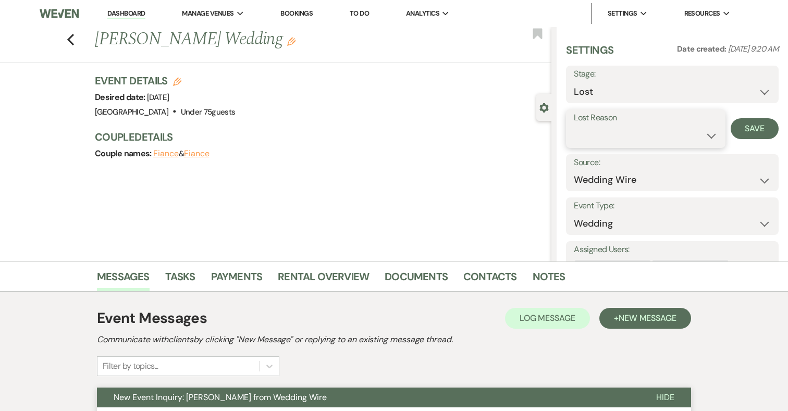
click at [605, 132] on select "Booked Elsewhere Budget Date Unavailable No Response Not a Good Match Capacity …" at bounding box center [645, 136] width 143 height 20
select select "5"
click at [750, 128] on button "Save" at bounding box center [755, 128] width 48 height 21
click at [70, 39] on use "button" at bounding box center [70, 39] width 7 height 11
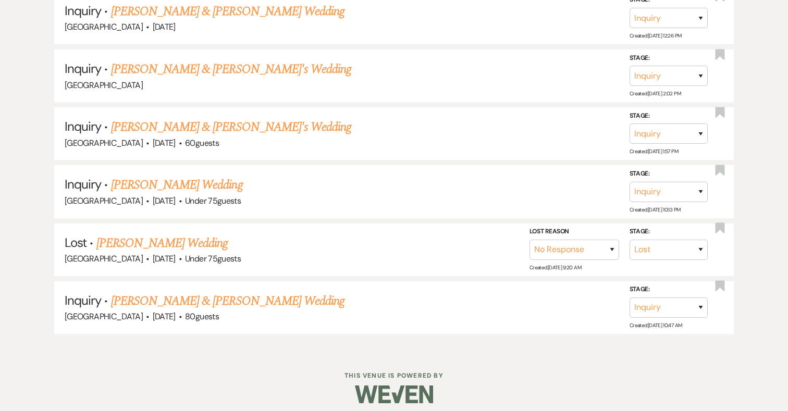
scroll to position [1006, 0]
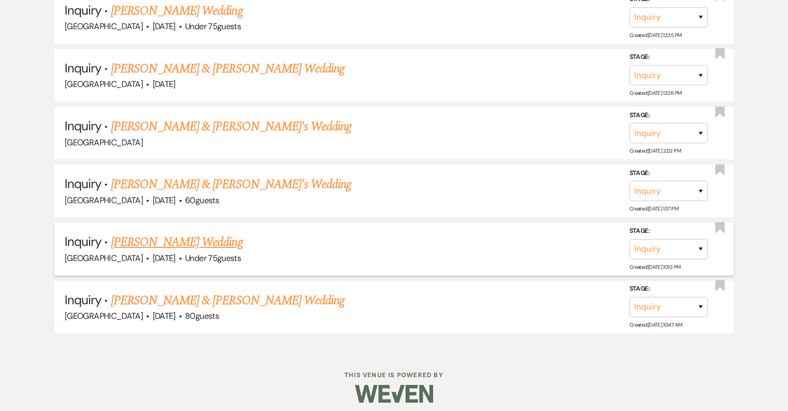
click at [161, 238] on link "Andre Allen's Wedding" at bounding box center [177, 242] width 132 height 19
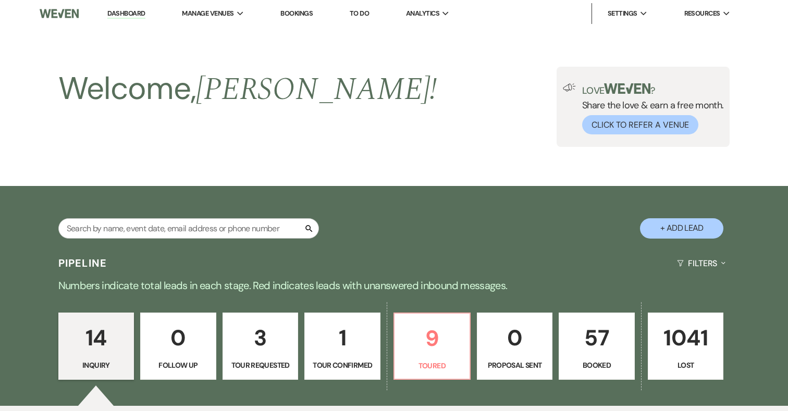
select select "3"
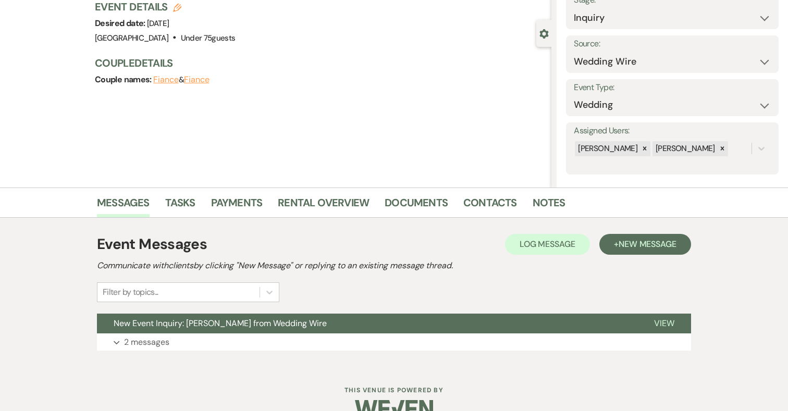
scroll to position [96, 0]
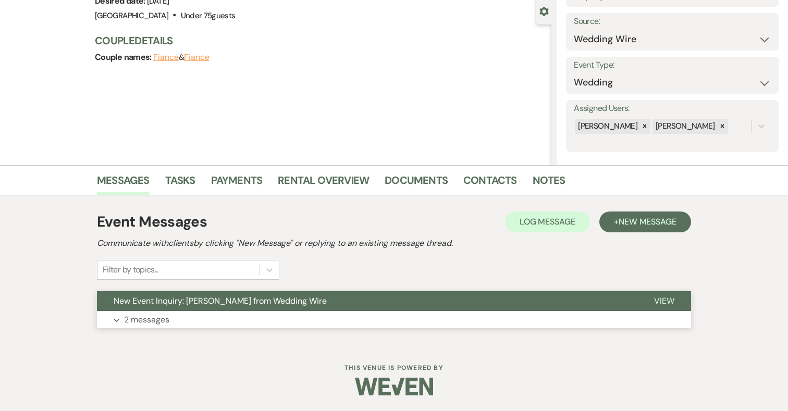
click at [271, 319] on button "Expand 2 messages" at bounding box center [394, 320] width 594 height 18
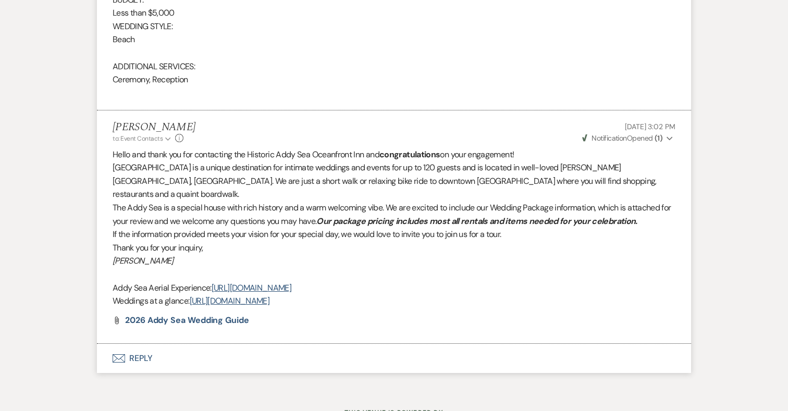
scroll to position [927, 0]
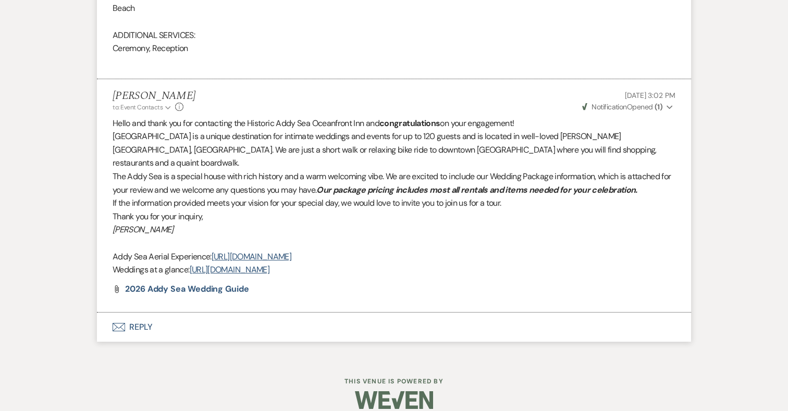
click at [143, 315] on button "Envelope Reply" at bounding box center [394, 327] width 594 height 29
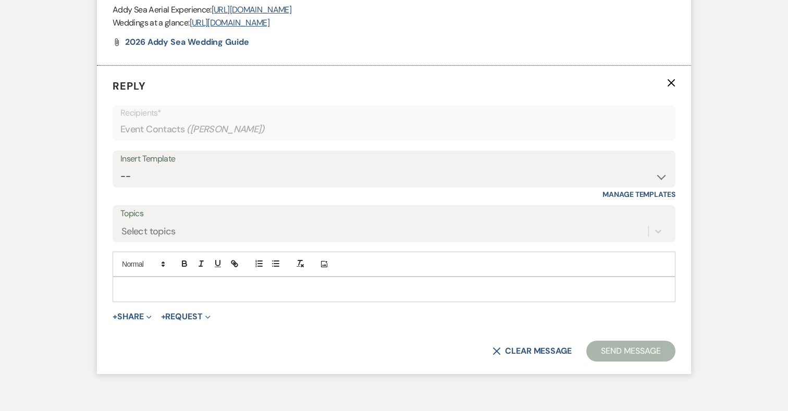
scroll to position [1175, 0]
click at [260, 168] on select "-- 2024-25 Follow Up Buy Out Details Menu Tasting Invite Booking Email 2025-Wed…" at bounding box center [393, 175] width 547 height 20
select select "2194"
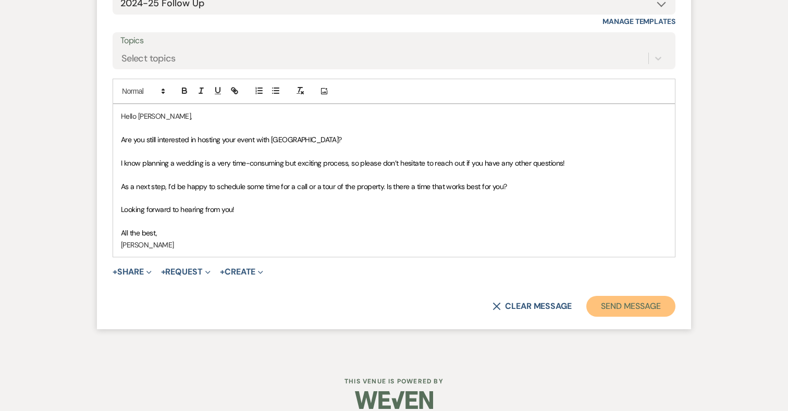
click at [641, 296] on button "Send Message" at bounding box center [631, 306] width 89 height 21
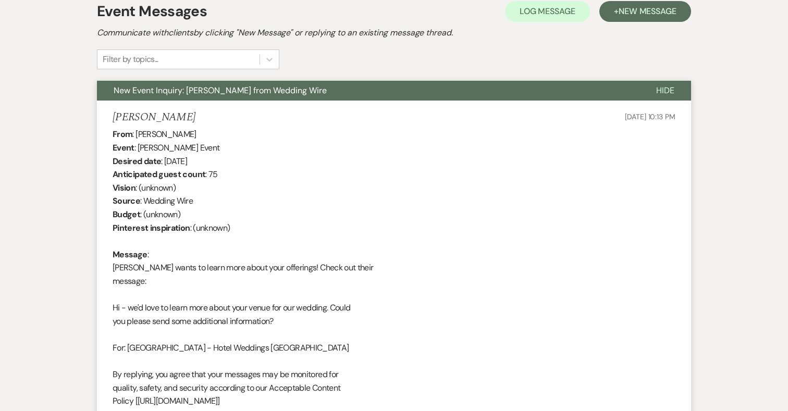
scroll to position [0, 0]
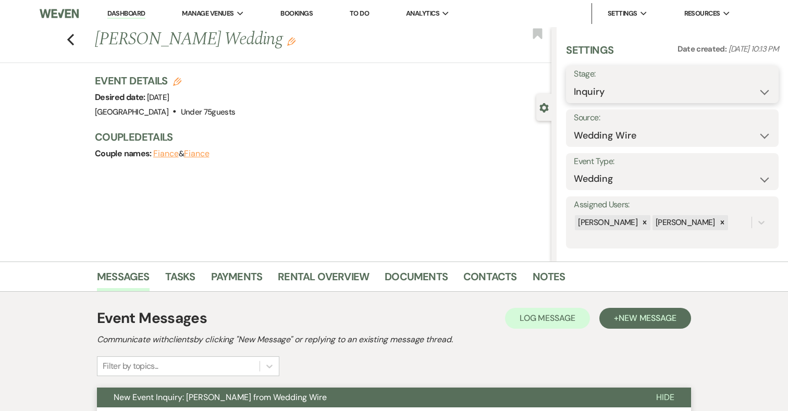
click at [641, 93] on select "Inquiry Follow Up Tour Requested Tour Confirmed Toured Proposal Sent Booked Lost" at bounding box center [672, 92] width 197 height 20
select select "8"
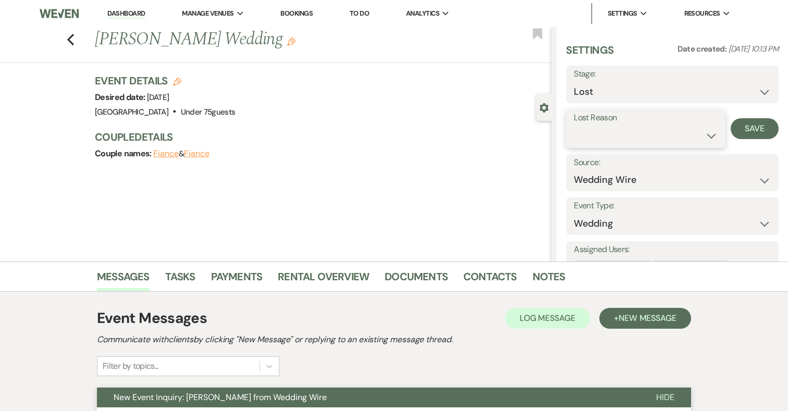
click at [620, 126] on select "Booked Elsewhere Budget Date Unavailable No Response Not a Good Match Capacity …" at bounding box center [645, 136] width 143 height 20
select select "5"
click at [749, 130] on button "Save" at bounding box center [755, 128] width 48 height 21
click at [65, 42] on div "Previous Andre Allen's Wedding Edit Bookmark" at bounding box center [273, 45] width 557 height 36
click at [74, 37] on icon "Previous" at bounding box center [71, 39] width 8 height 13
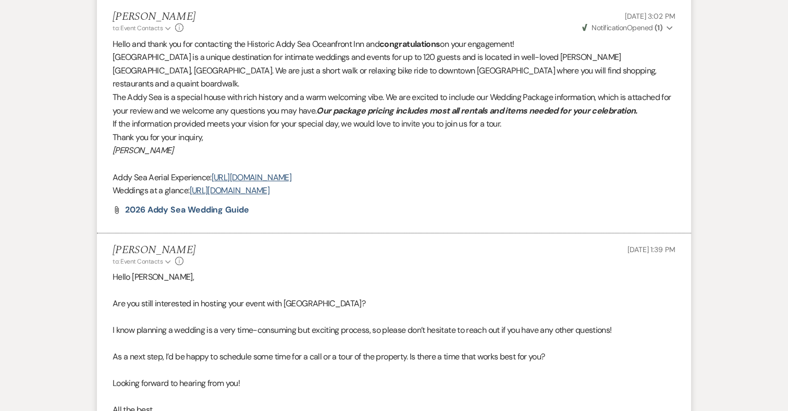
select select "8"
select select "5"
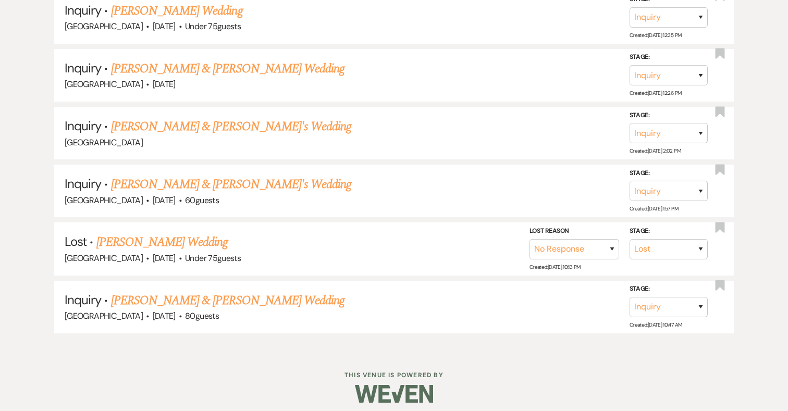
scroll to position [949, 0]
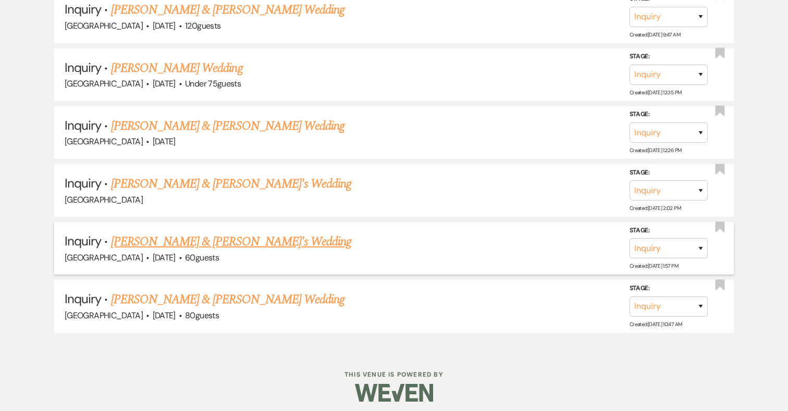
click at [190, 237] on link "Colin & Erin's Wedding" at bounding box center [231, 242] width 241 height 19
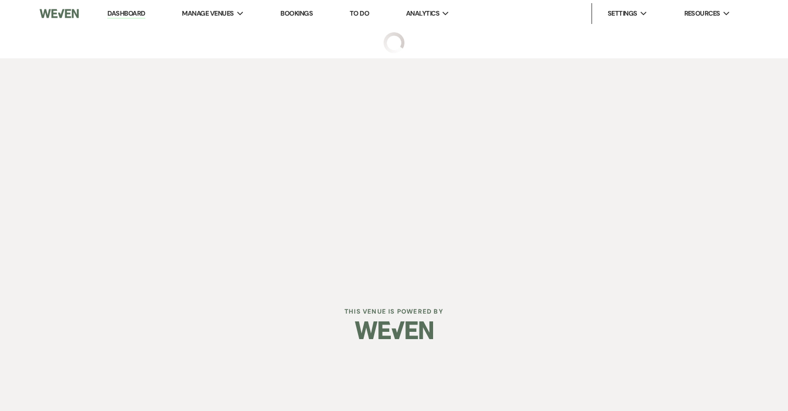
select select "5"
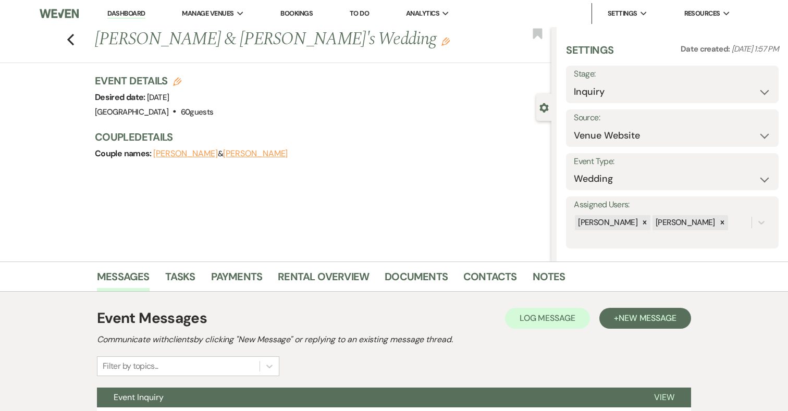
scroll to position [96, 0]
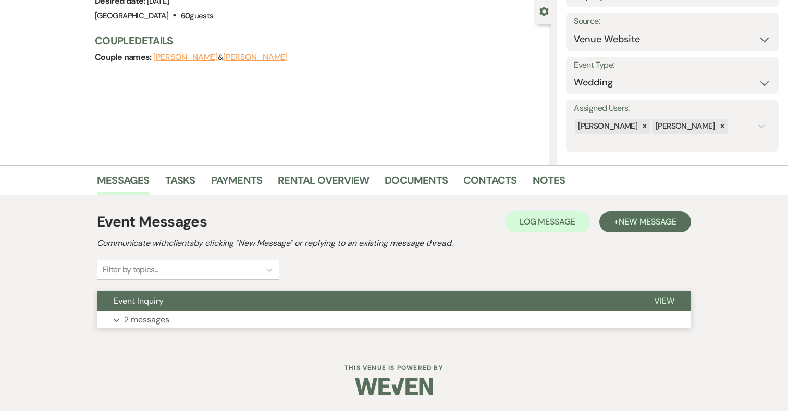
click at [311, 318] on button "Expand 2 messages" at bounding box center [394, 320] width 594 height 18
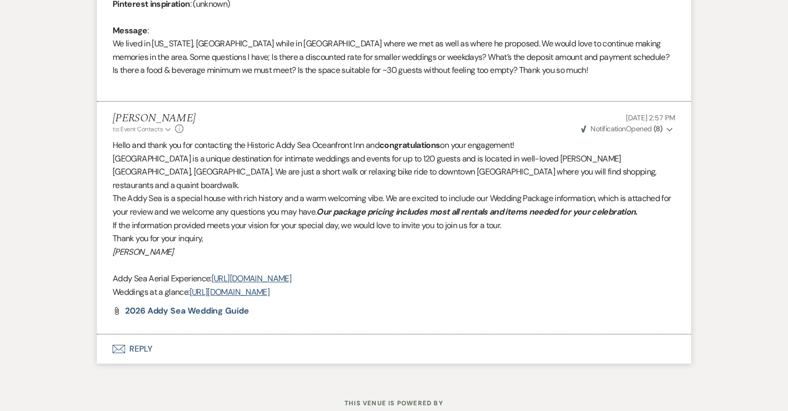
scroll to position [553, 0]
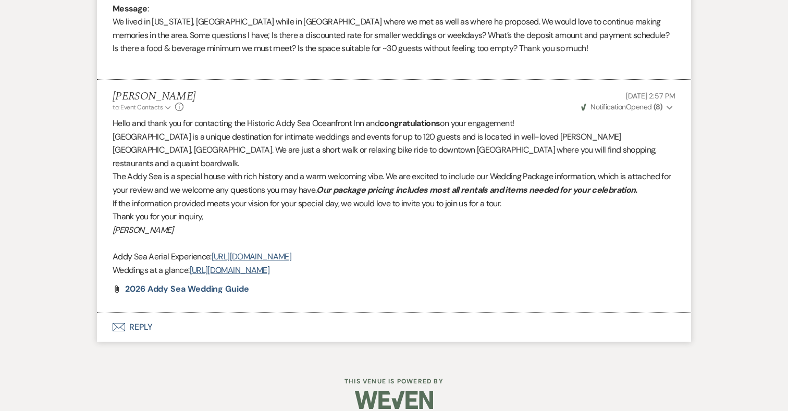
click at [143, 315] on button "Envelope Reply" at bounding box center [394, 327] width 594 height 29
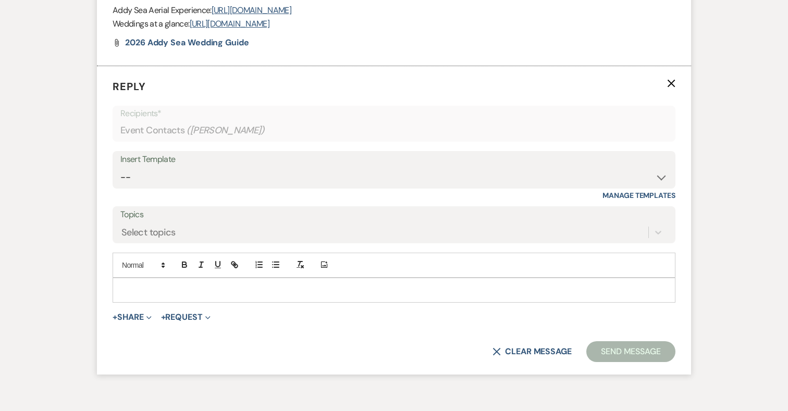
scroll to position [801, 0]
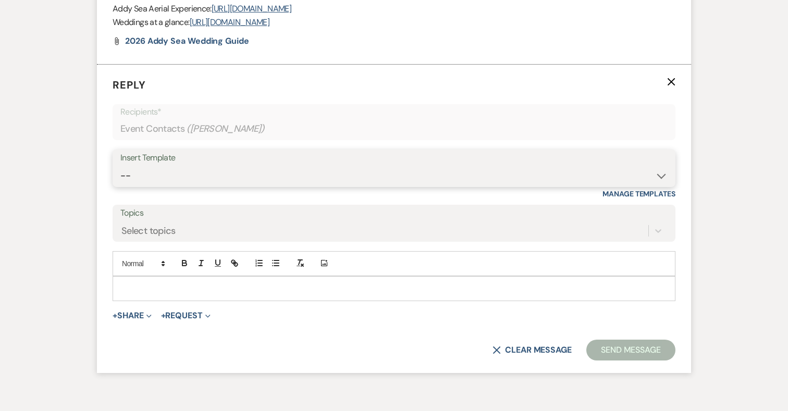
click at [230, 166] on select "-- 2024-25 Follow Up Buy Out Details Menu Tasting Invite Booking Email 2025-Wed…" at bounding box center [393, 176] width 547 height 20
select select "2194"
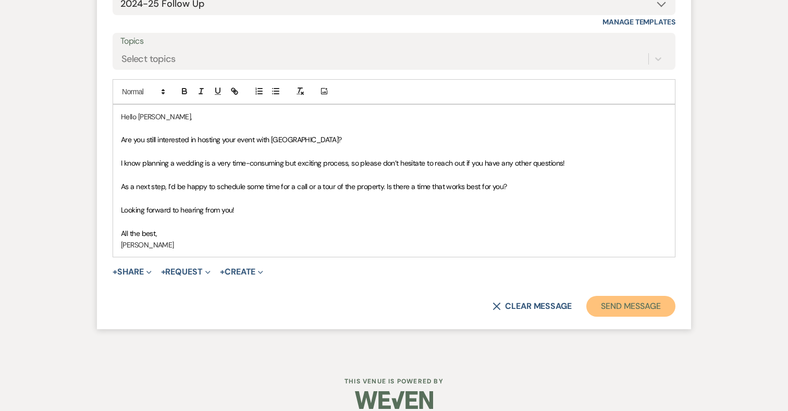
click at [659, 296] on button "Send Message" at bounding box center [631, 306] width 89 height 21
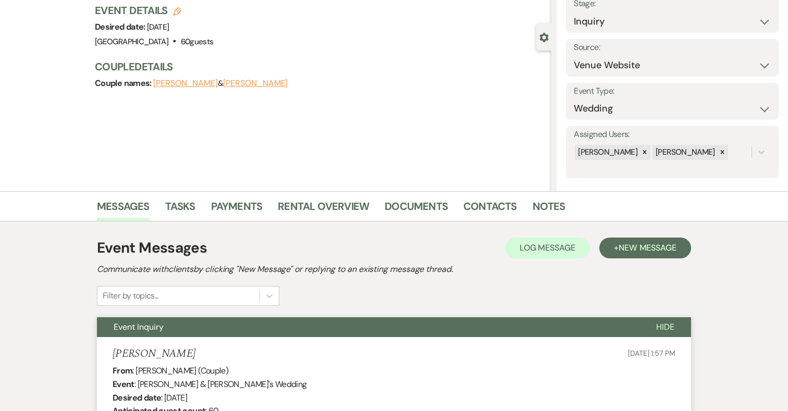
scroll to position [0, 0]
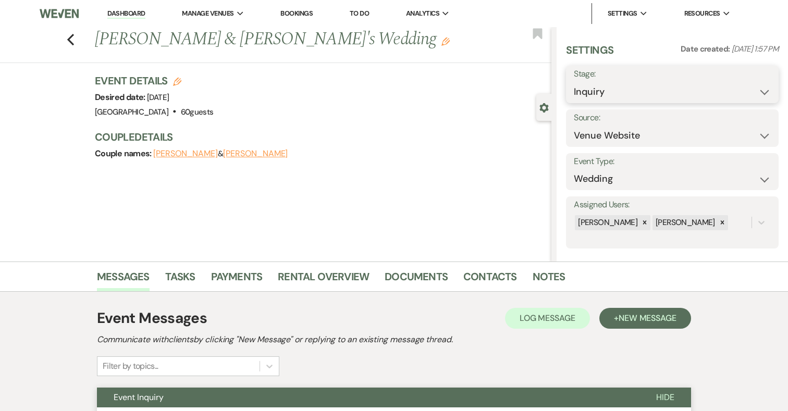
click at [613, 83] on select "Inquiry Follow Up Tour Requested Tour Confirmed Toured Proposal Sent Booked Lost" at bounding box center [672, 92] width 197 height 20
select select "8"
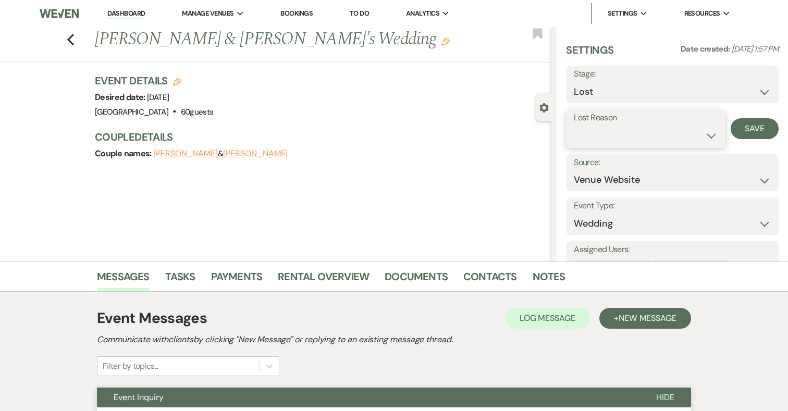
click at [612, 139] on select "Booked Elsewhere Budget Date Unavailable No Response Not a Good Match Capacity …" at bounding box center [645, 136] width 143 height 20
select select "5"
click at [768, 128] on button "Save" at bounding box center [755, 128] width 48 height 21
click at [69, 41] on use "button" at bounding box center [70, 39] width 7 height 11
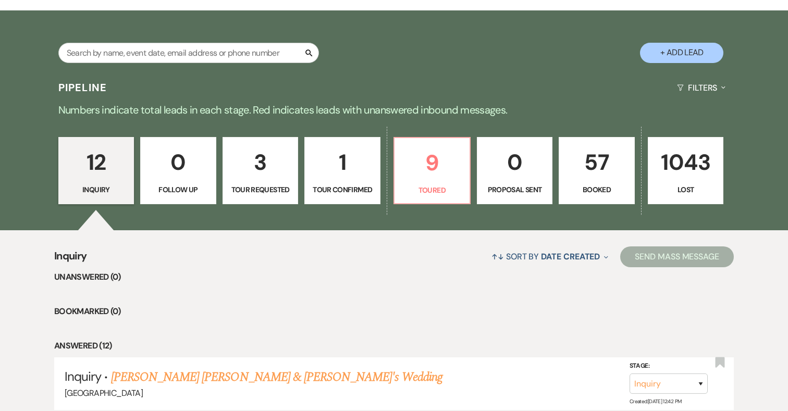
scroll to position [165, 0]
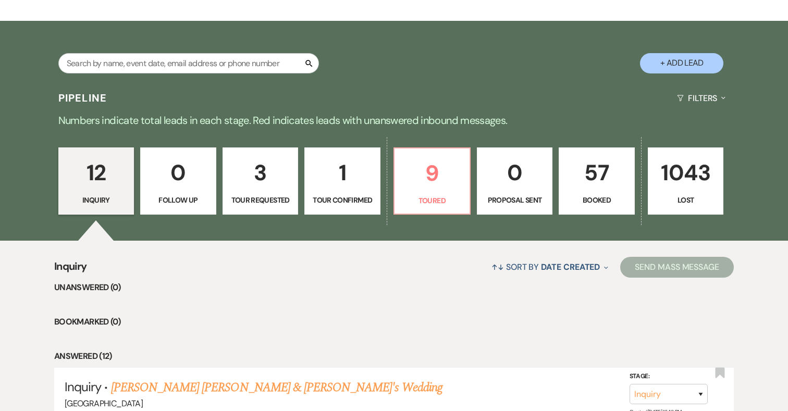
click at [261, 173] on p "3" at bounding box center [260, 172] width 63 height 35
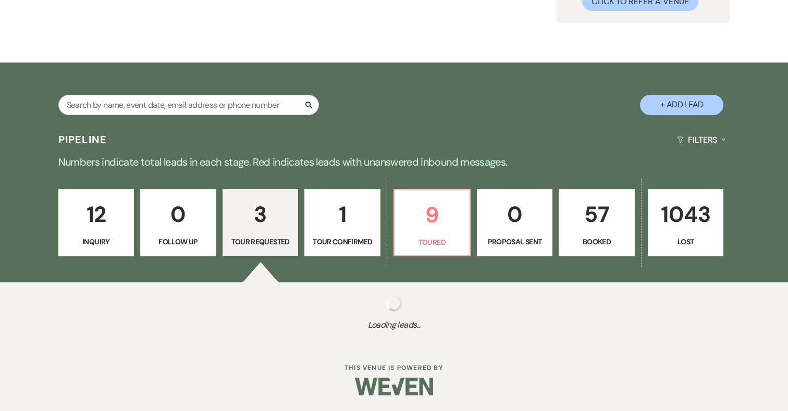
select select "2"
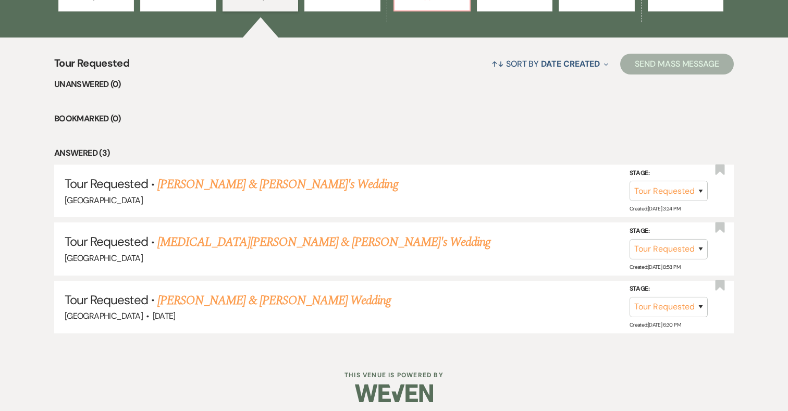
scroll to position [374, 0]
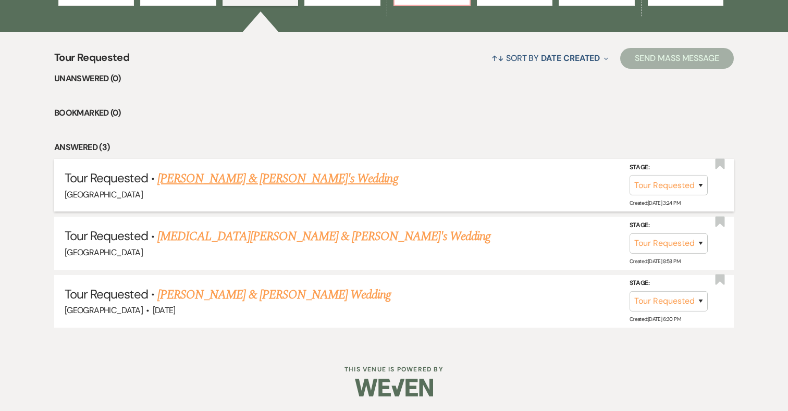
click at [278, 180] on link "Nancy Goodiel & Fiance's Wedding" at bounding box center [277, 178] width 241 height 19
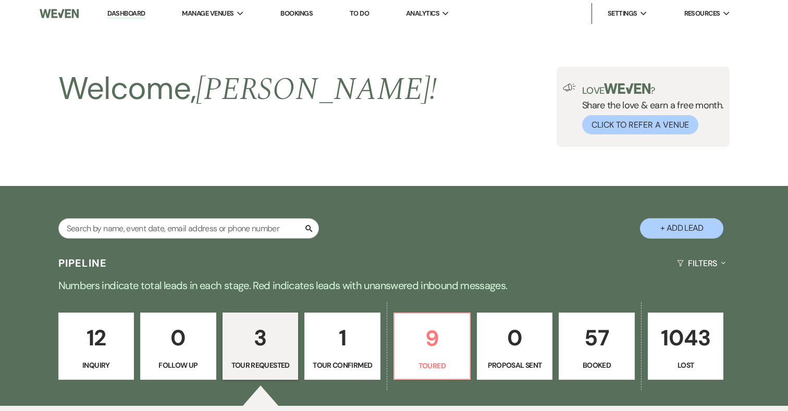
select select "2"
select select "1"
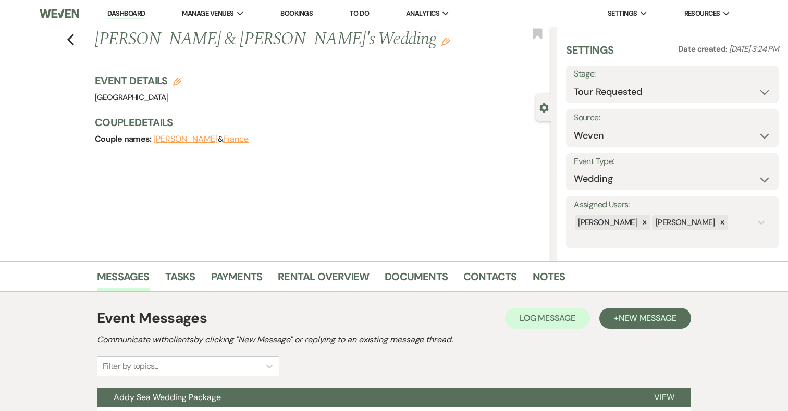
scroll to position [96, 0]
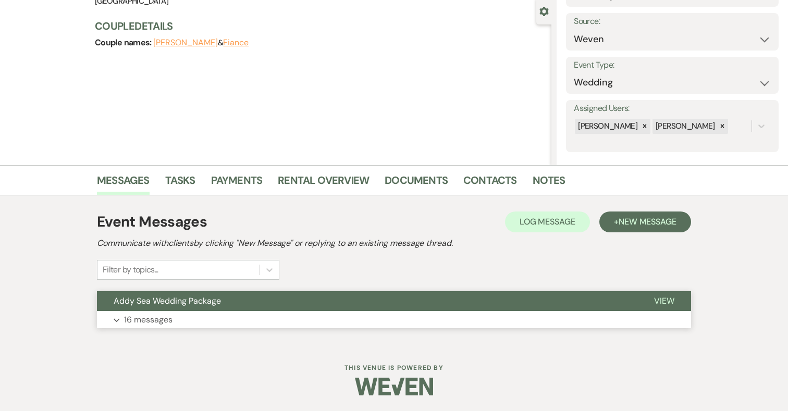
click at [201, 320] on button "Expand 16 messages" at bounding box center [394, 320] width 594 height 18
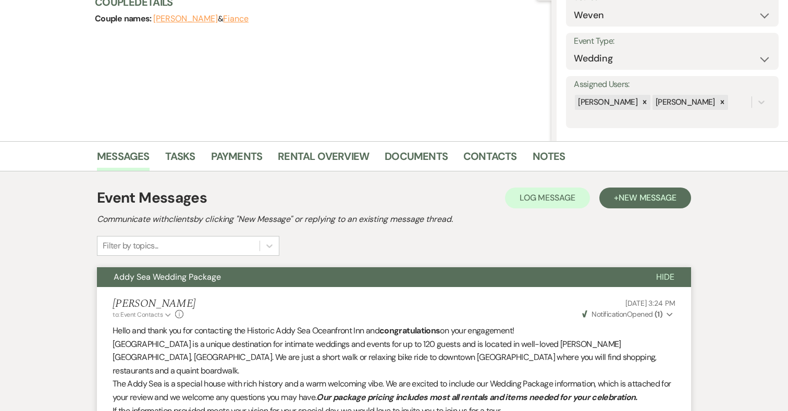
scroll to position [0, 0]
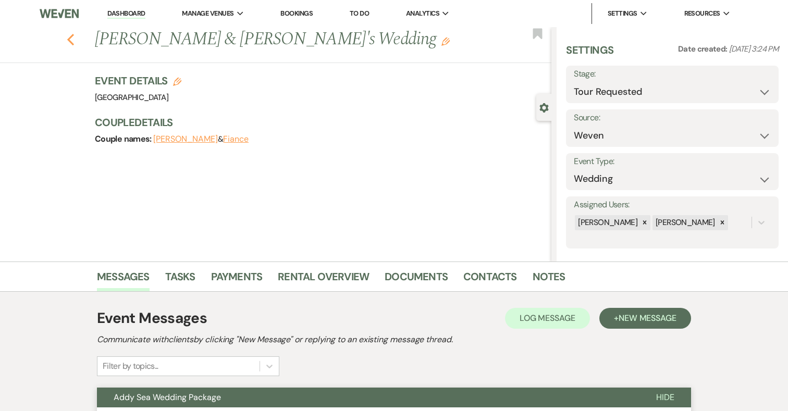
click at [71, 39] on icon "Previous" at bounding box center [71, 39] width 8 height 13
select select "2"
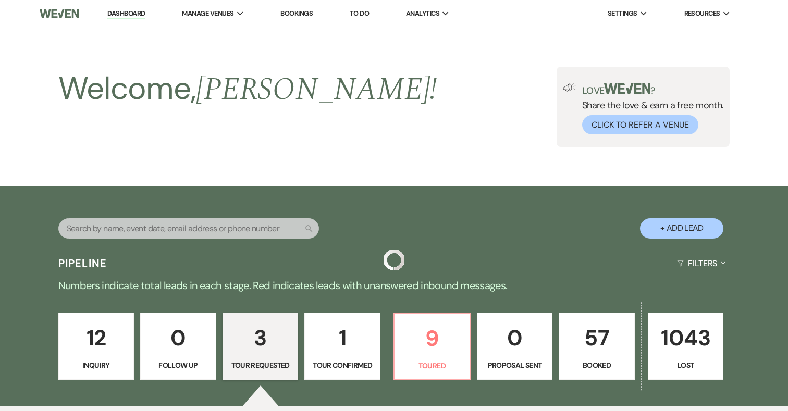
scroll to position [374, 0]
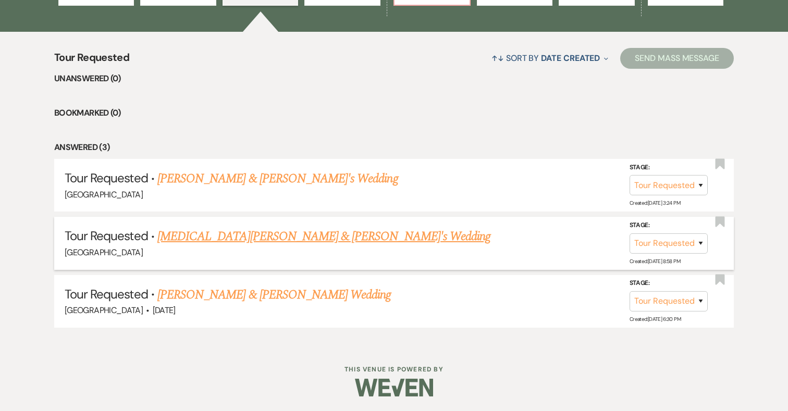
click at [270, 238] on link "Alli Perkins & Fiance's Wedding" at bounding box center [323, 236] width 333 height 19
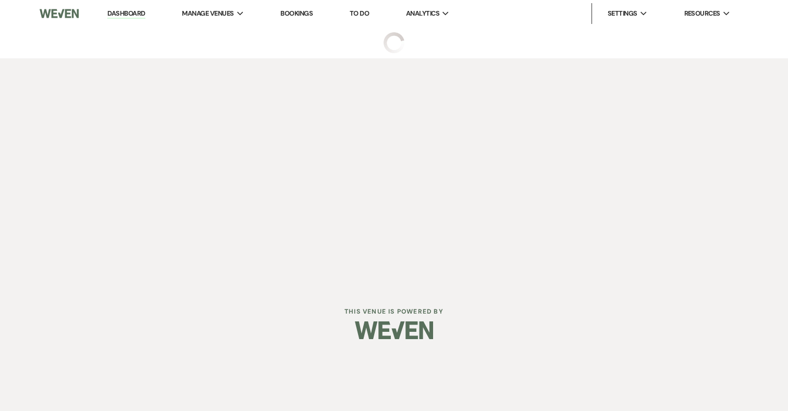
select select "2"
select select "17"
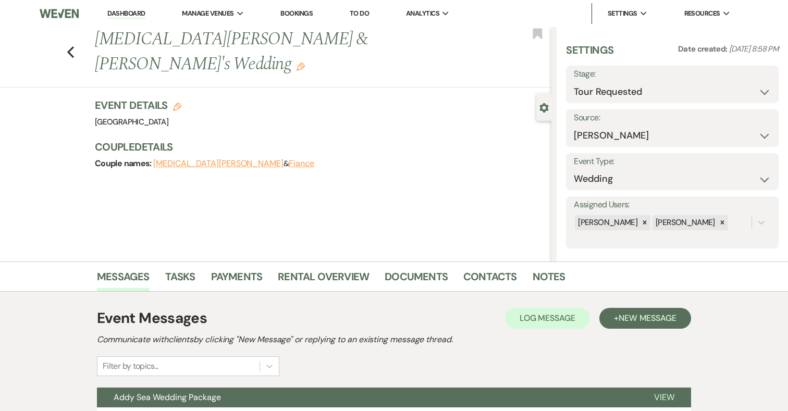
scroll to position [96, 0]
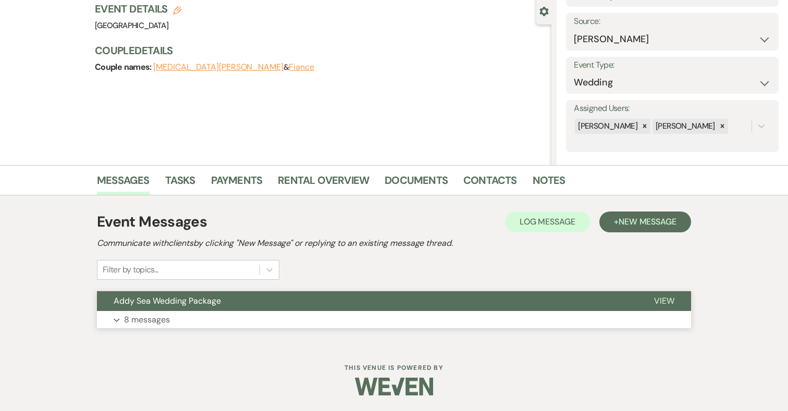
click at [368, 322] on button "Expand 8 messages" at bounding box center [394, 320] width 594 height 18
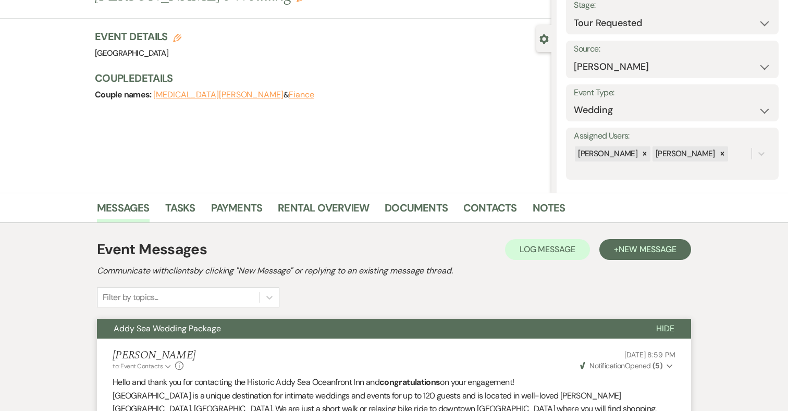
scroll to position [0, 0]
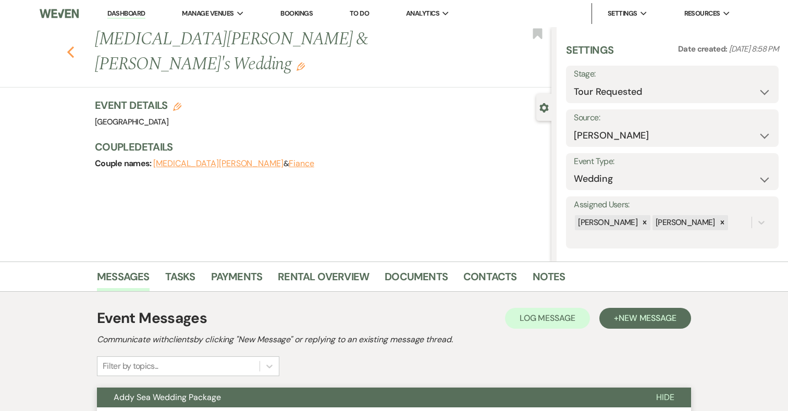
click at [71, 46] on use "button" at bounding box center [70, 51] width 7 height 11
select select "2"
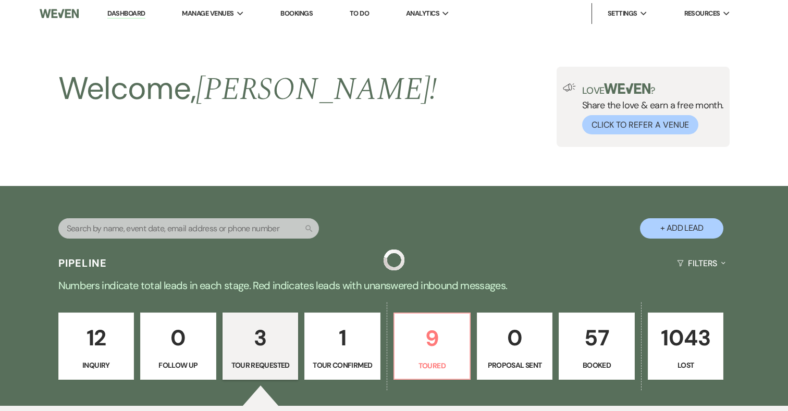
scroll to position [374, 0]
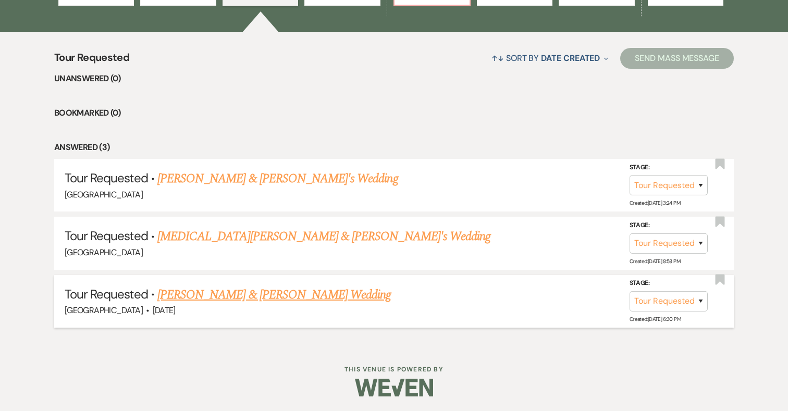
click at [271, 295] on link "Joe Gushen & Heidi Kamp's Wedding" at bounding box center [274, 295] width 234 height 19
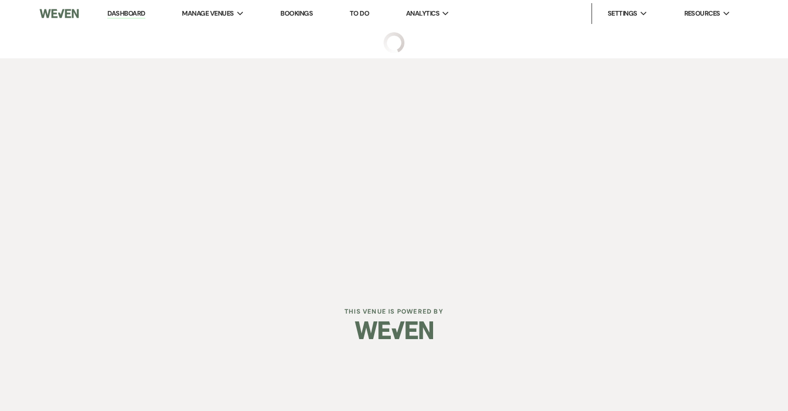
select select "2"
select select "5"
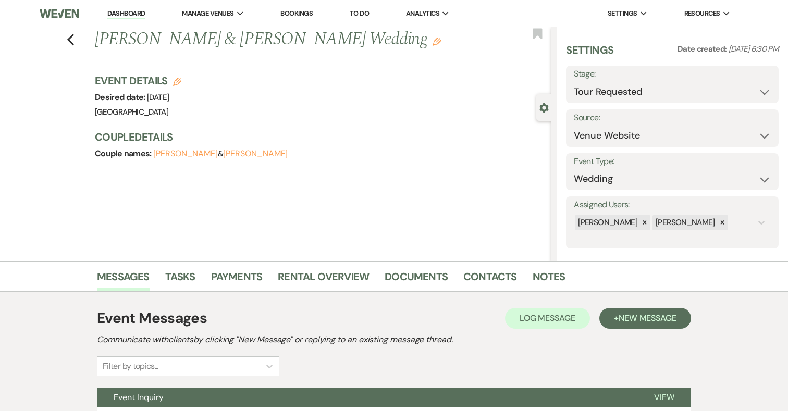
scroll to position [96, 0]
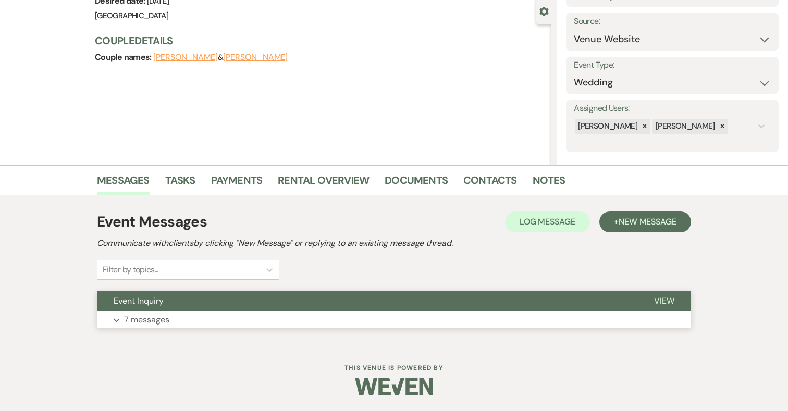
click at [418, 321] on button "Expand 7 messages" at bounding box center [394, 320] width 594 height 18
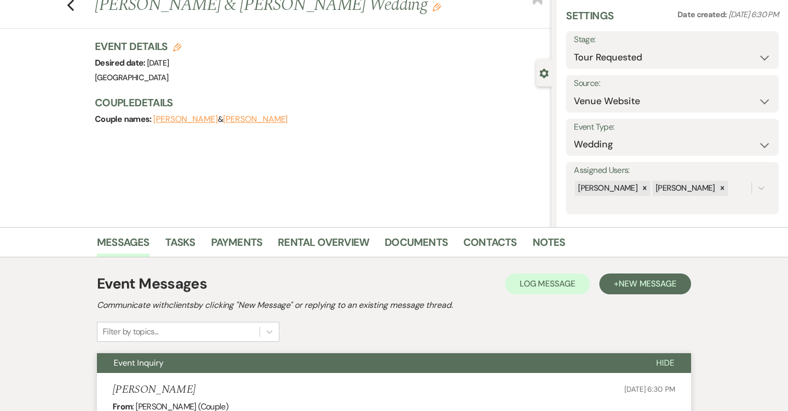
scroll to position [0, 0]
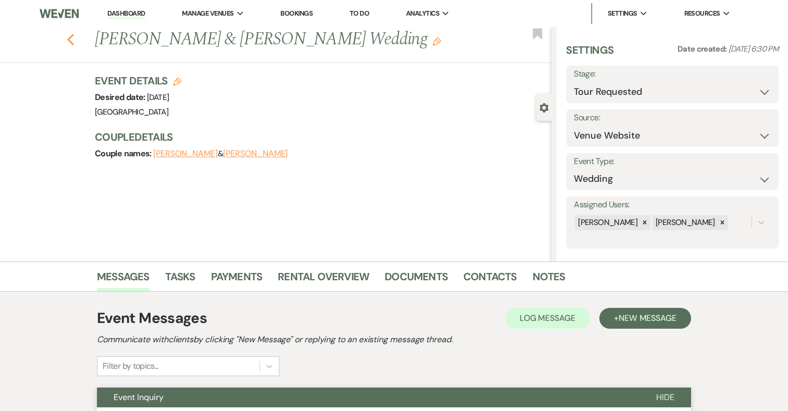
click at [70, 39] on icon "Previous" at bounding box center [71, 39] width 8 height 13
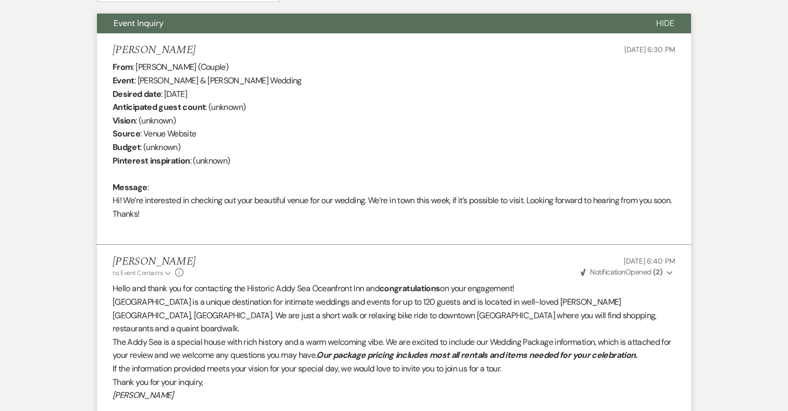
select select "2"
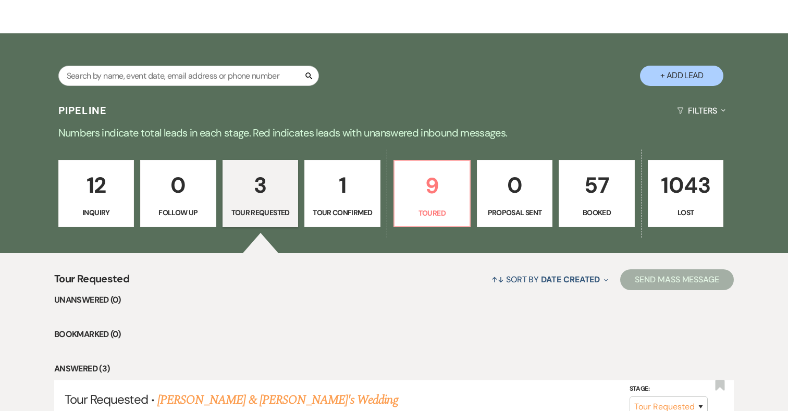
click at [341, 187] on p "1" at bounding box center [342, 185] width 63 height 35
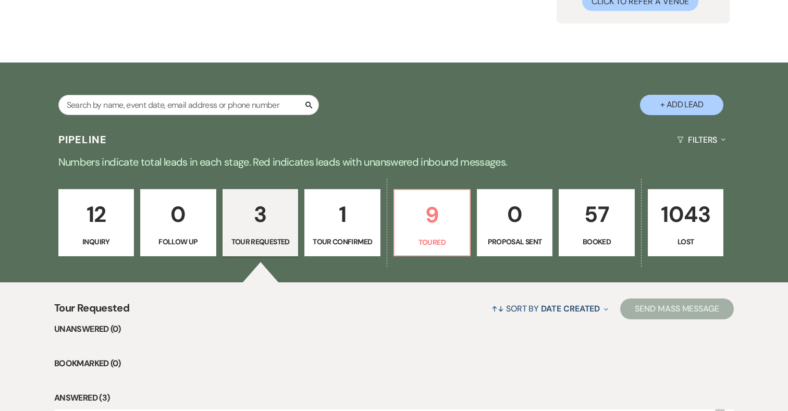
select select "4"
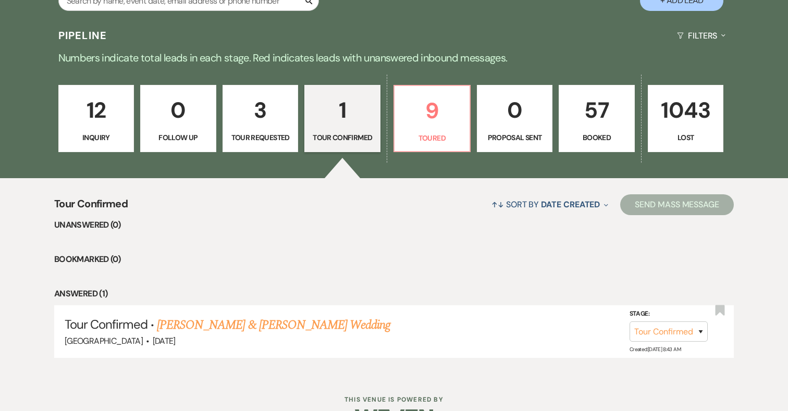
scroll to position [259, 0]
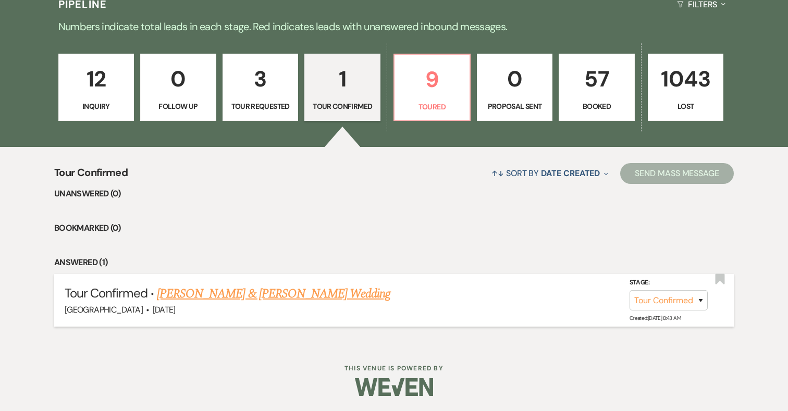
click at [320, 293] on link "Riley Cooper & Ashley Dyck's Wedding" at bounding box center [274, 294] width 234 height 19
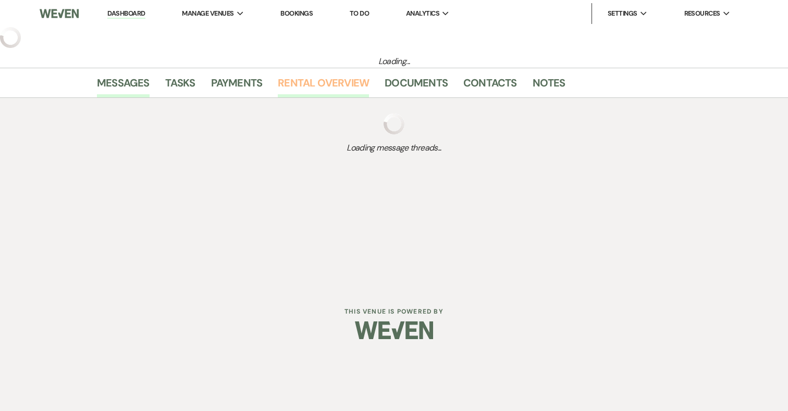
select select "4"
select select "5"
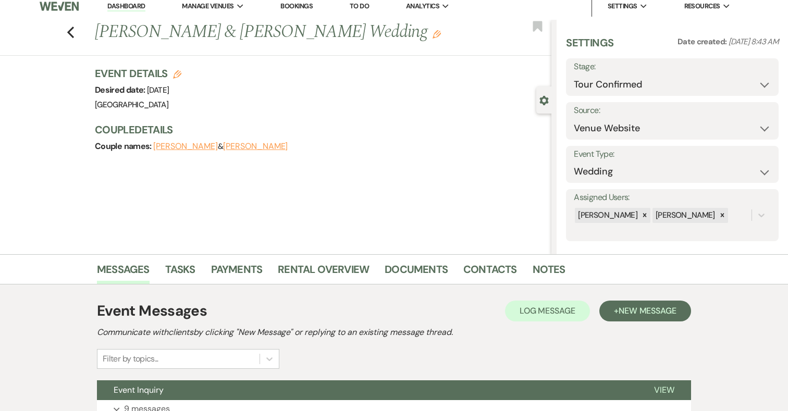
scroll to position [96, 0]
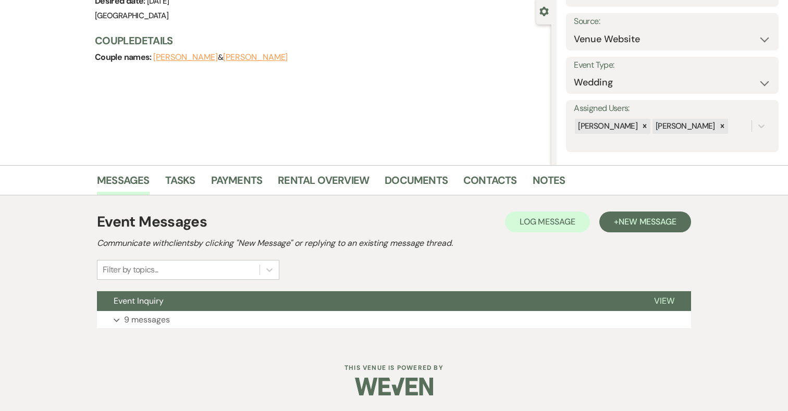
click at [308, 330] on div "Event Messages Log Log Message + New Message Communicate with clients by clicki…" at bounding box center [394, 270] width 594 height 128
click at [308, 320] on button "Expand 9 messages" at bounding box center [394, 320] width 594 height 18
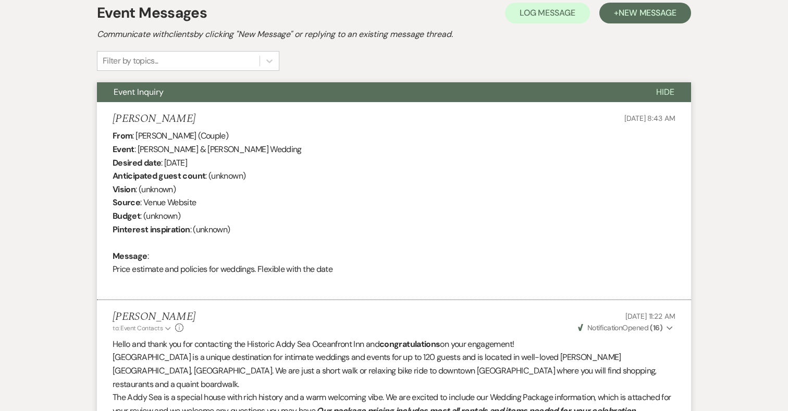
scroll to position [0, 0]
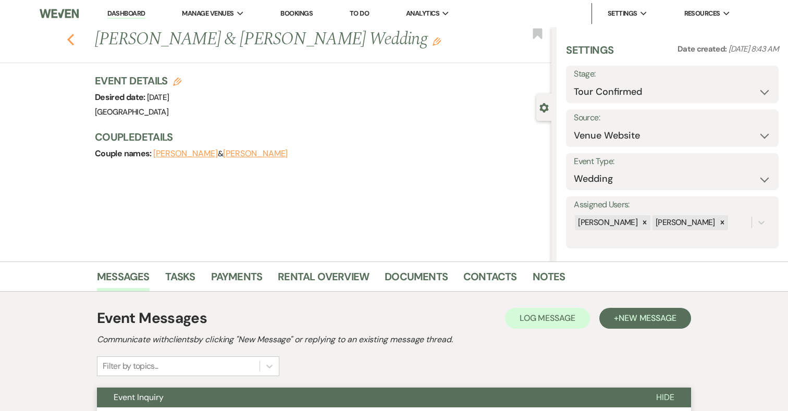
click at [71, 41] on icon "Previous" at bounding box center [71, 39] width 8 height 13
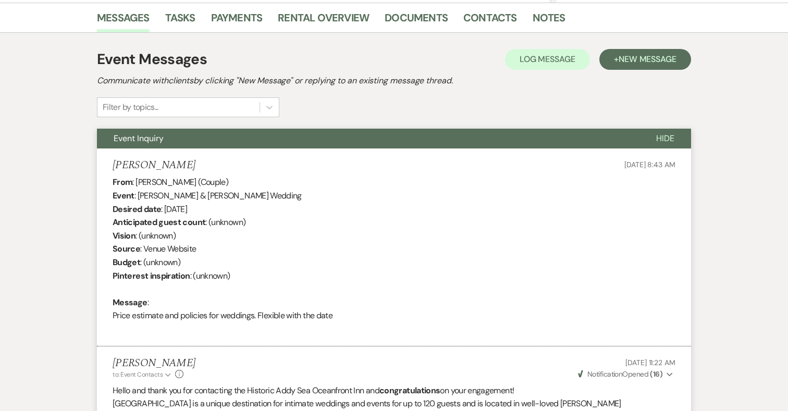
select select "4"
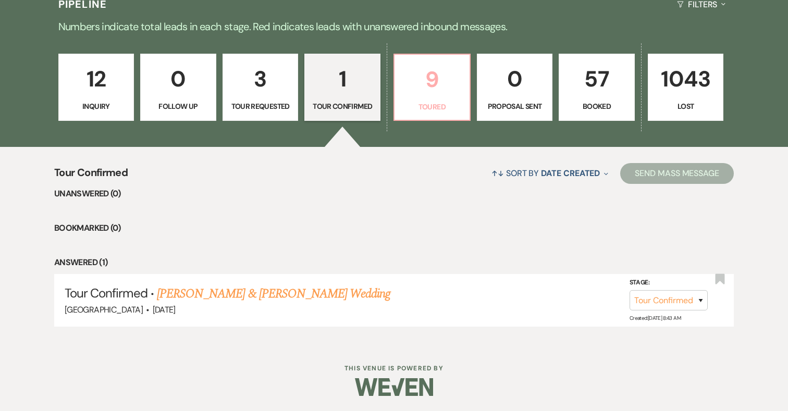
click at [434, 85] on p "9" at bounding box center [432, 79] width 63 height 35
select select "5"
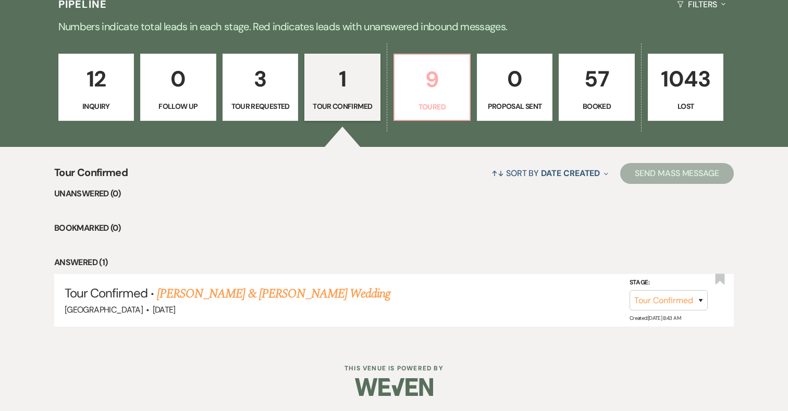
select select "5"
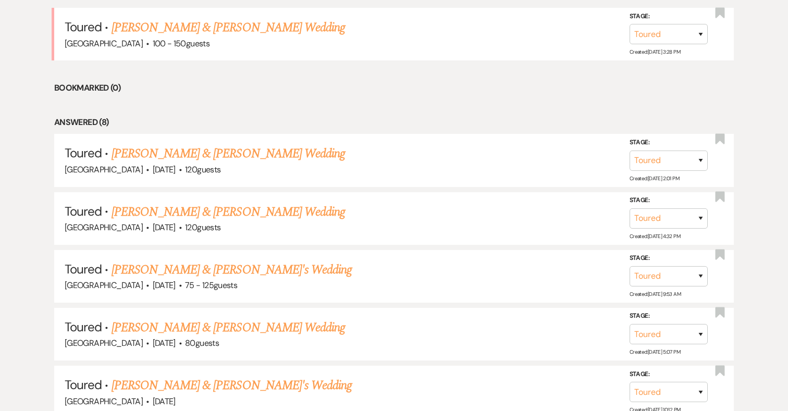
scroll to position [719, 0]
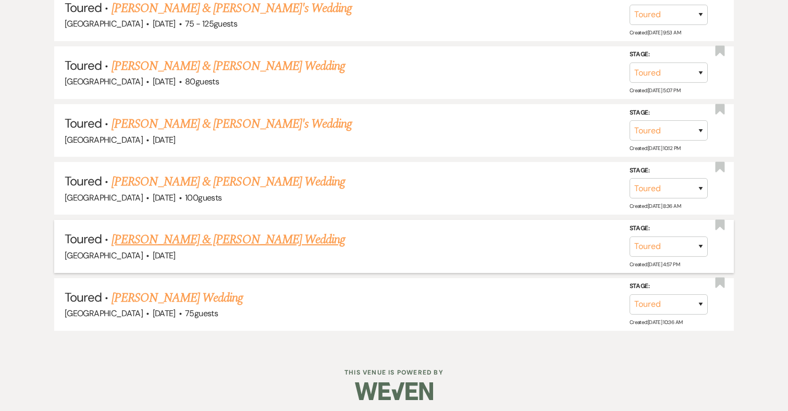
click at [233, 233] on link "Wesley Harkins & Natalie Bauman's Wedding" at bounding box center [229, 239] width 234 height 19
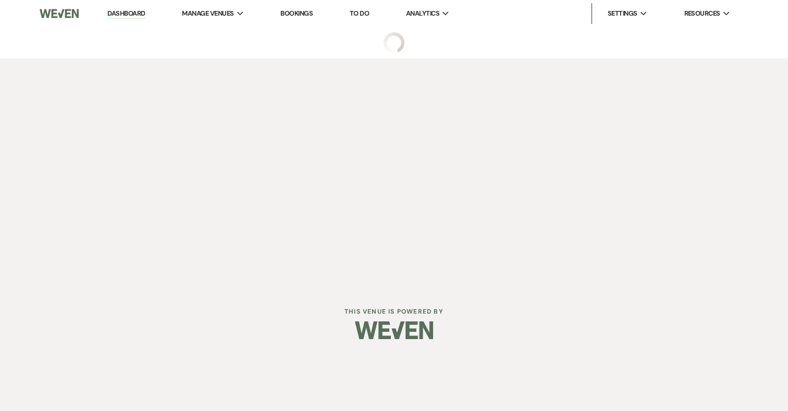
select select "5"
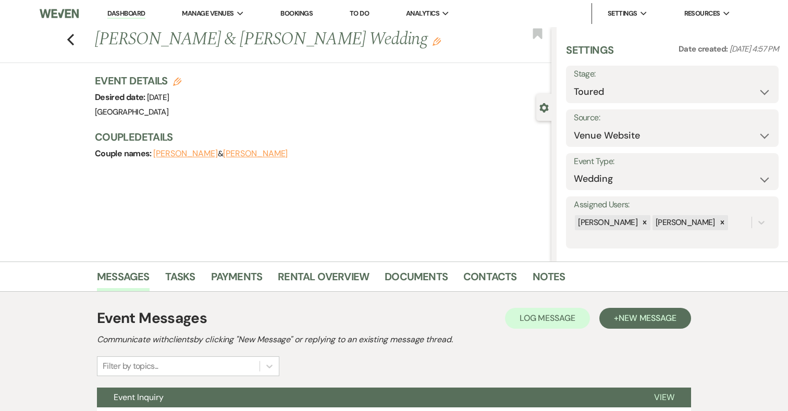
scroll to position [96, 0]
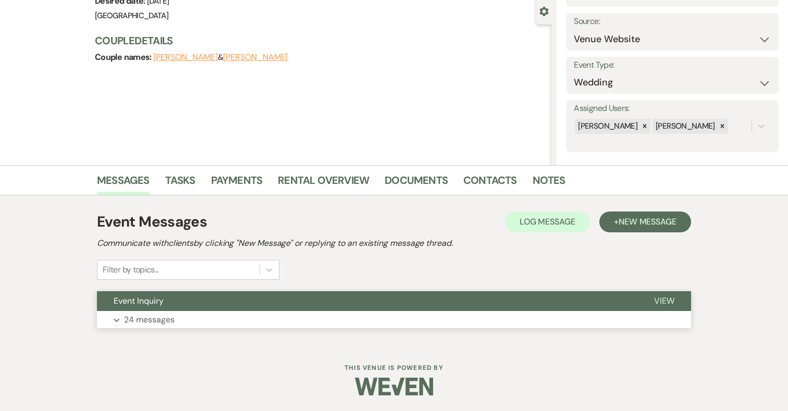
click at [297, 319] on button "Expand 24 messages" at bounding box center [394, 320] width 594 height 18
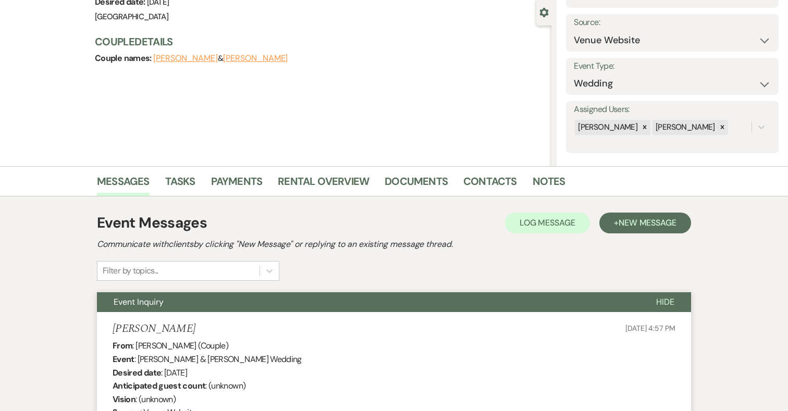
scroll to position [0, 0]
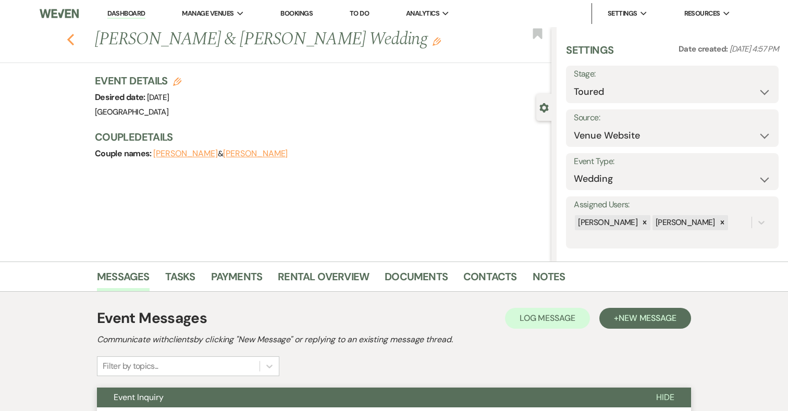
click at [70, 37] on use "button" at bounding box center [70, 39] width 7 height 11
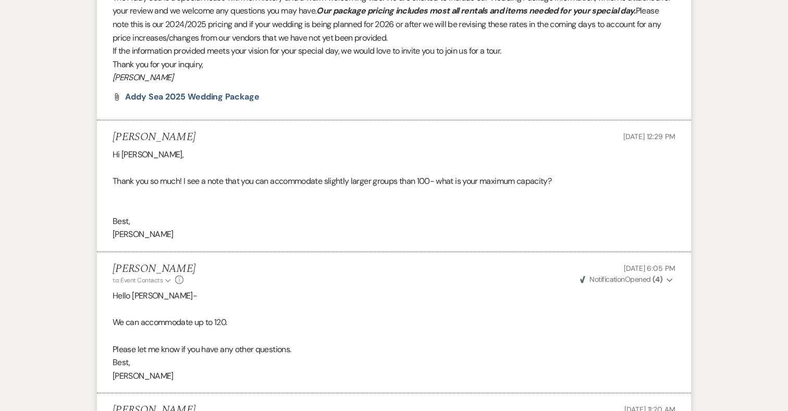
select select "5"
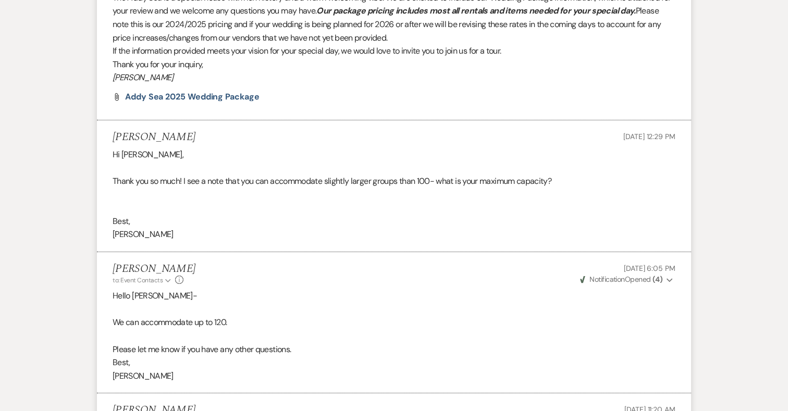
select select "5"
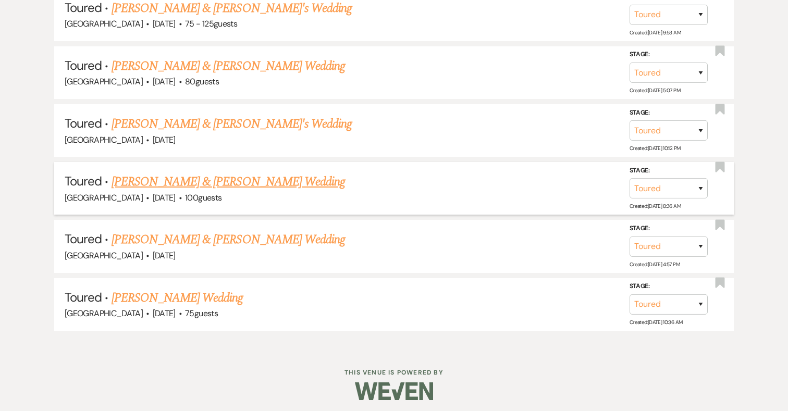
click at [209, 179] on link "Paul Minix & Nicole DiSabatino's Wedding" at bounding box center [229, 182] width 234 height 19
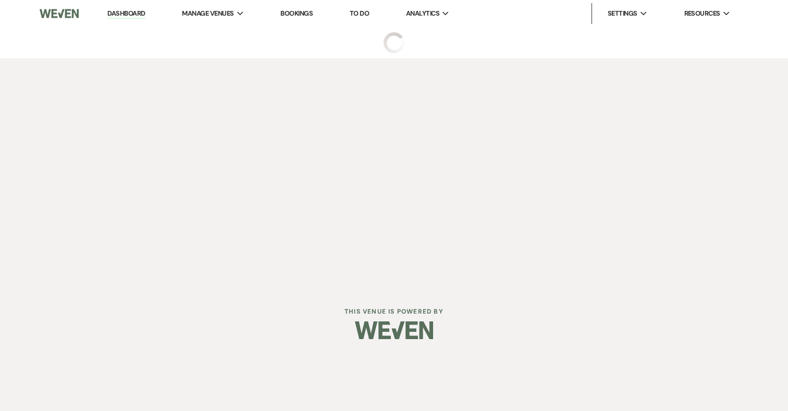
select select "5"
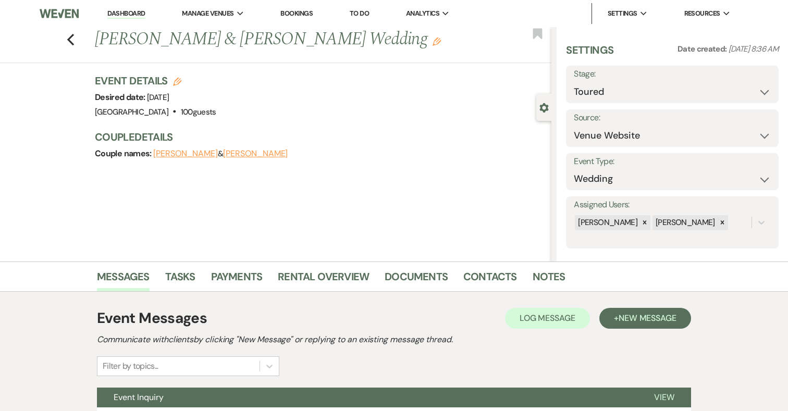
scroll to position [96, 0]
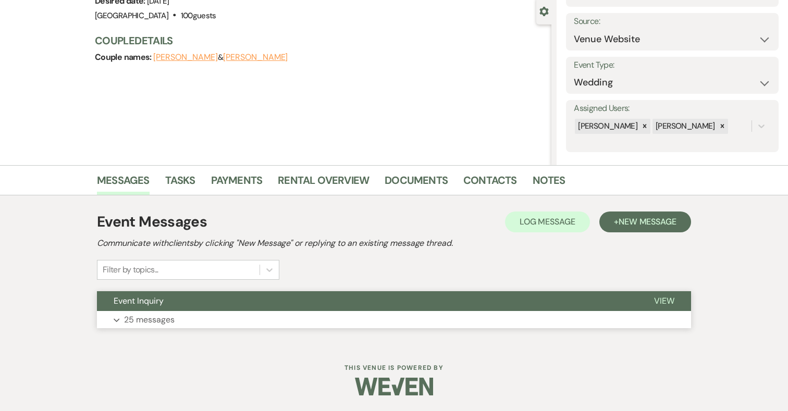
click at [237, 311] on button "Expand 25 messages" at bounding box center [394, 320] width 594 height 18
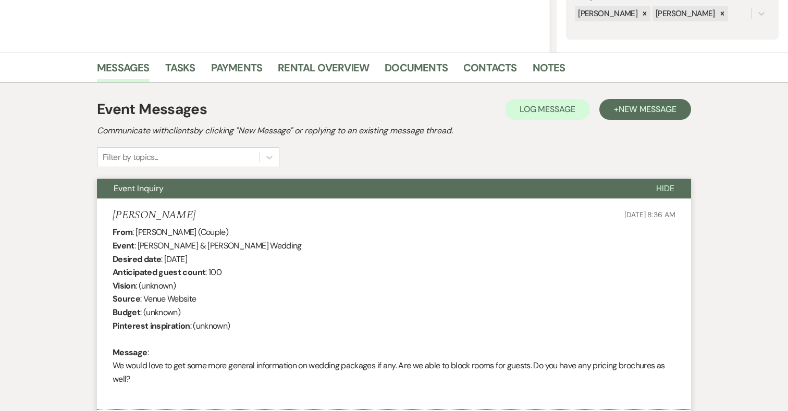
scroll to position [0, 0]
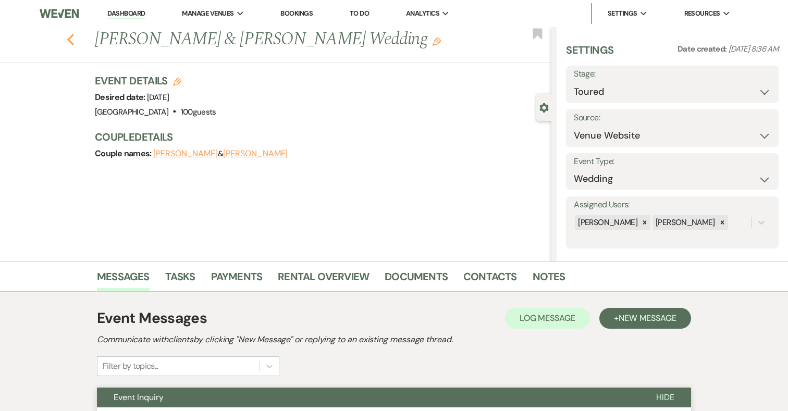
click at [70, 34] on icon "Previous" at bounding box center [71, 39] width 8 height 13
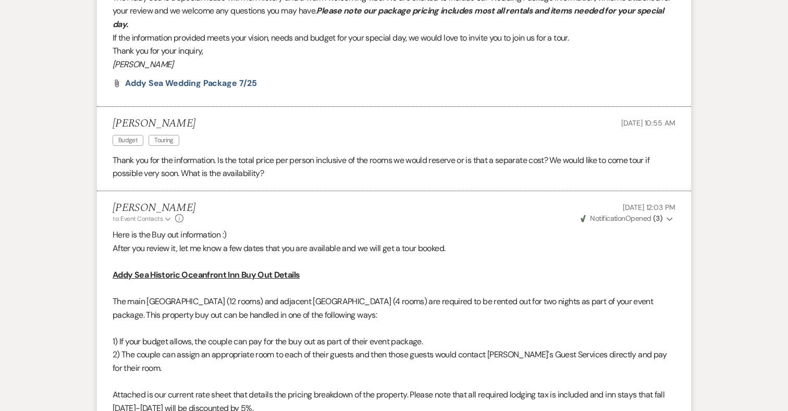
select select "5"
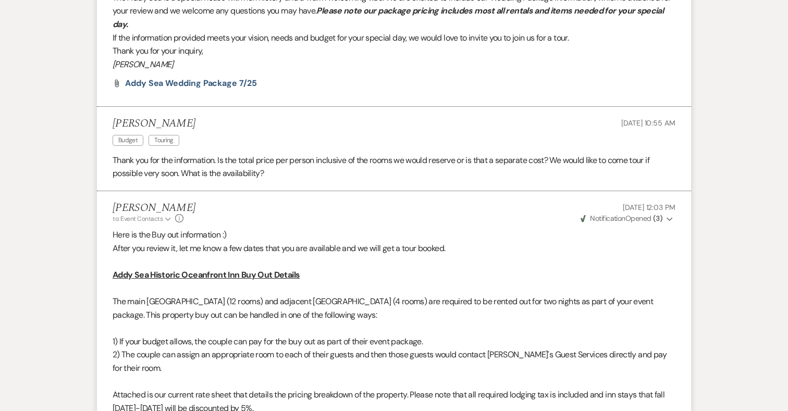
select select "5"
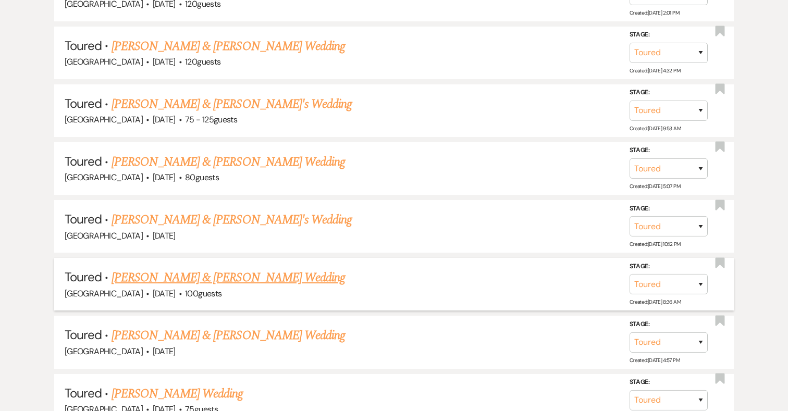
scroll to position [613, 0]
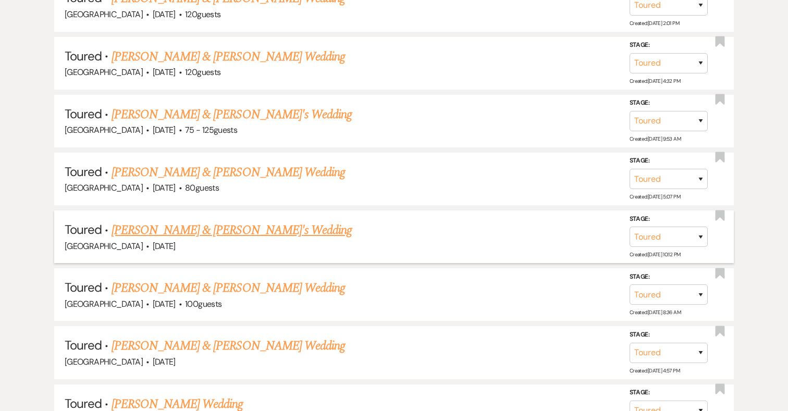
click at [206, 228] on link "Jordan Curtis & Fiance's Wedding" at bounding box center [232, 230] width 241 height 19
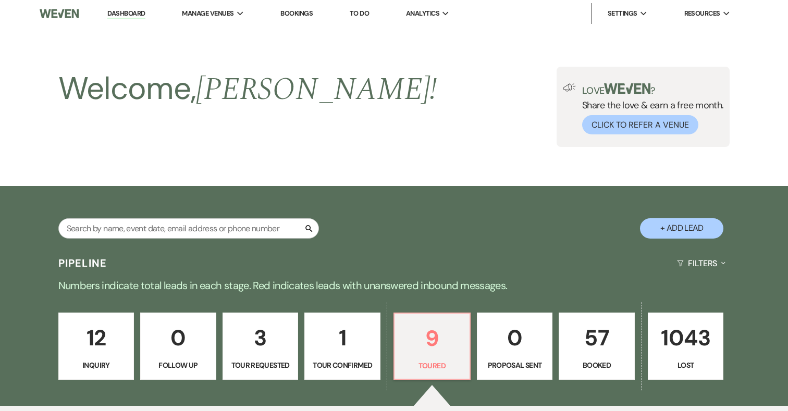
select select "5"
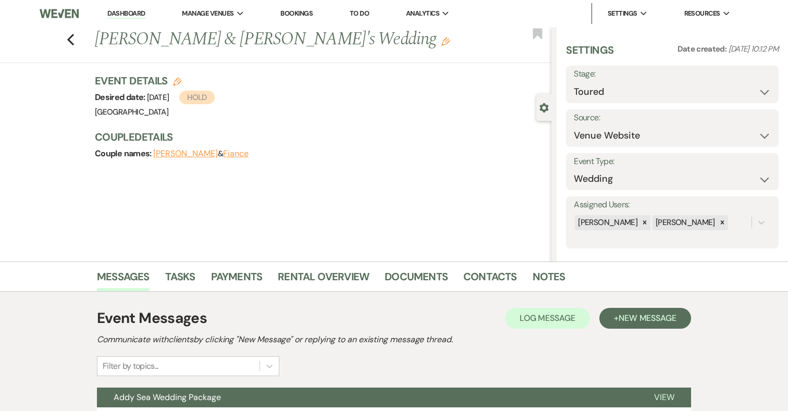
scroll to position [96, 0]
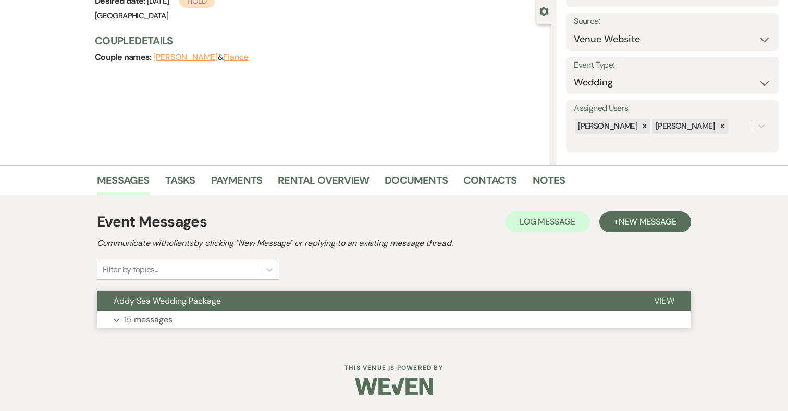
click at [204, 318] on button "Expand 15 messages" at bounding box center [394, 320] width 594 height 18
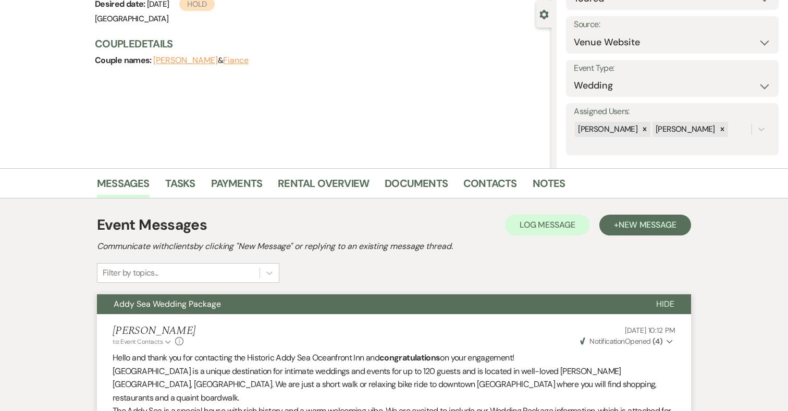
scroll to position [0, 0]
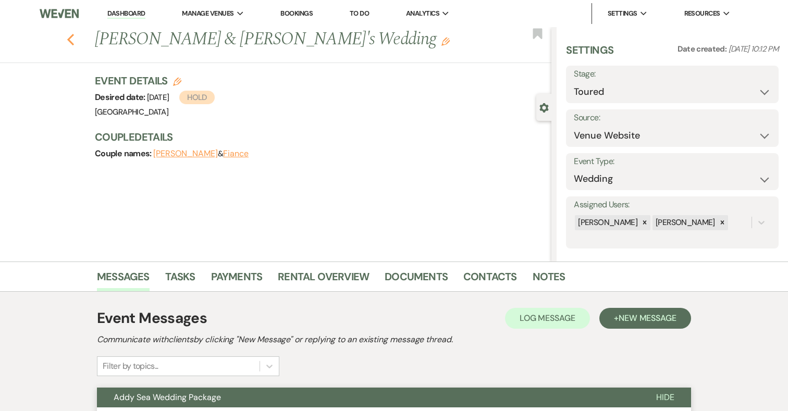
click at [70, 43] on icon "Previous" at bounding box center [71, 39] width 8 height 13
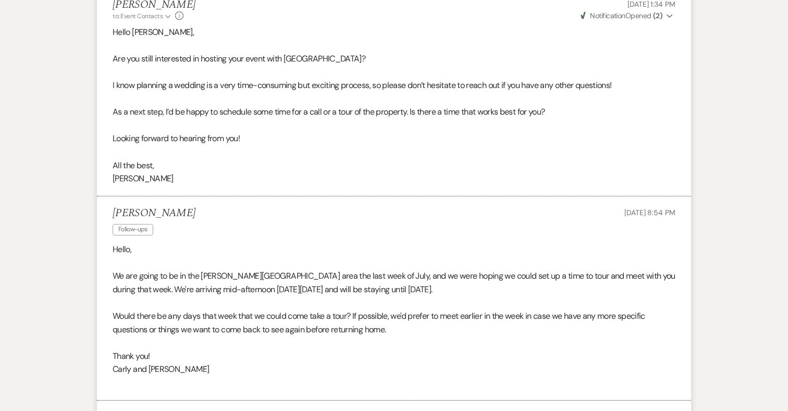
select select "5"
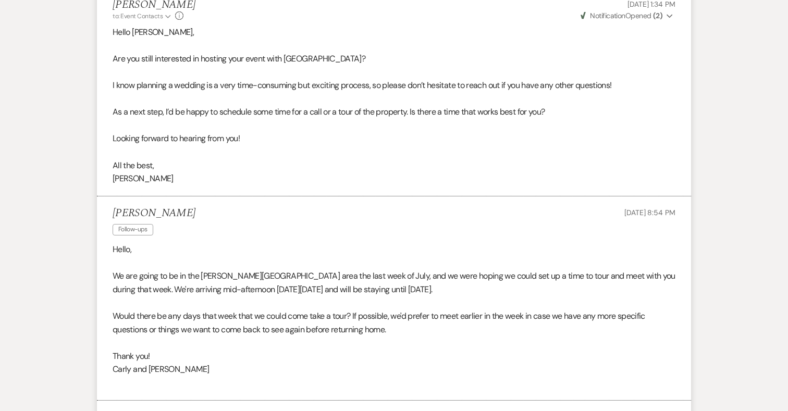
select select "5"
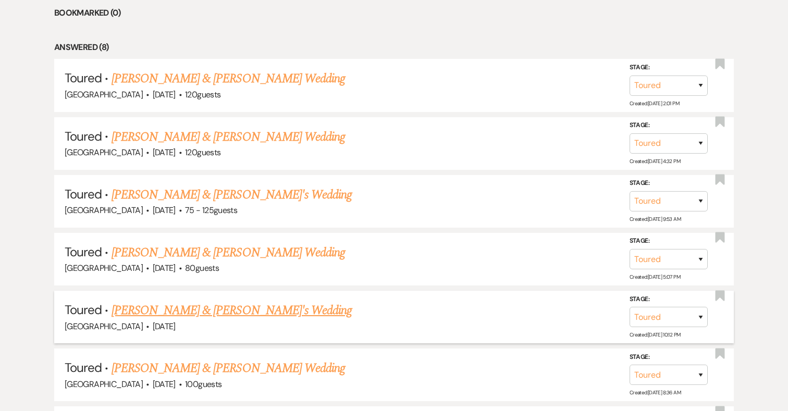
scroll to position [530, 0]
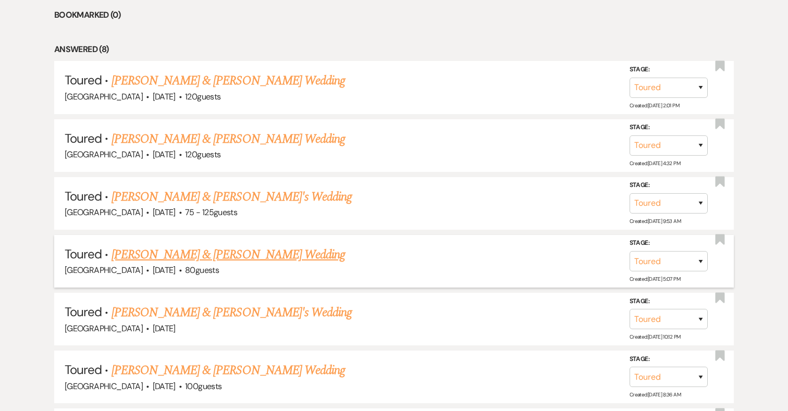
click at [214, 254] on link "Grace Sekscienski & Colin Jones's Wedding" at bounding box center [229, 255] width 234 height 19
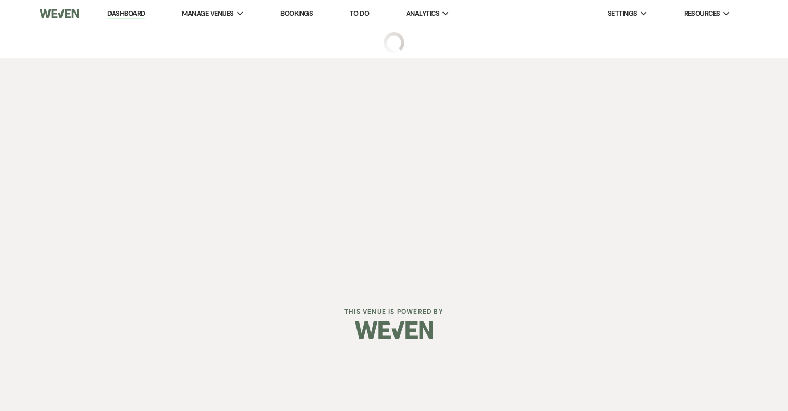
select select "5"
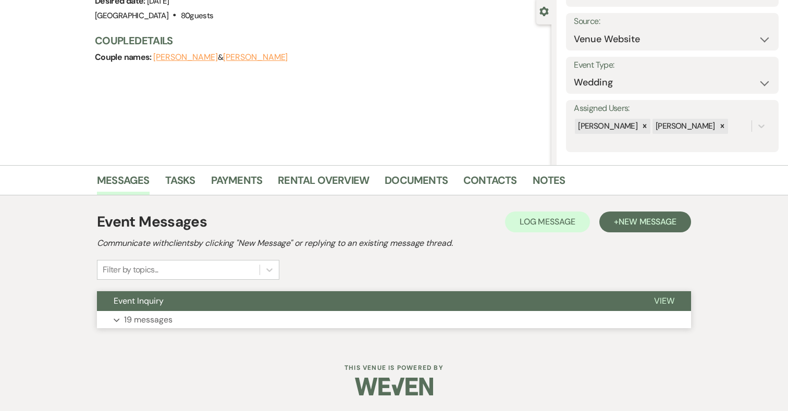
click at [262, 319] on button "Expand 19 messages" at bounding box center [394, 320] width 594 height 18
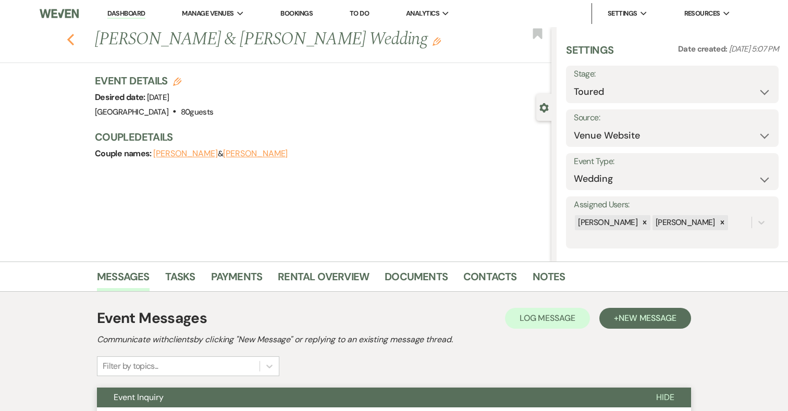
click at [74, 42] on icon "Previous" at bounding box center [71, 39] width 8 height 13
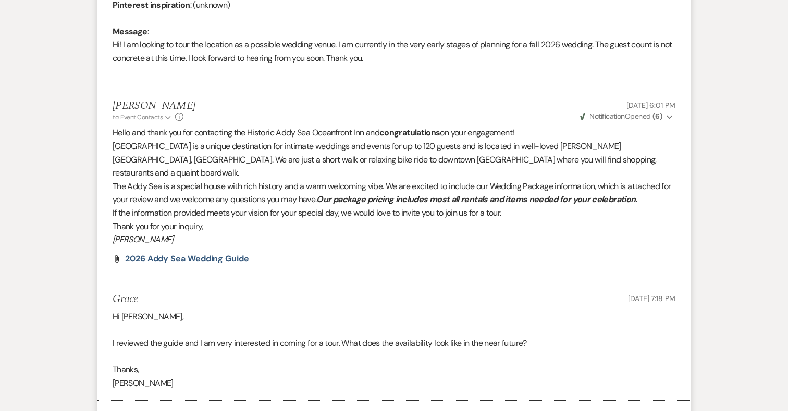
select select "5"
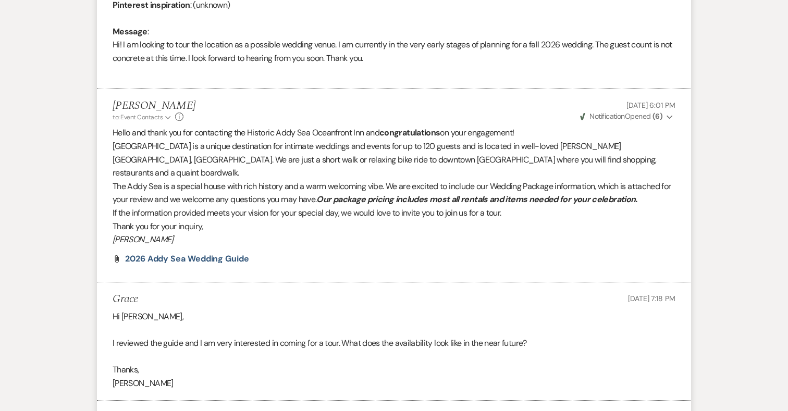
select select "5"
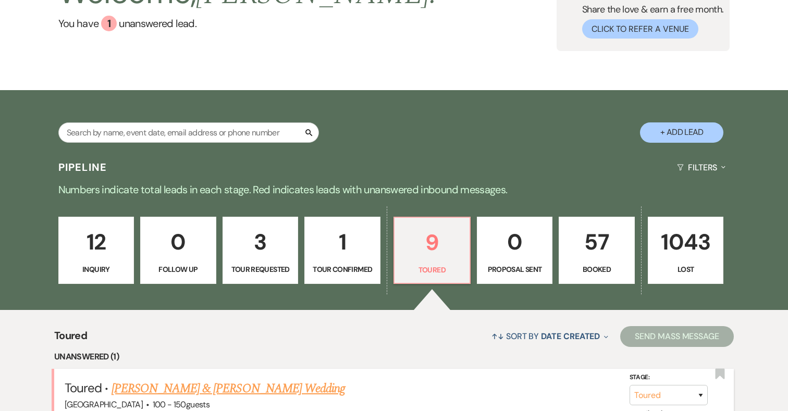
scroll to position [0, 0]
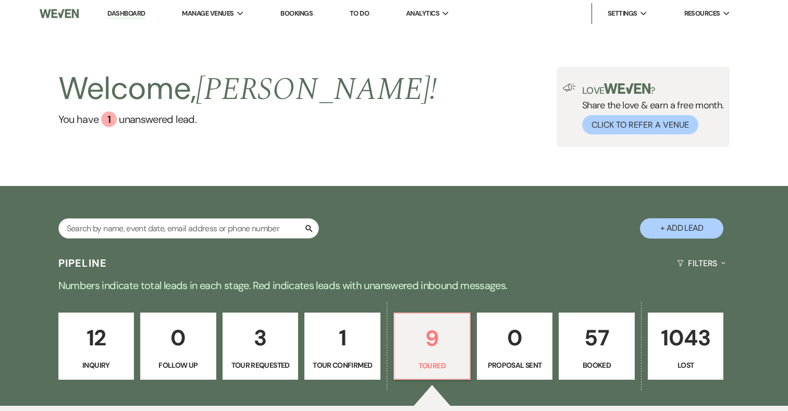
click at [156, 215] on div "Search + Add Lead" at bounding box center [394, 219] width 751 height 56
click at [155, 234] on input "text" at bounding box center [188, 228] width 261 height 20
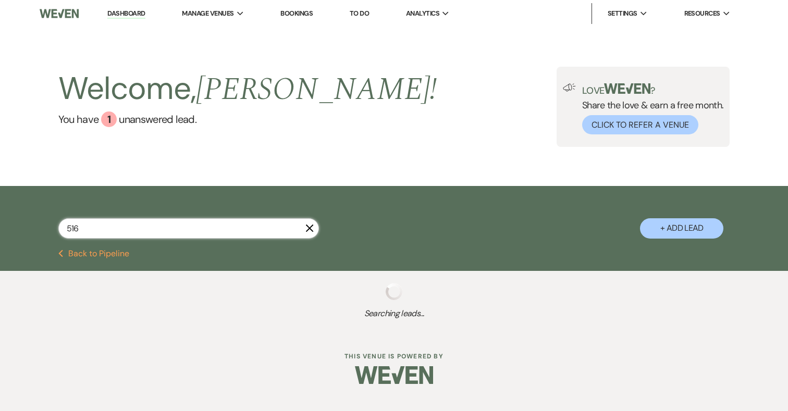
type input "516-"
select select "8"
select select "5"
select select "8"
select select "4"
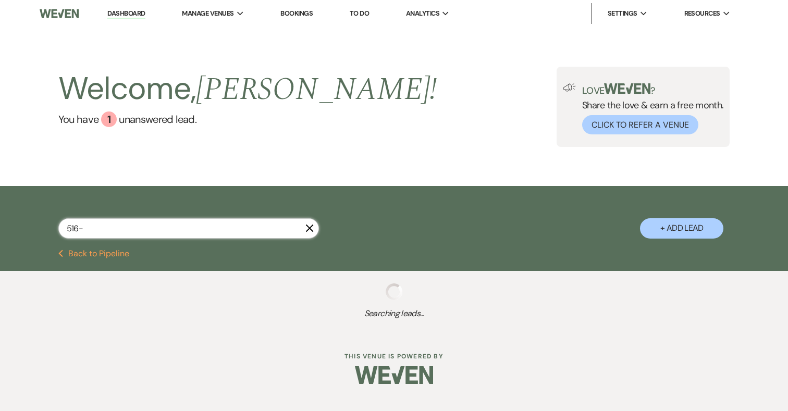
select select "8"
select select "6"
select select "8"
select select "5"
select select "8"
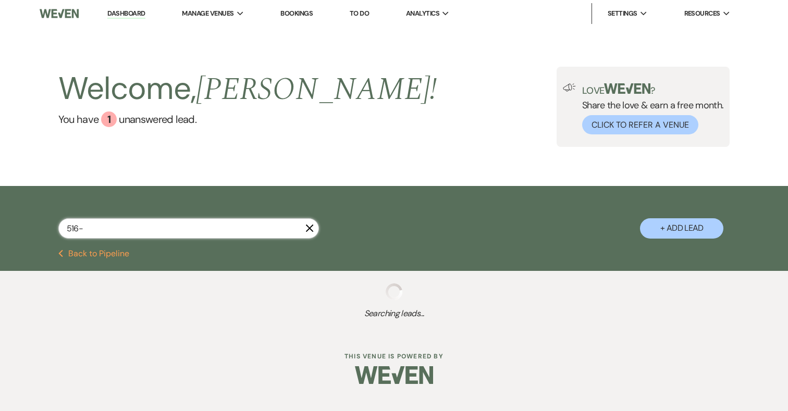
select select "5"
select select "8"
select select "5"
select select "8"
select select "5"
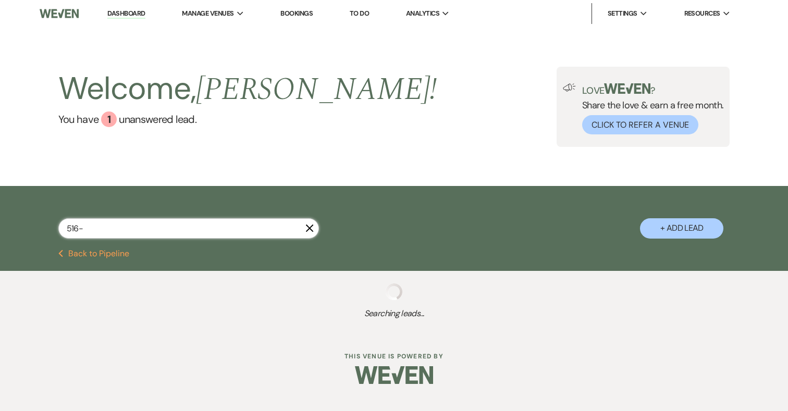
select select "8"
select select "7"
select select "8"
select select "5"
select select "8"
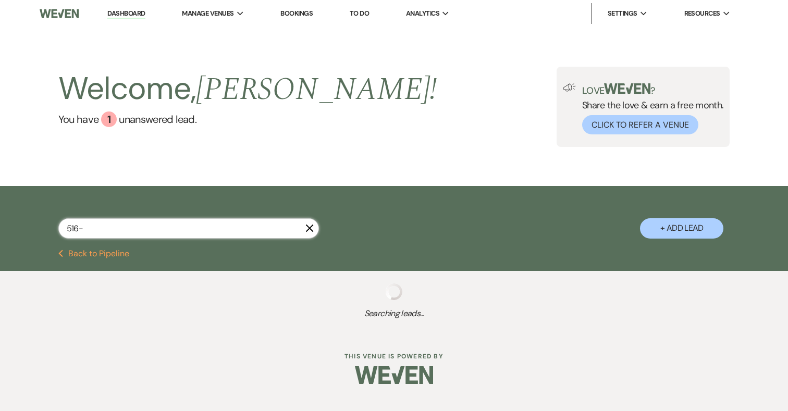
select select "5"
select select "8"
select select "5"
select select "8"
select select "5"
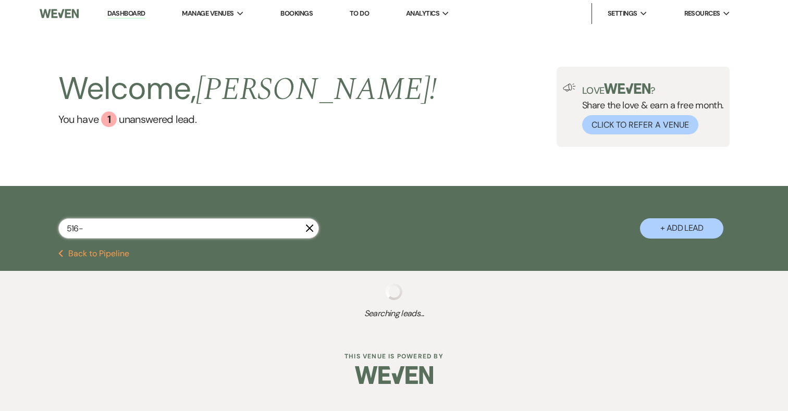
select select "8"
select select "5"
select select "8"
select select "7"
select select "8"
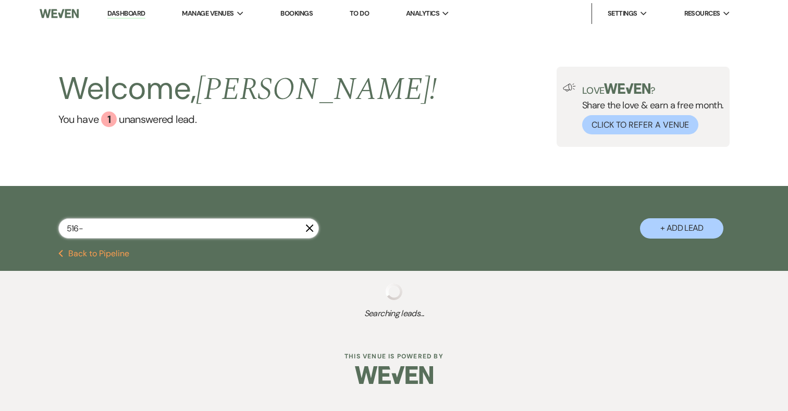
select select "10"
select select "8"
select select "5"
select select "8"
select select "4"
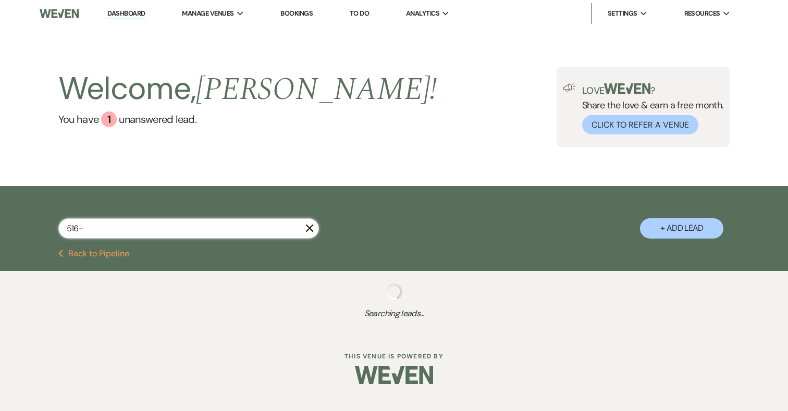
select select "8"
select select "6"
select select "8"
select select "5"
select select "8"
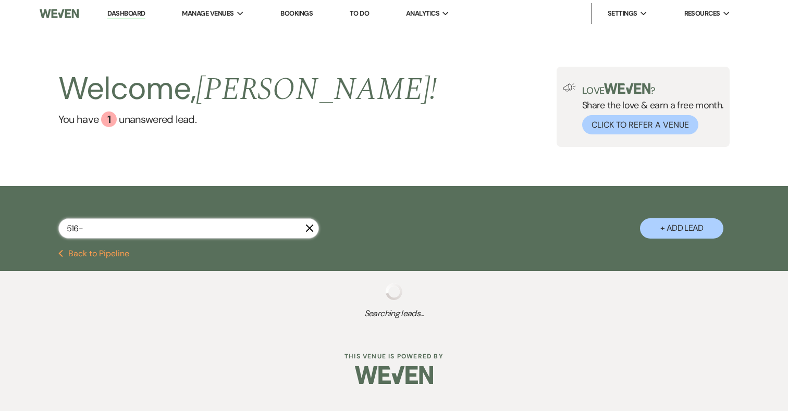
select select "5"
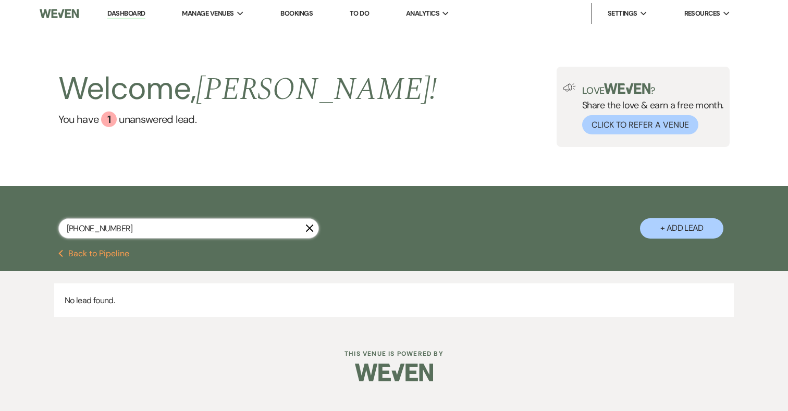
drag, startPoint x: 119, startPoint y: 225, endPoint x: 54, endPoint y: 226, distance: 65.2
click at [54, 226] on div "516-653-1915 X + Add Lead" at bounding box center [394, 219] width 751 height 56
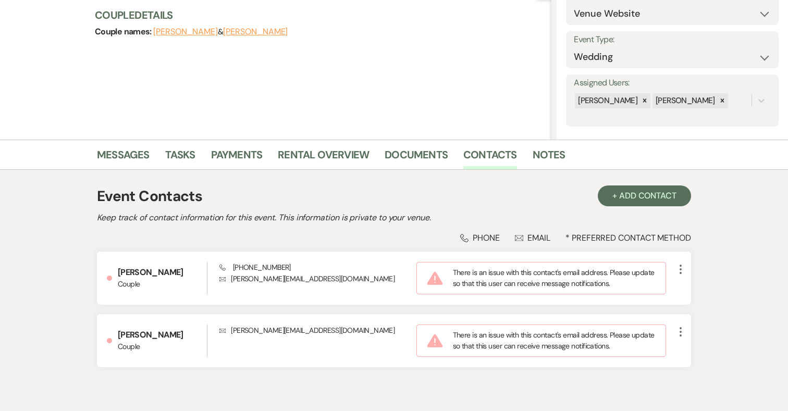
scroll to position [123, 0]
